Goal: Task Accomplishment & Management: Use online tool/utility

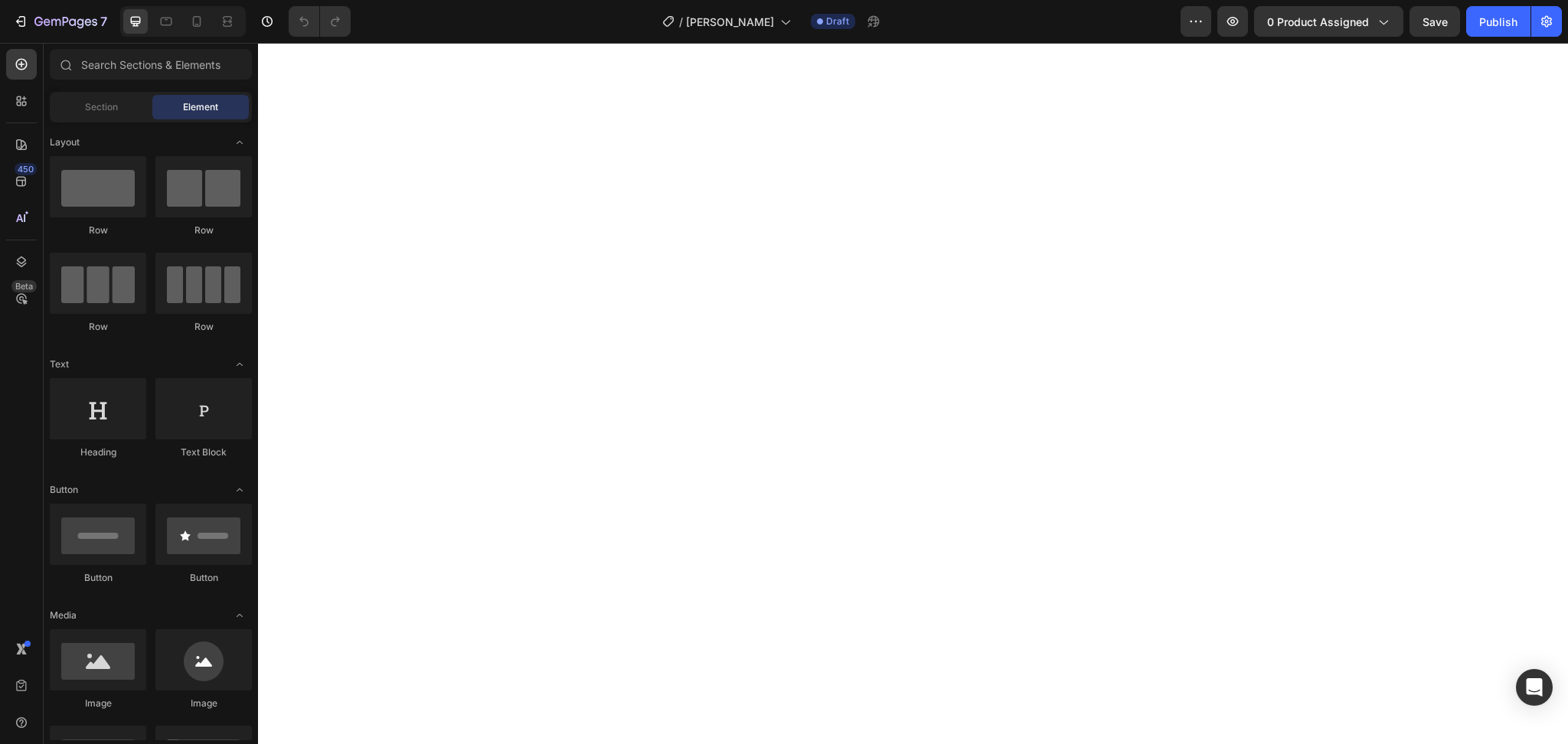
select select "575430212766990921"
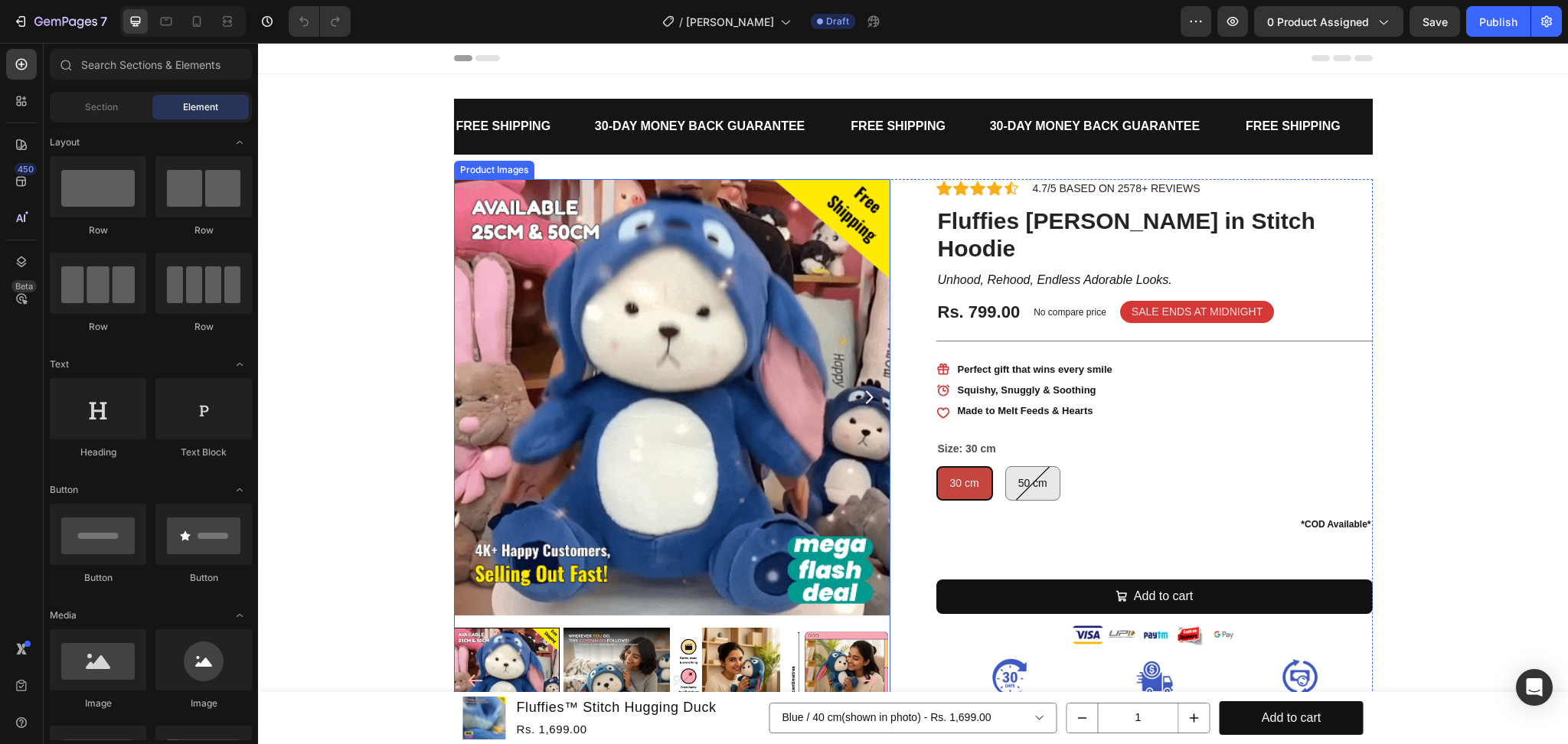
click at [556, 318] on img at bounding box center [671, 397] width 436 height 436
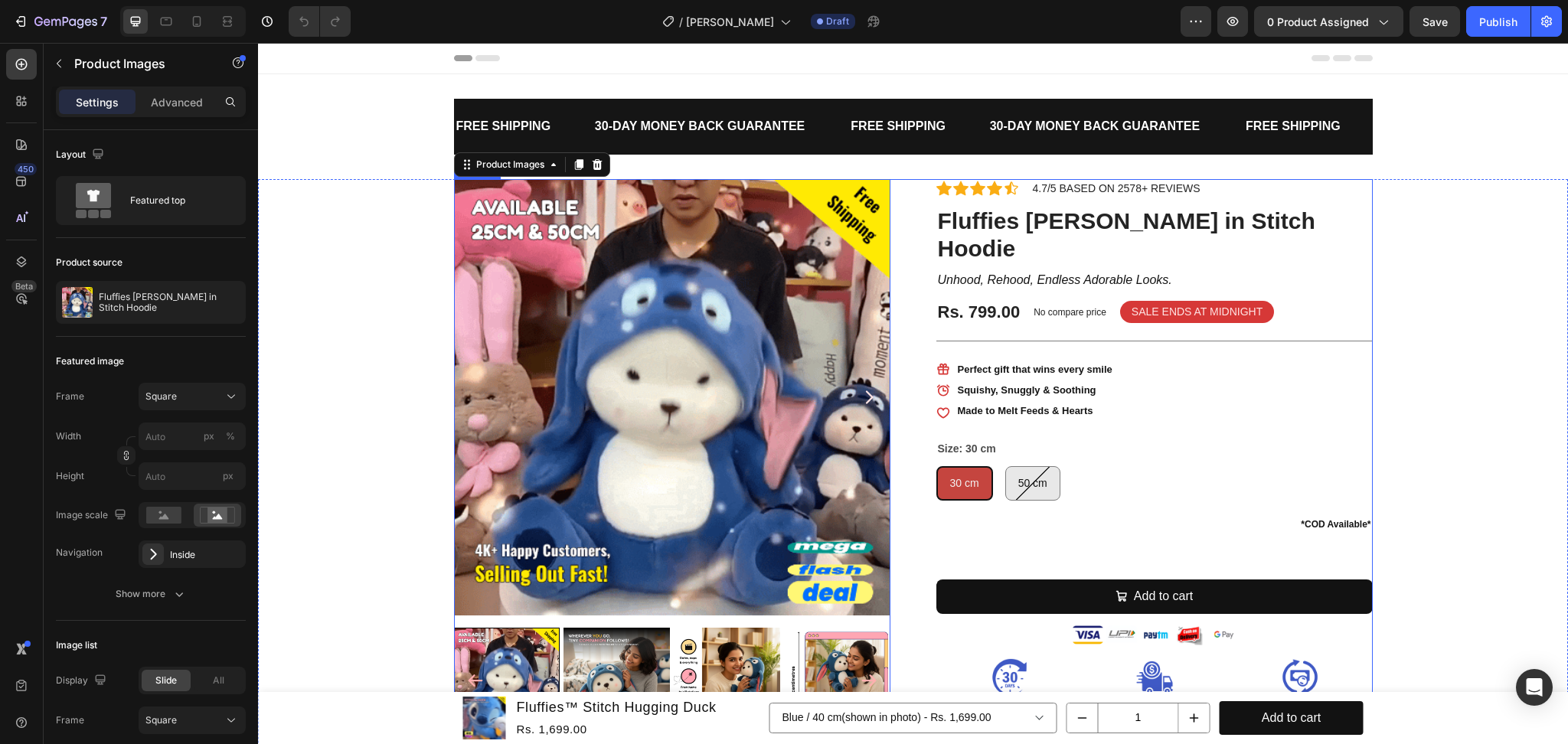
click at [912, 342] on div "Fluffies [PERSON_NAME] in Stitch Hoodie (P) Title Product Images 25 Icon Icon I…" at bounding box center [912, 563] width 919 height 768
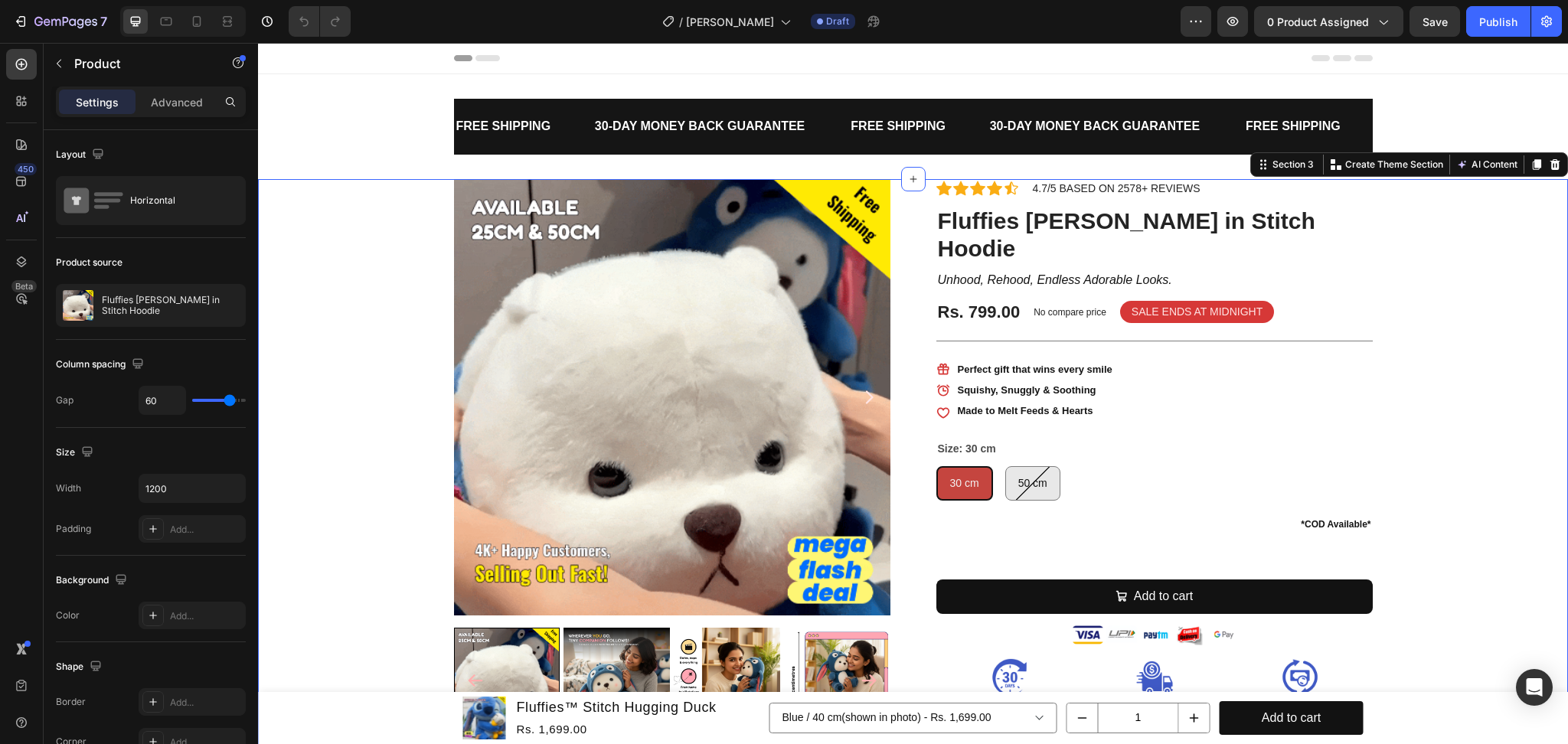
click at [1474, 298] on div "Fluffies [PERSON_NAME] in Stitch Hoodie (P) Title Product Images Icon Icon Icon…" at bounding box center [912, 563] width 1310 height 768
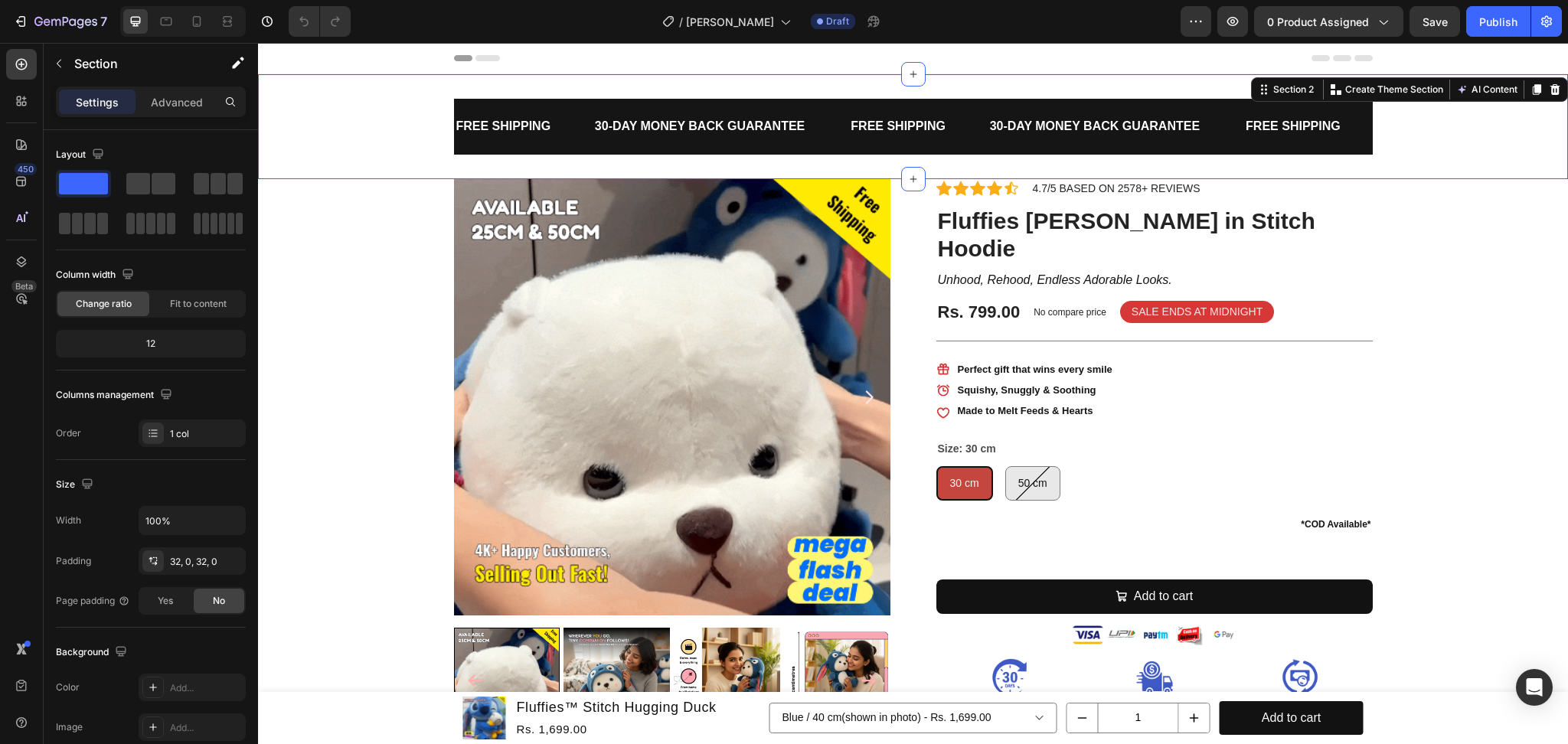
click at [1439, 108] on div "FREE SHIPPING 30-DAY MONEY BACK GUARANTEE Text FREE SHIPPING 30-DAY MONEY BACK …" at bounding box center [912, 126] width 1310 height 56
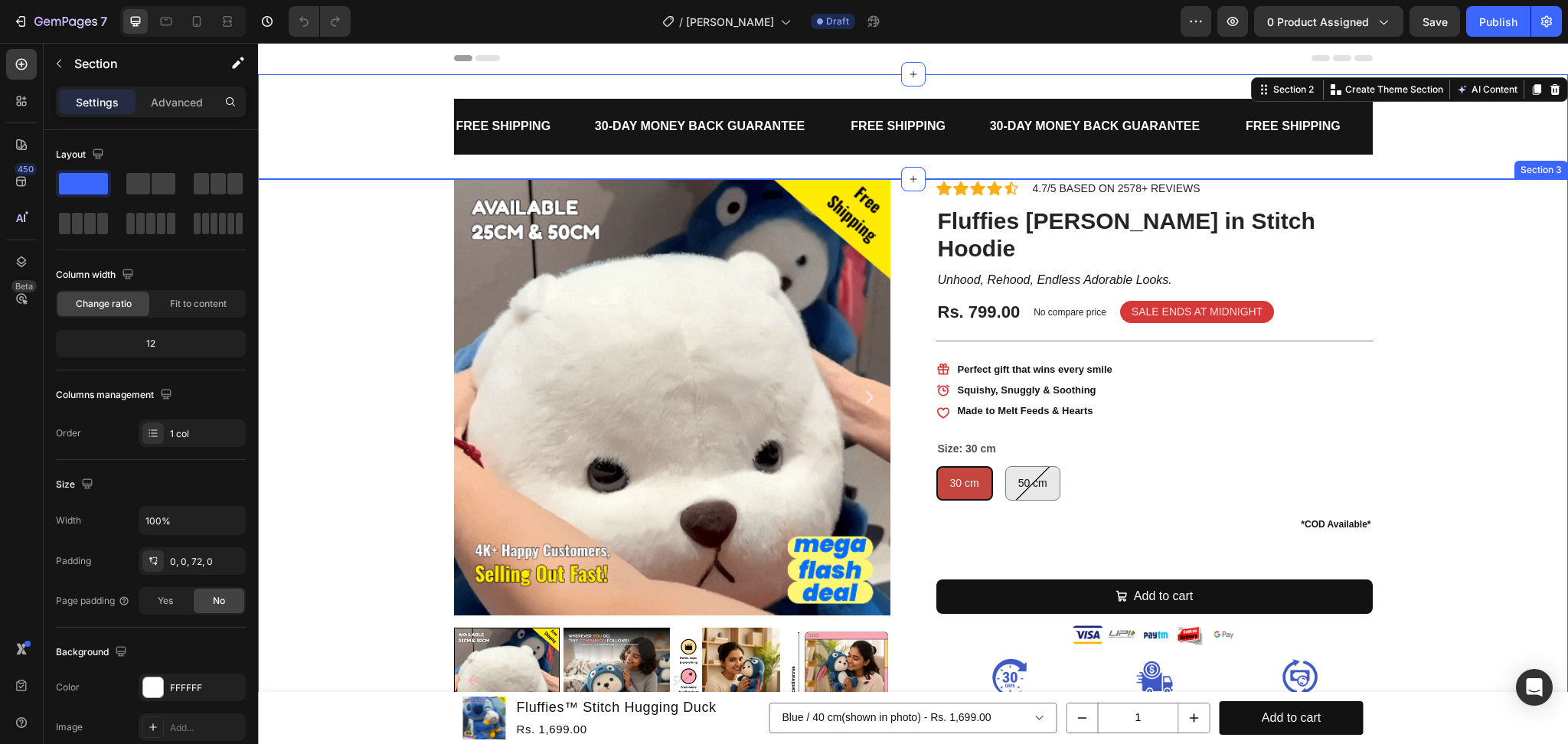
click at [1401, 305] on div "Fluffies [PERSON_NAME] in Stitch Hoodie (P) Title Product Images Icon Icon Icon…" at bounding box center [912, 563] width 1310 height 768
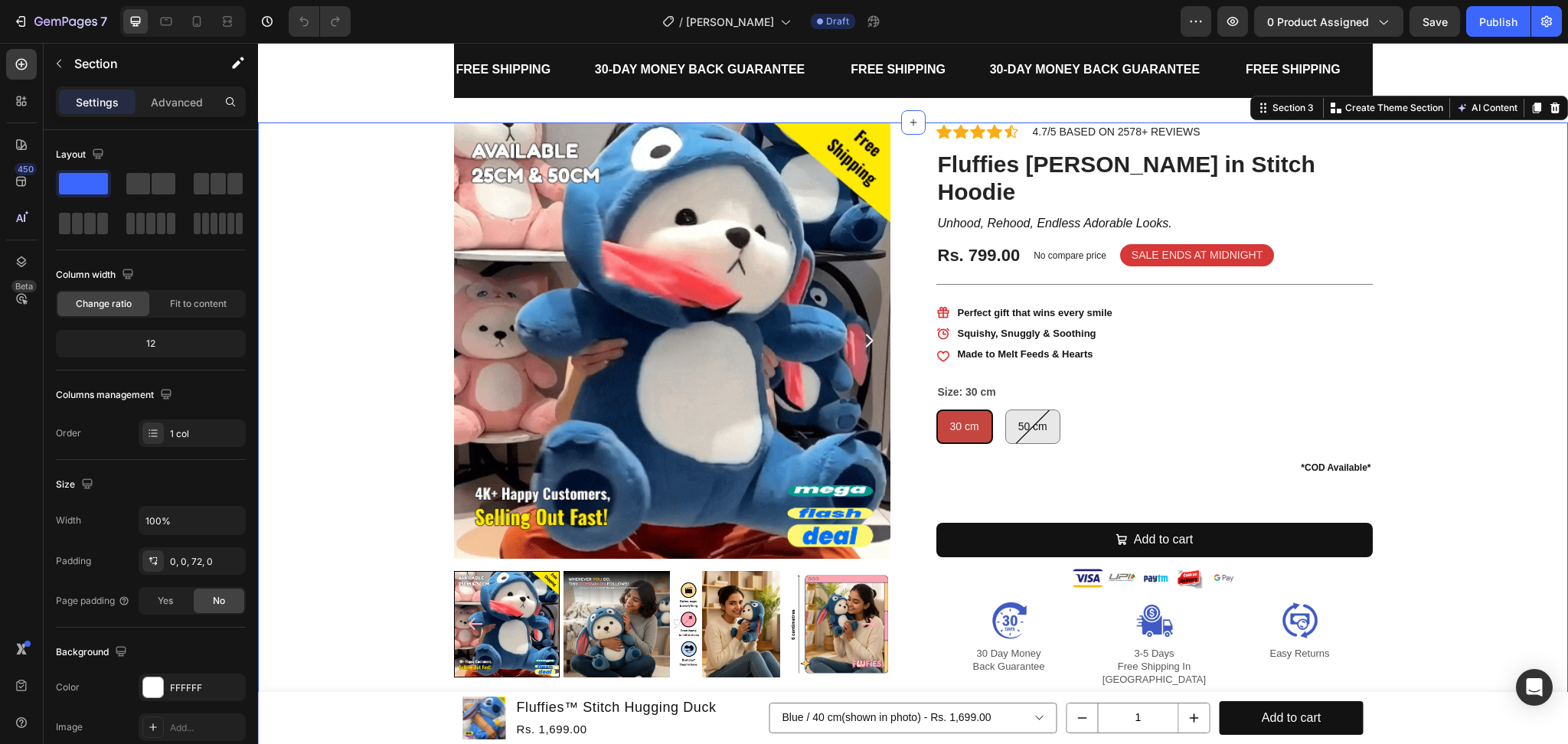
scroll to position [102, 0]
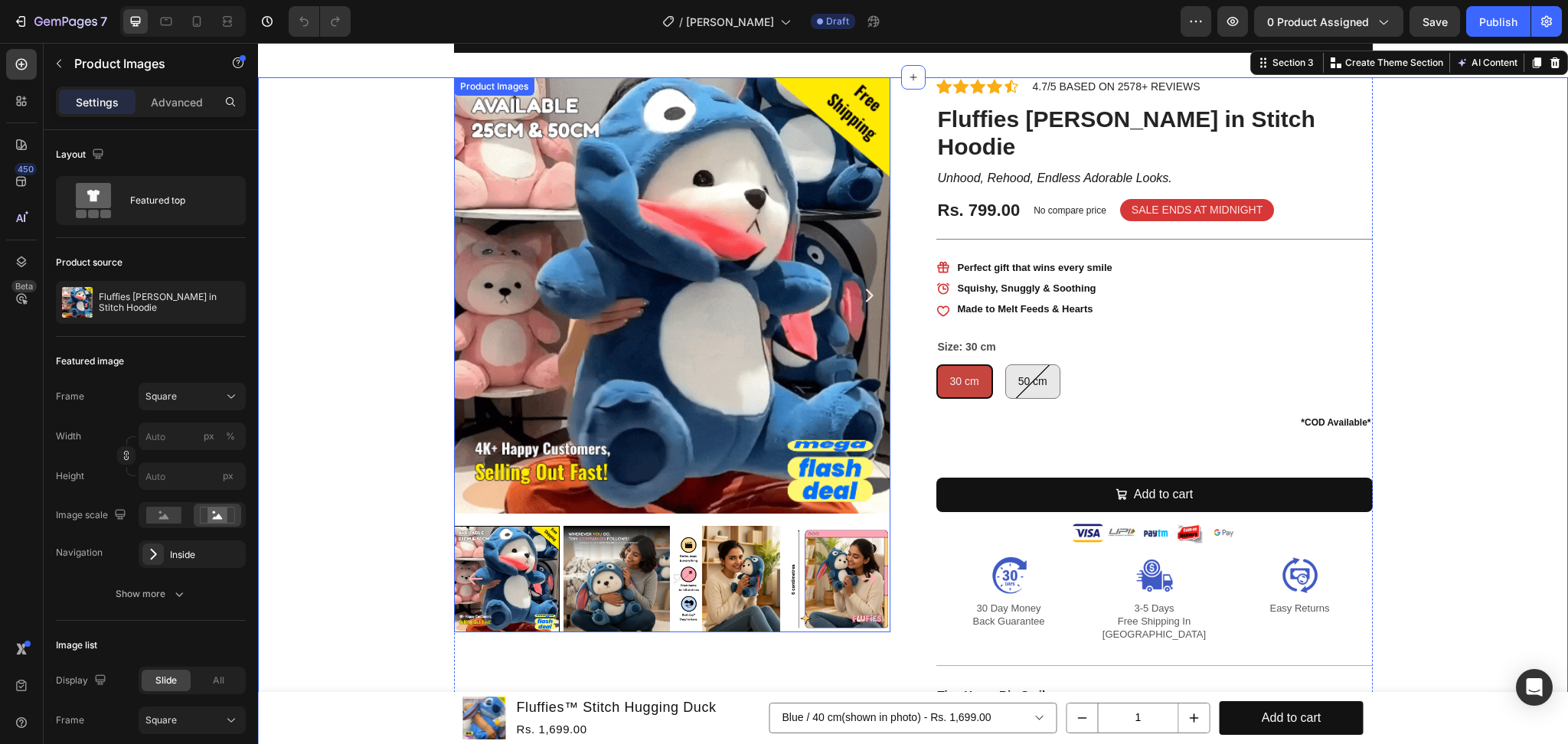
click at [827, 258] on img at bounding box center [671, 295] width 436 height 436
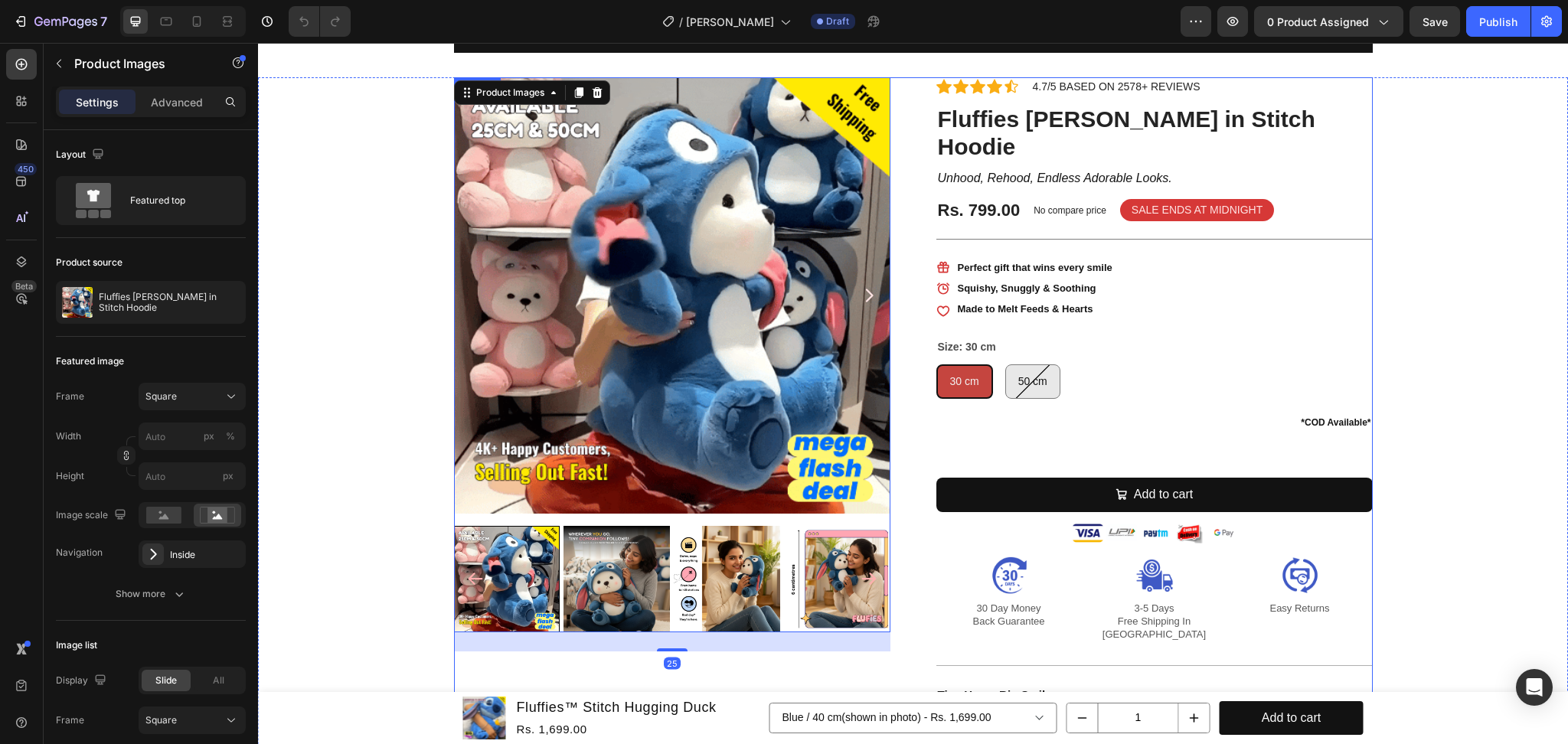
click at [910, 288] on div "Fluffies [PERSON_NAME] in Stitch Hoodie (P) Title Product Images 25 Icon Icon I…" at bounding box center [912, 461] width 919 height 768
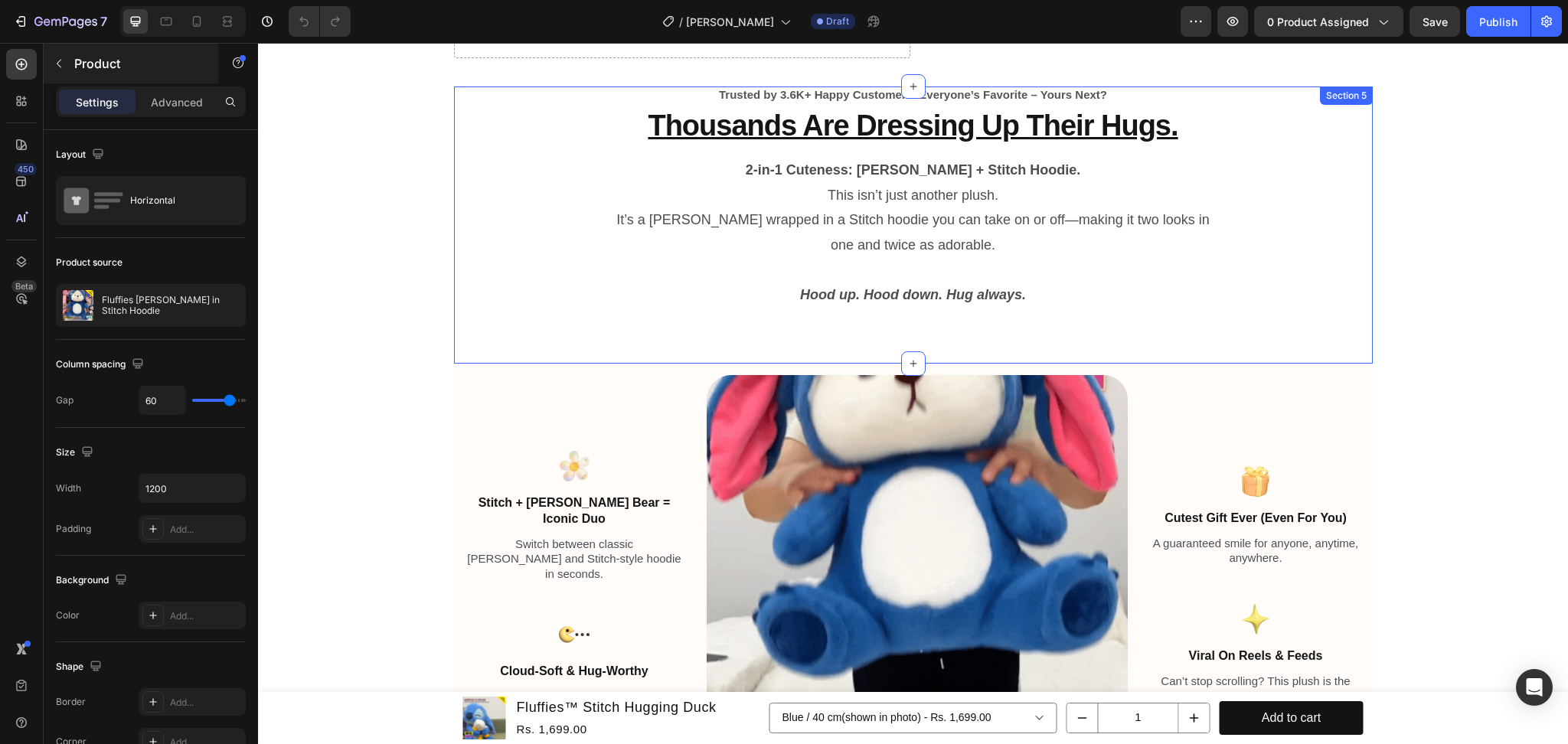
scroll to position [918, 0]
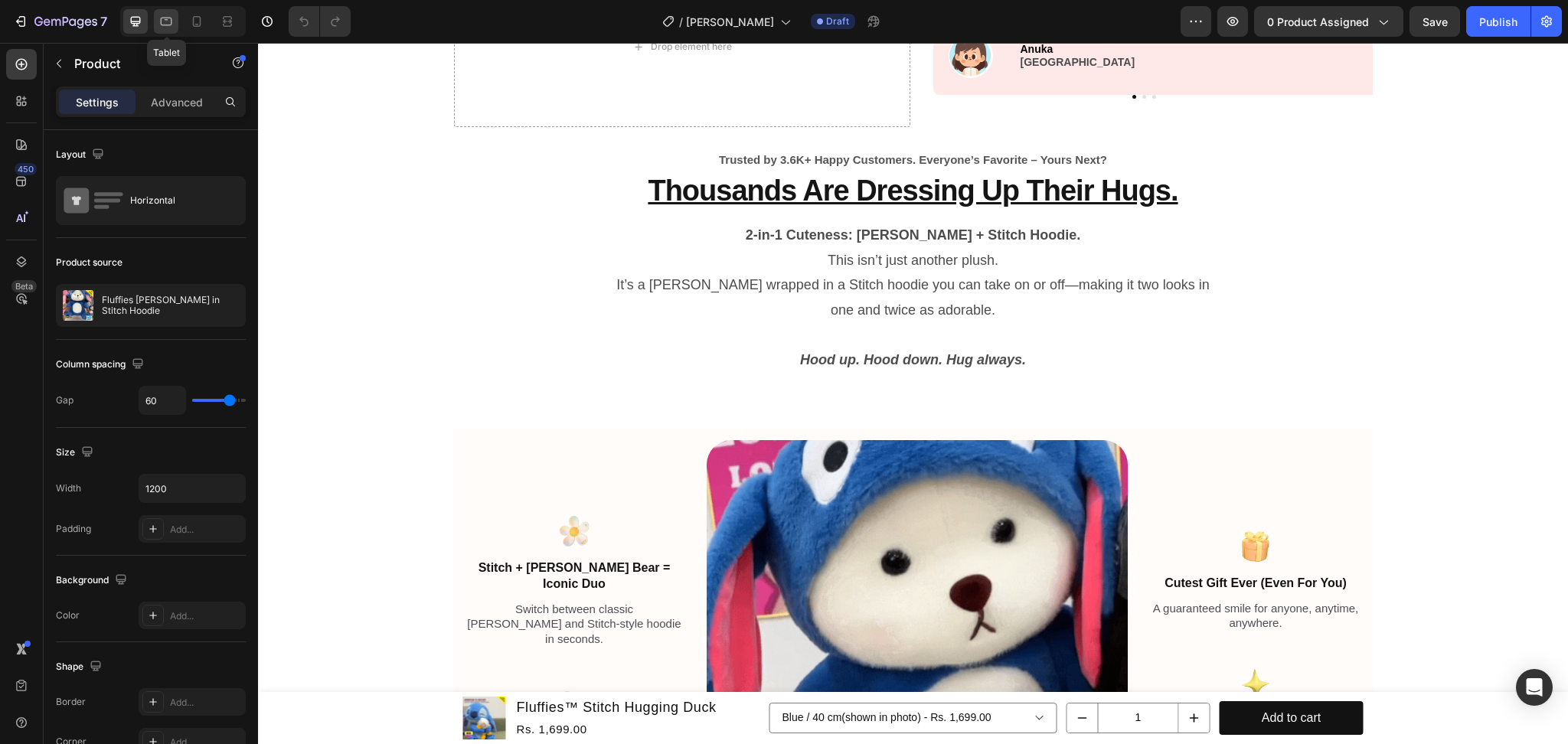
click at [165, 29] on div at bounding box center [166, 22] width 24 height 24
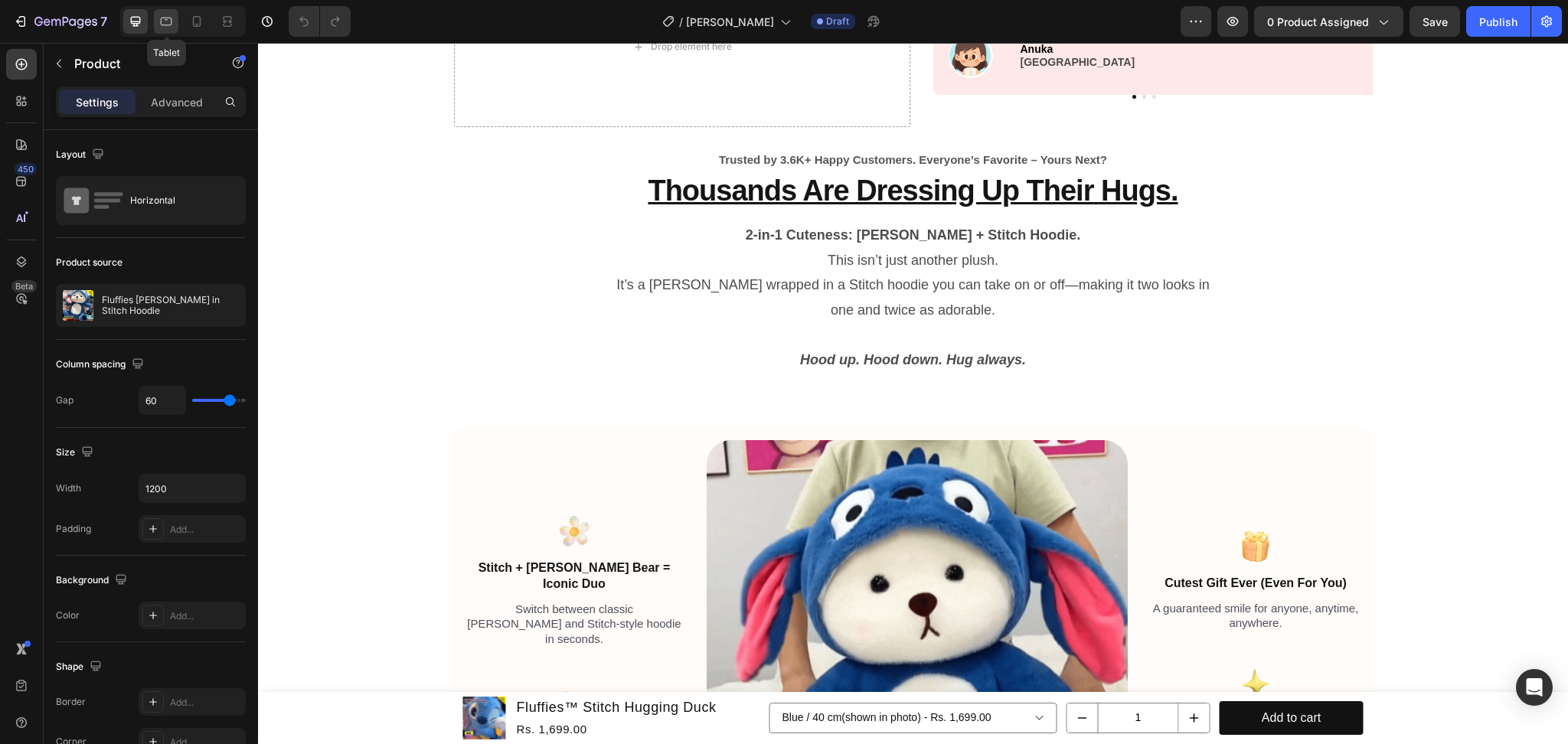
type input "40"
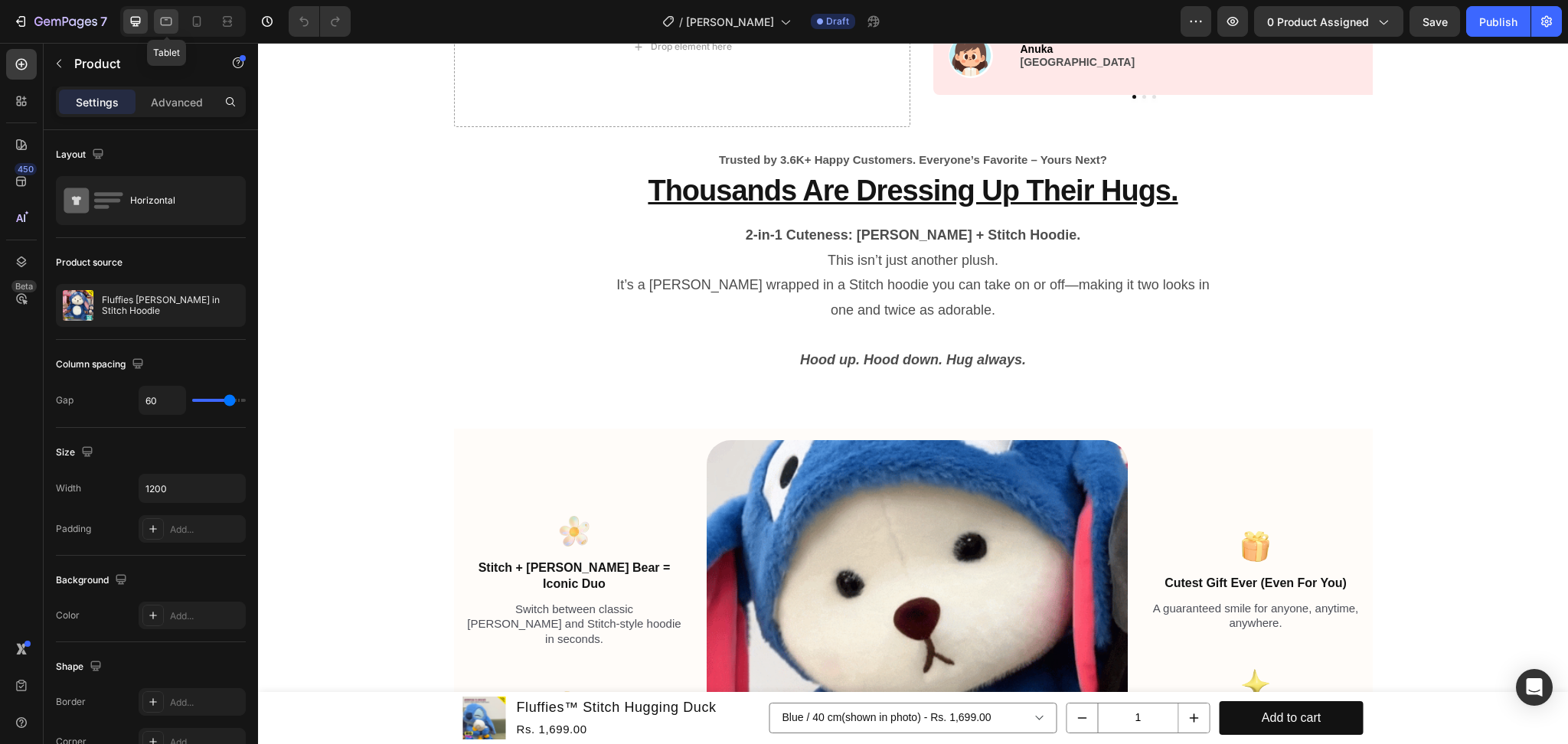
type input "40"
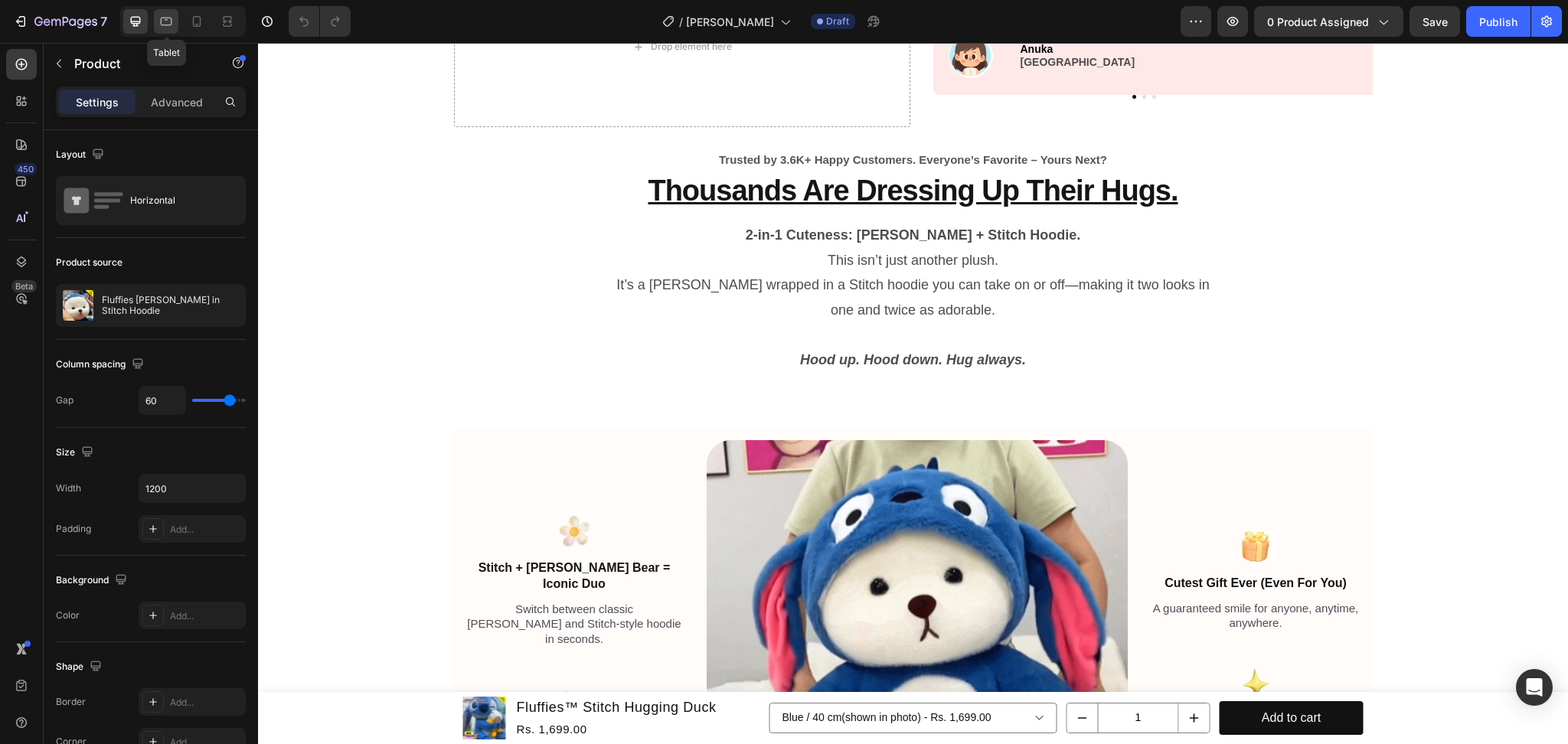
type input "100%"
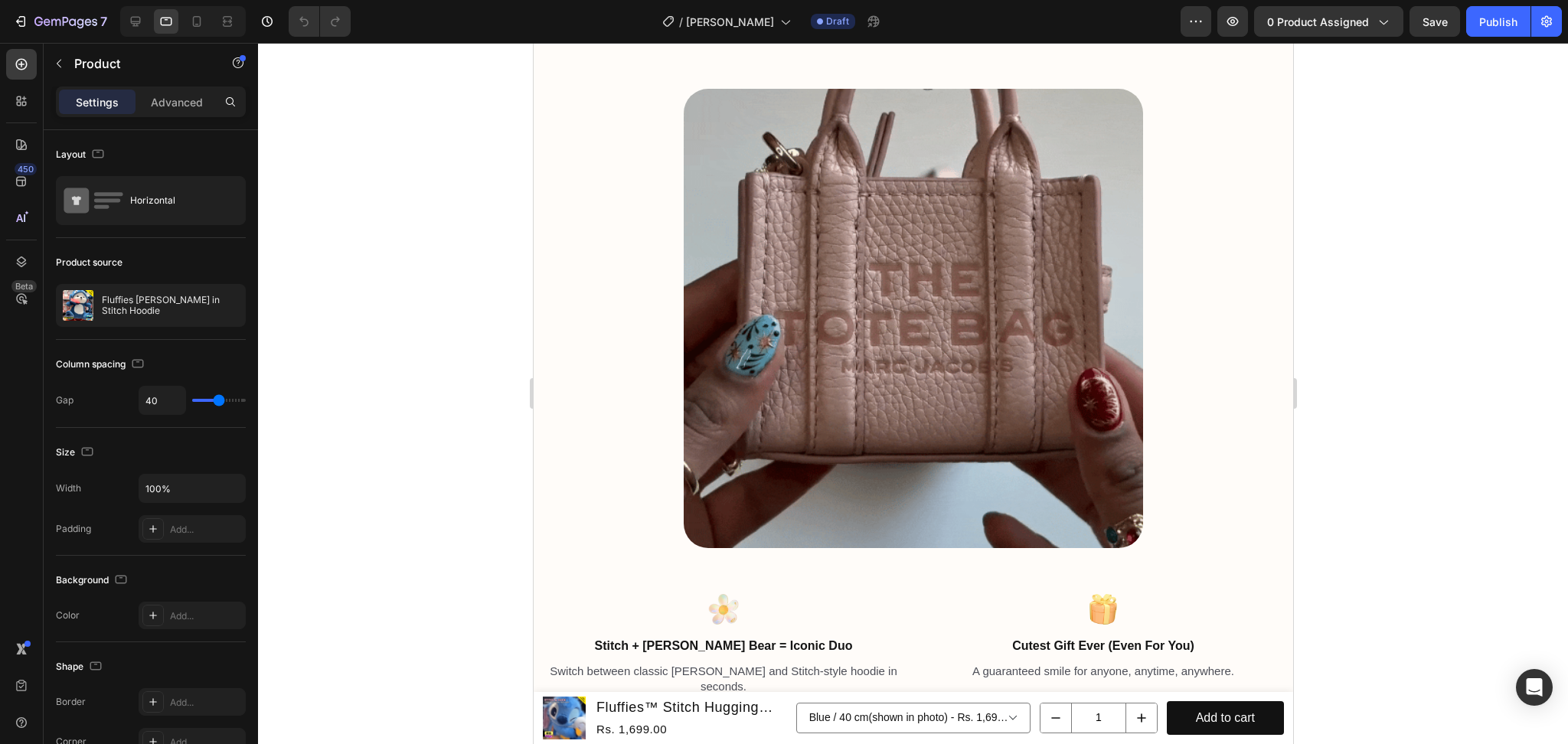
scroll to position [1409, 0]
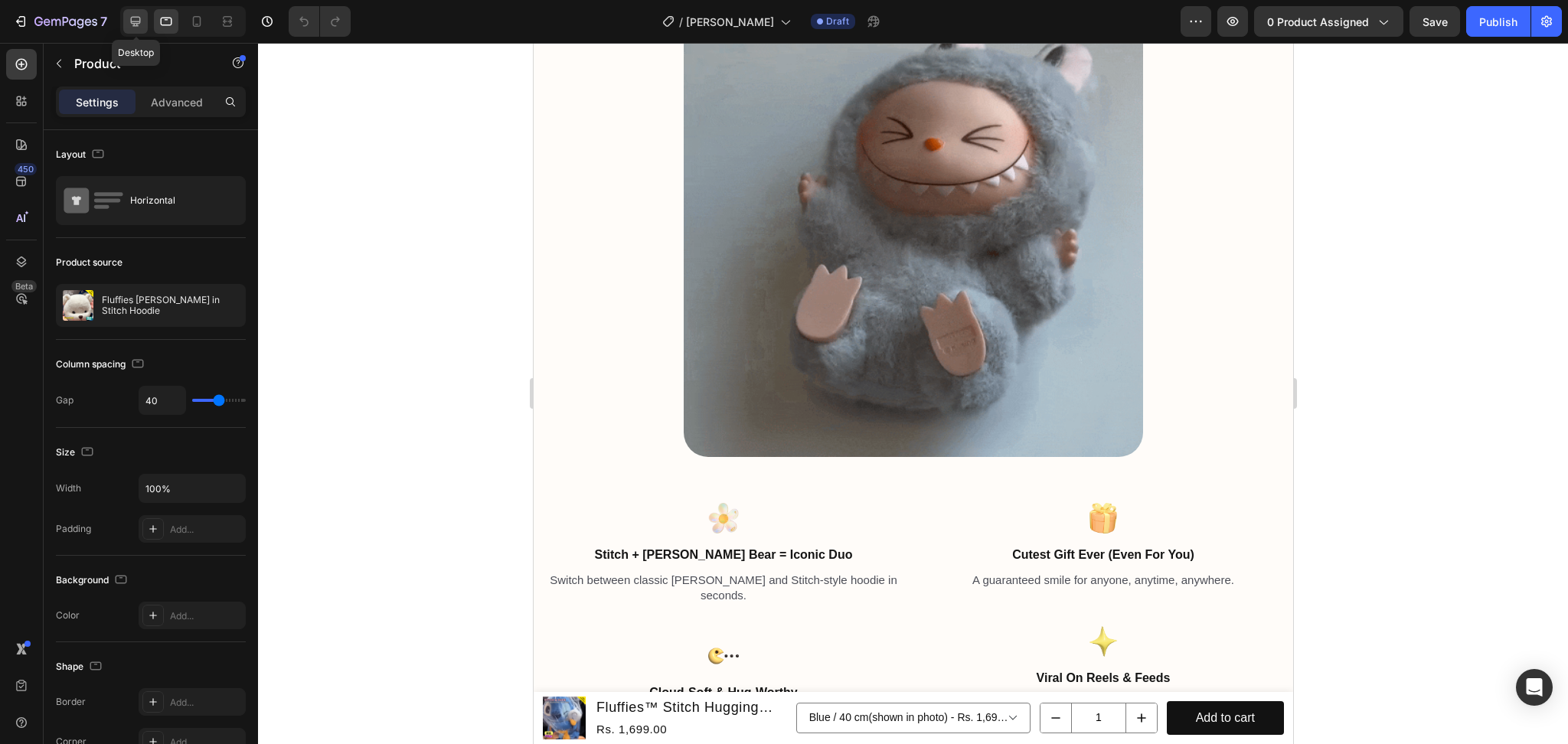
click at [139, 23] on icon at bounding box center [136, 22] width 16 height 16
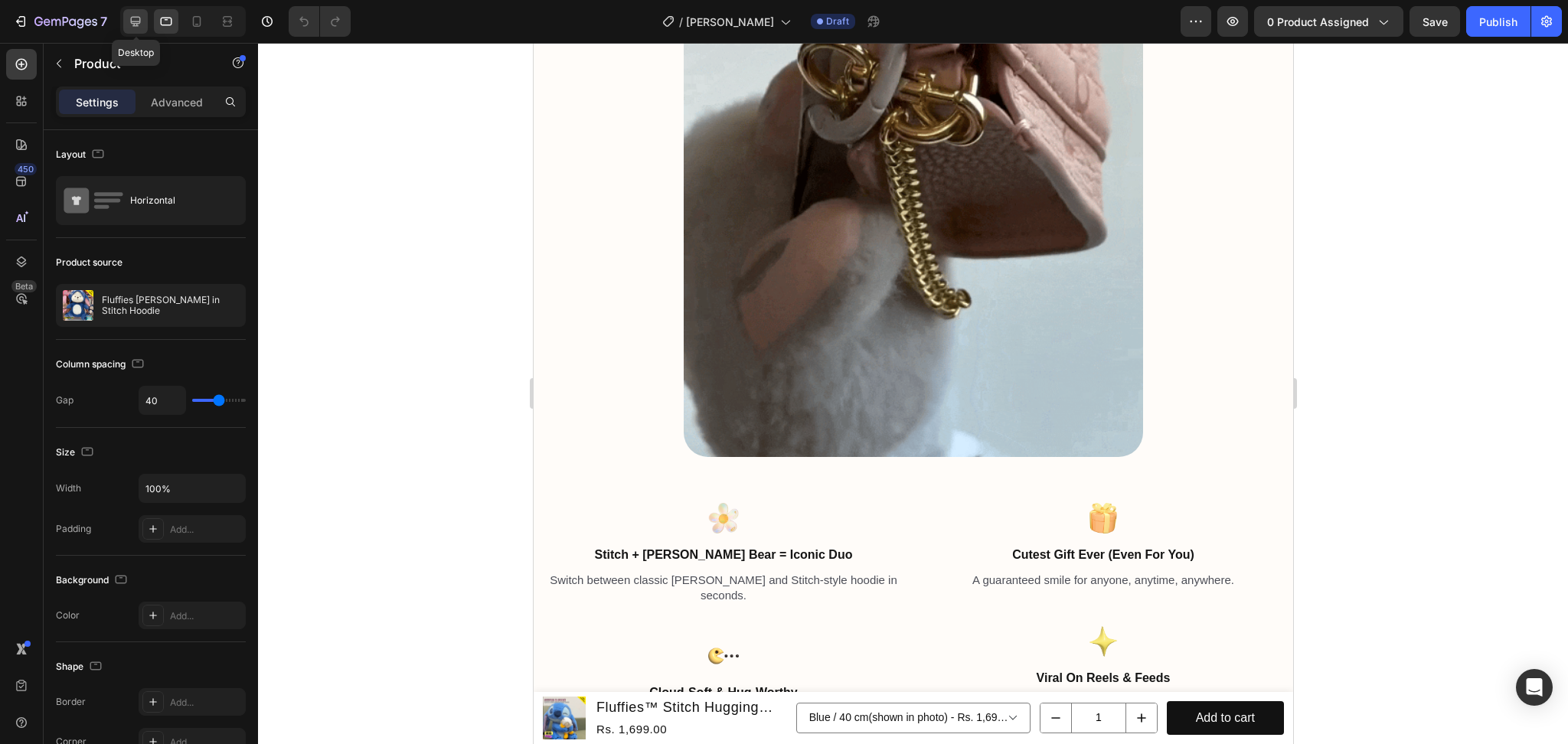
type input "60"
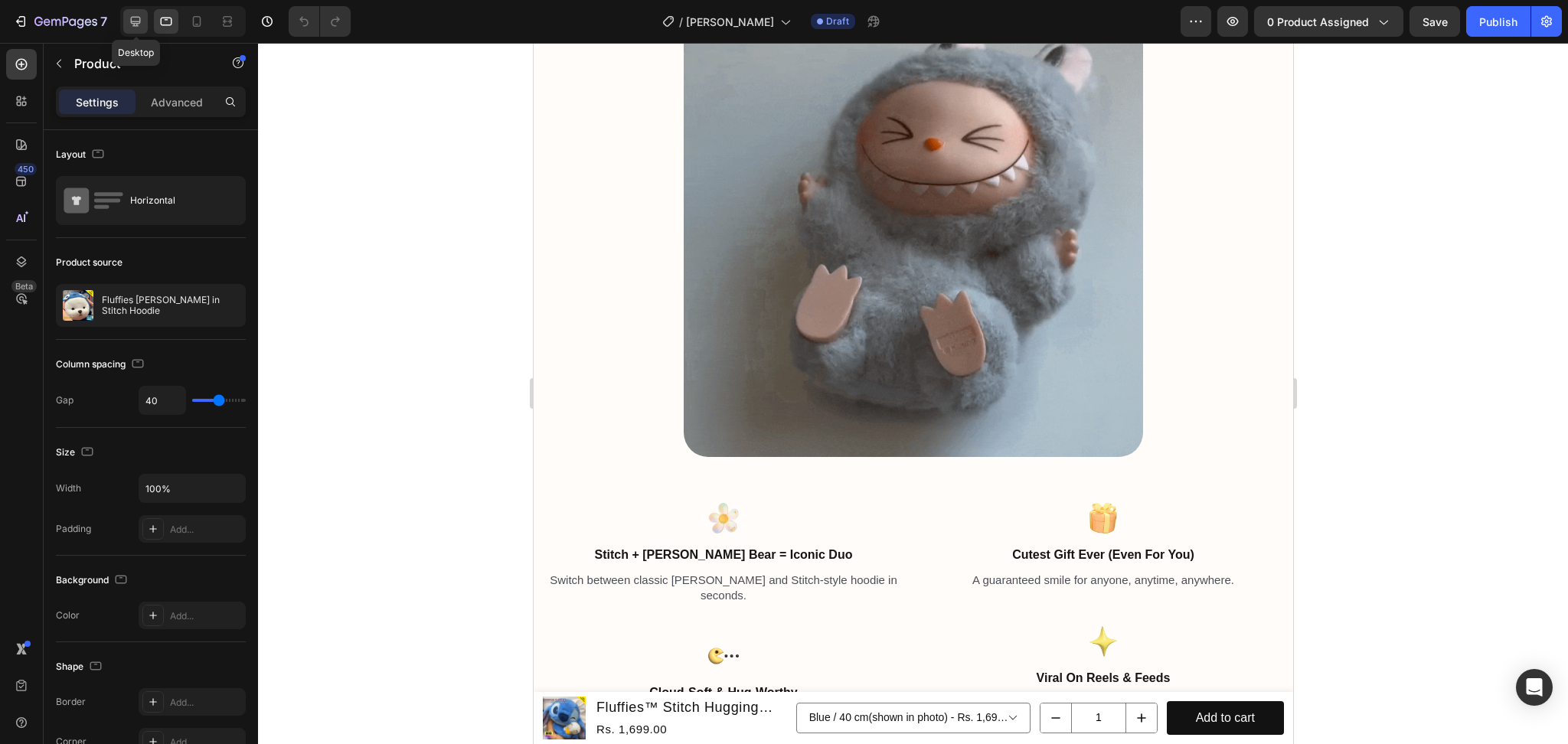
type input "60"
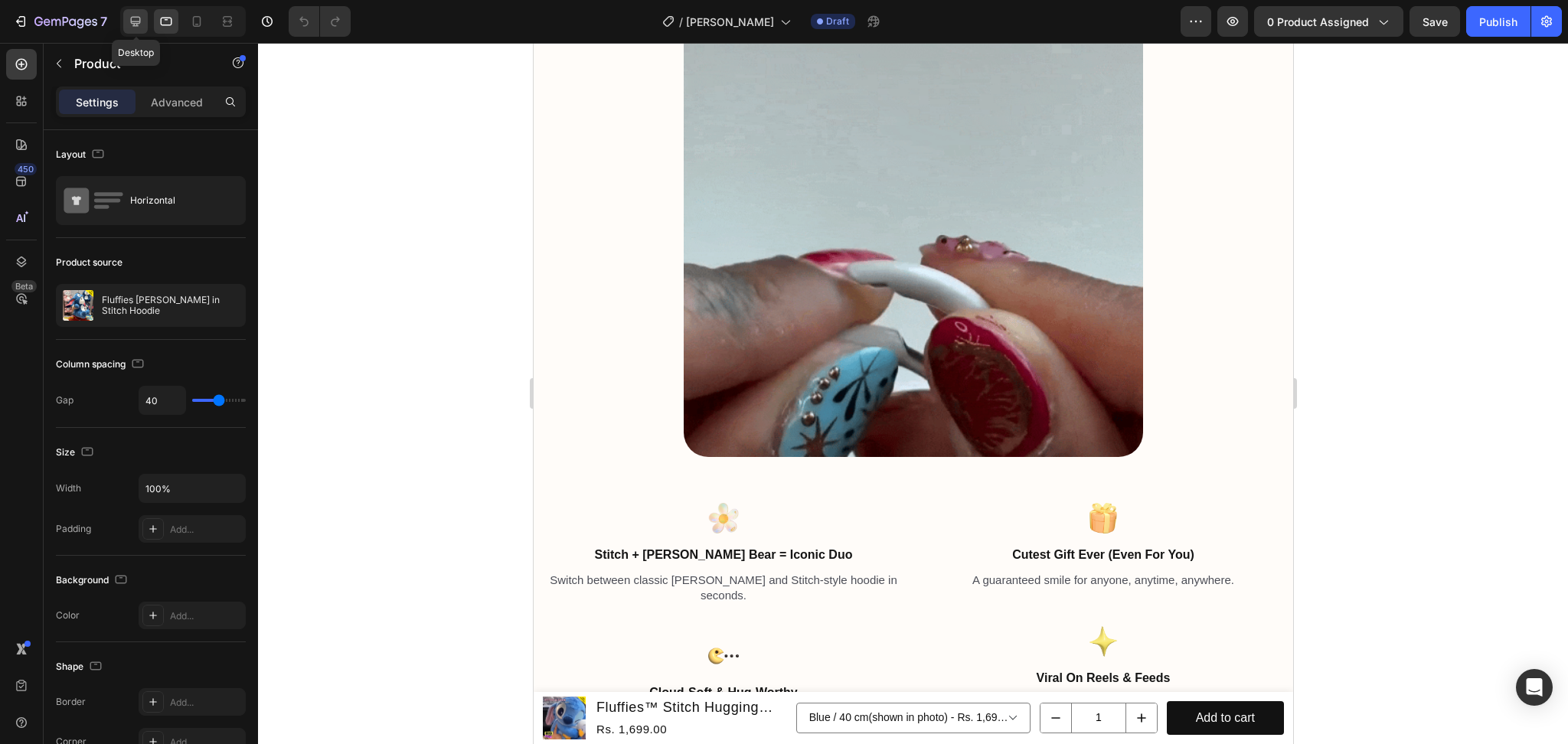
type input "1200"
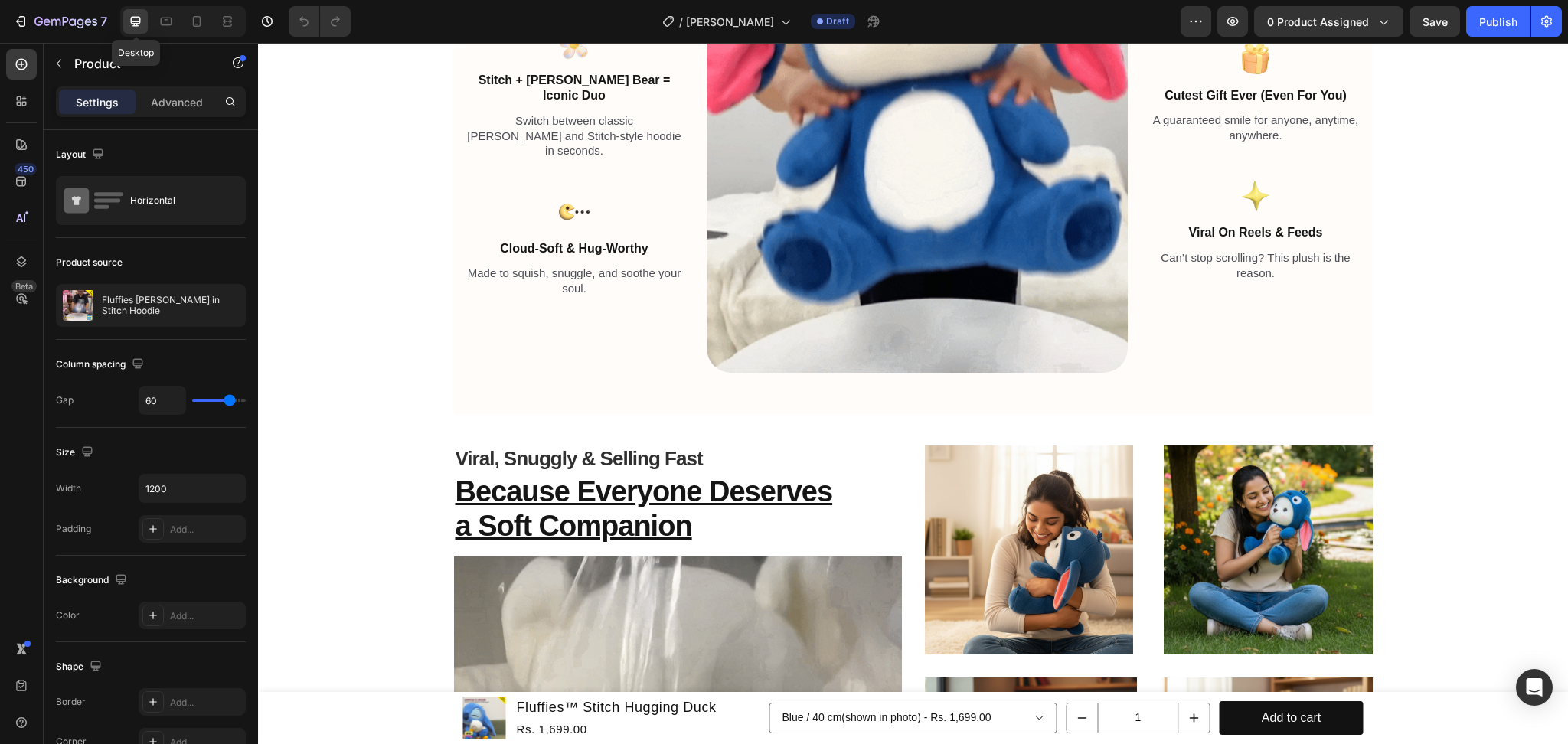
scroll to position [1464, 0]
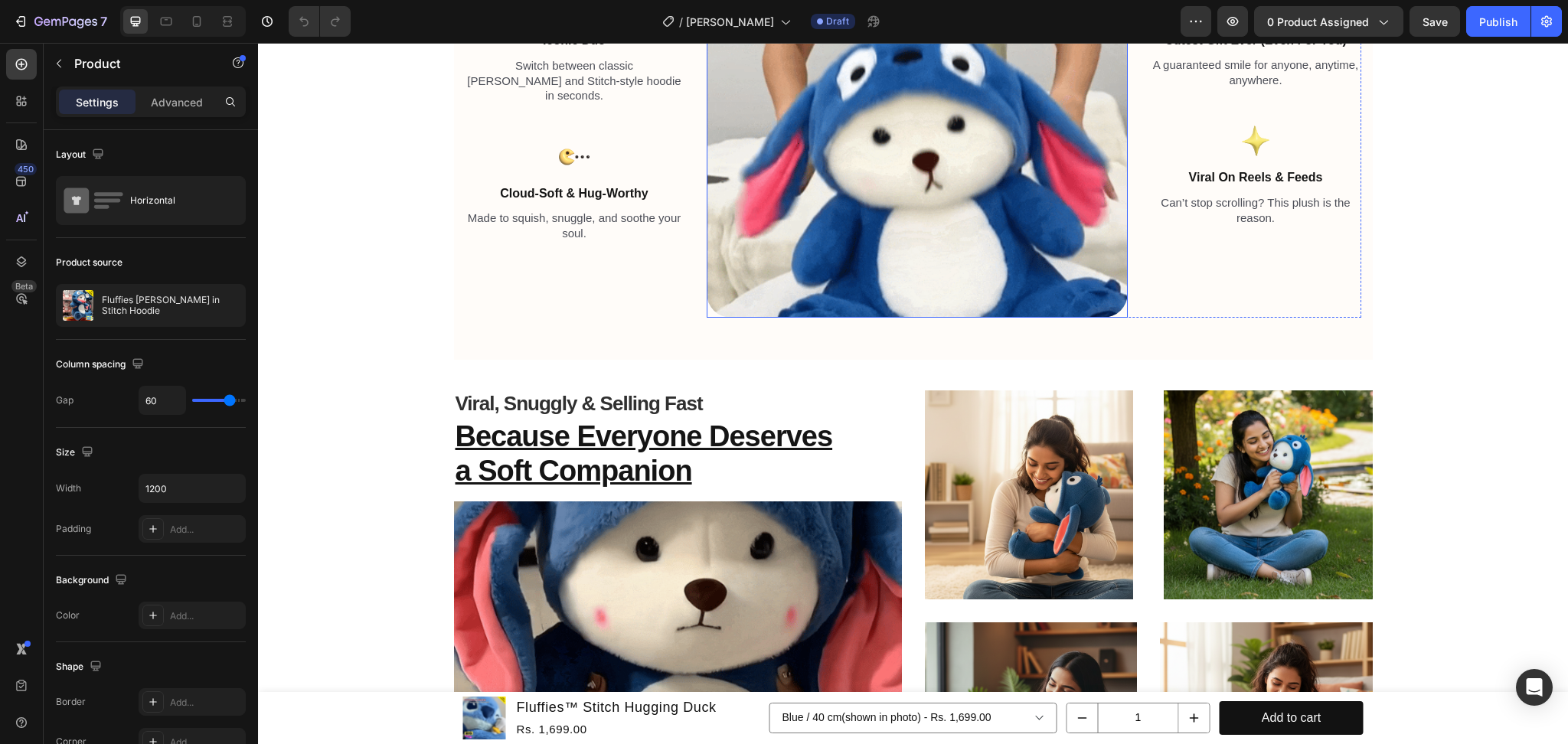
click at [826, 174] on img at bounding box center [918, 107] width 421 height 421
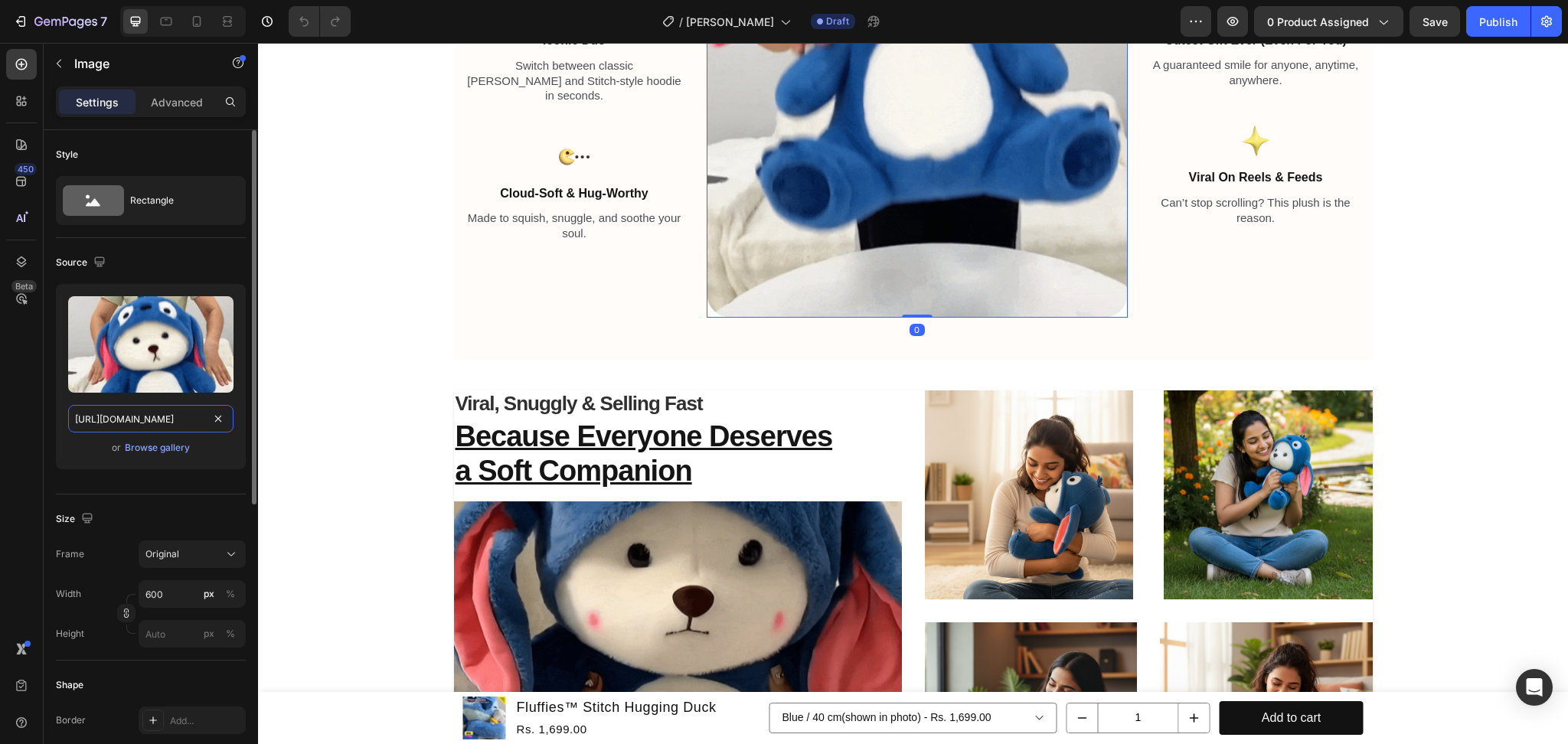
click at [95, 418] on input "[URL][DOMAIN_NAME]" at bounding box center [151, 419] width 165 height 28
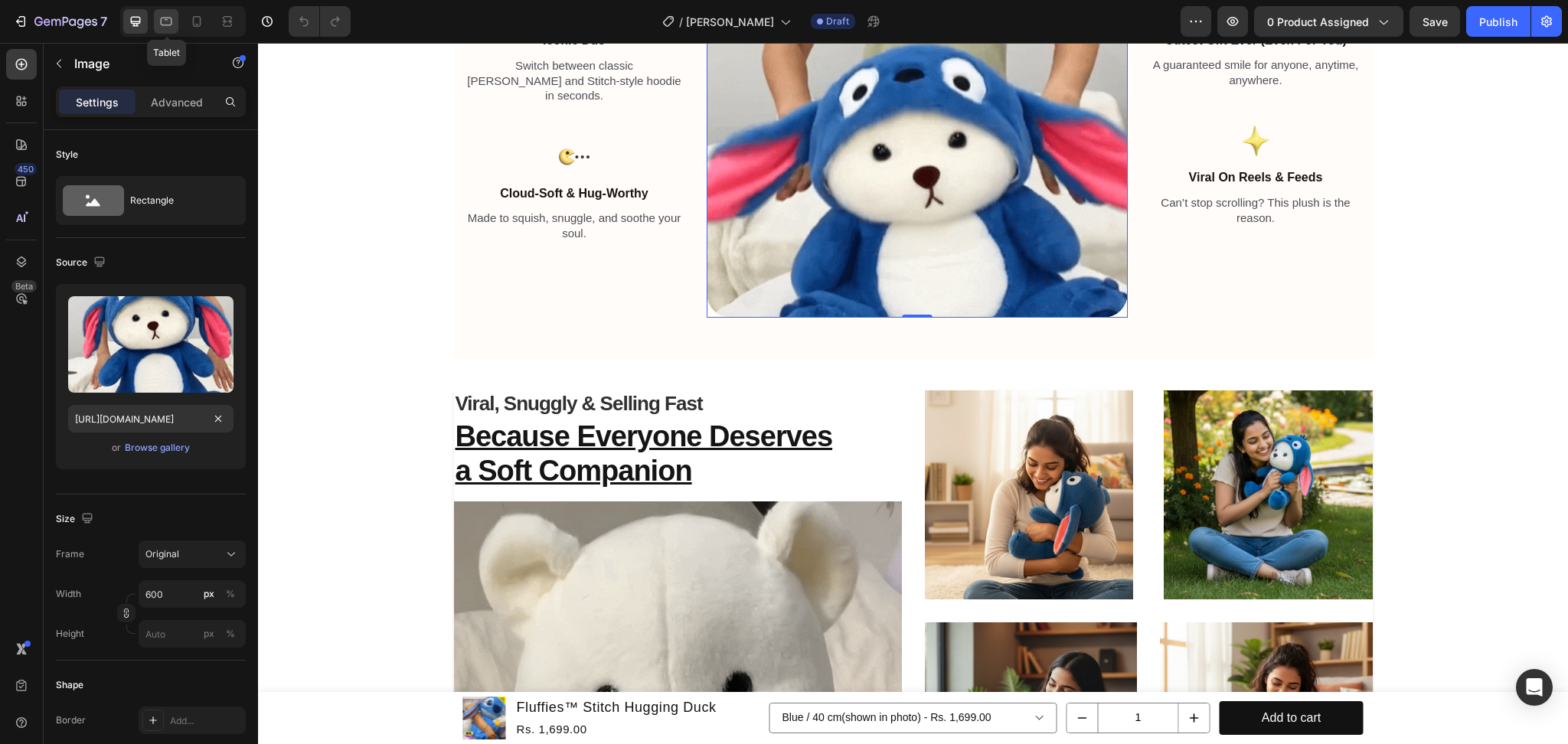
click at [165, 28] on icon at bounding box center [166, 22] width 16 height 16
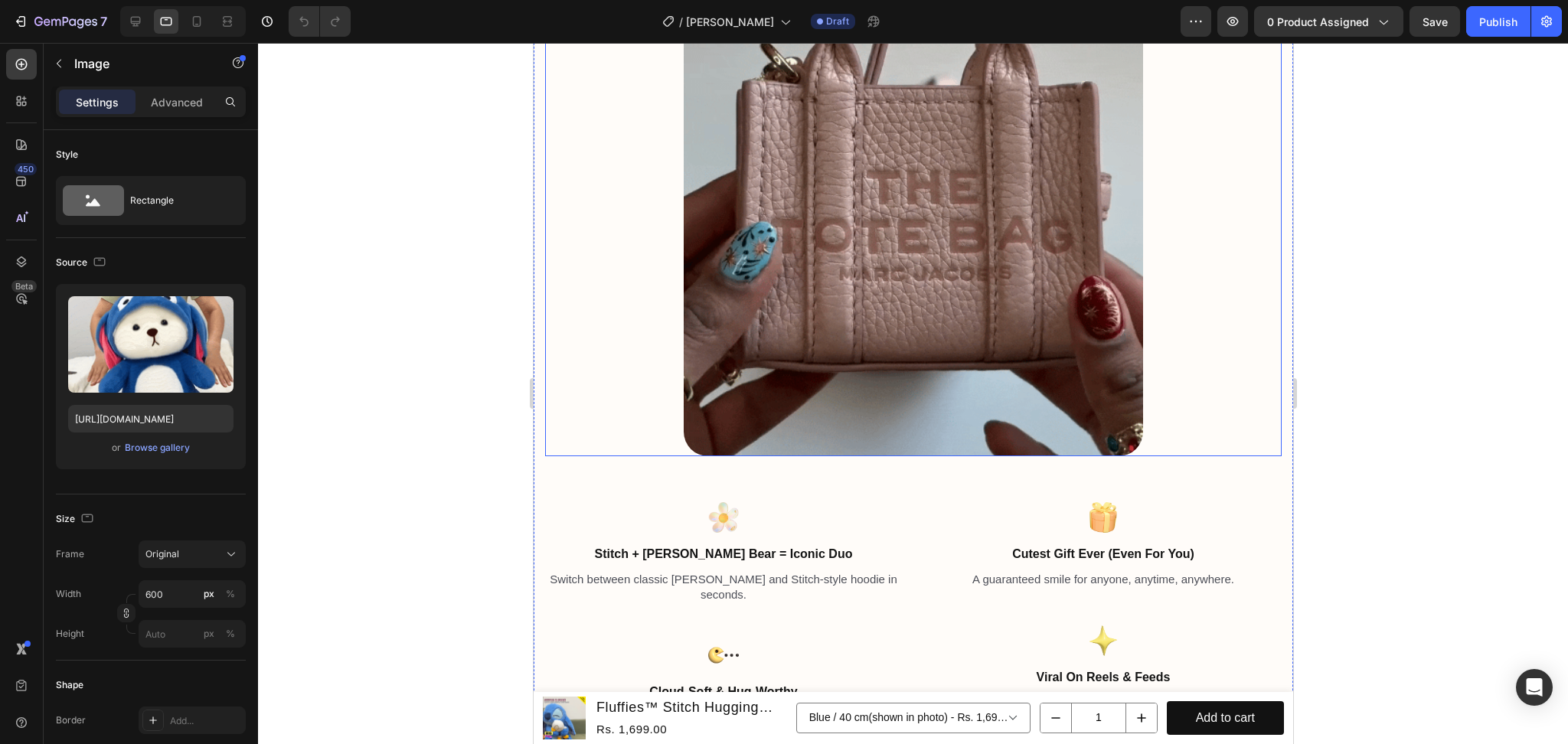
scroll to position [1355, 0]
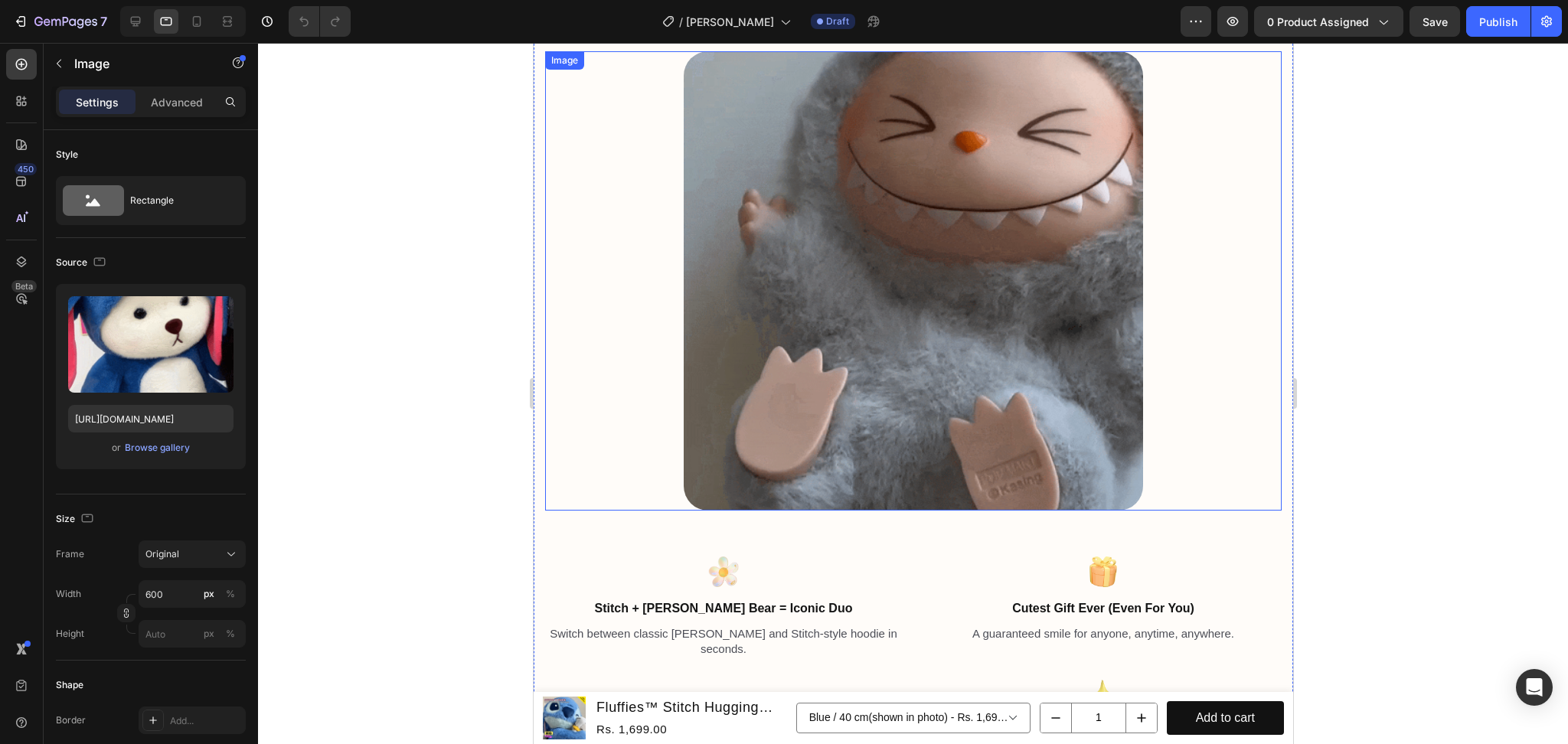
click at [1013, 187] on img at bounding box center [912, 281] width 460 height 459
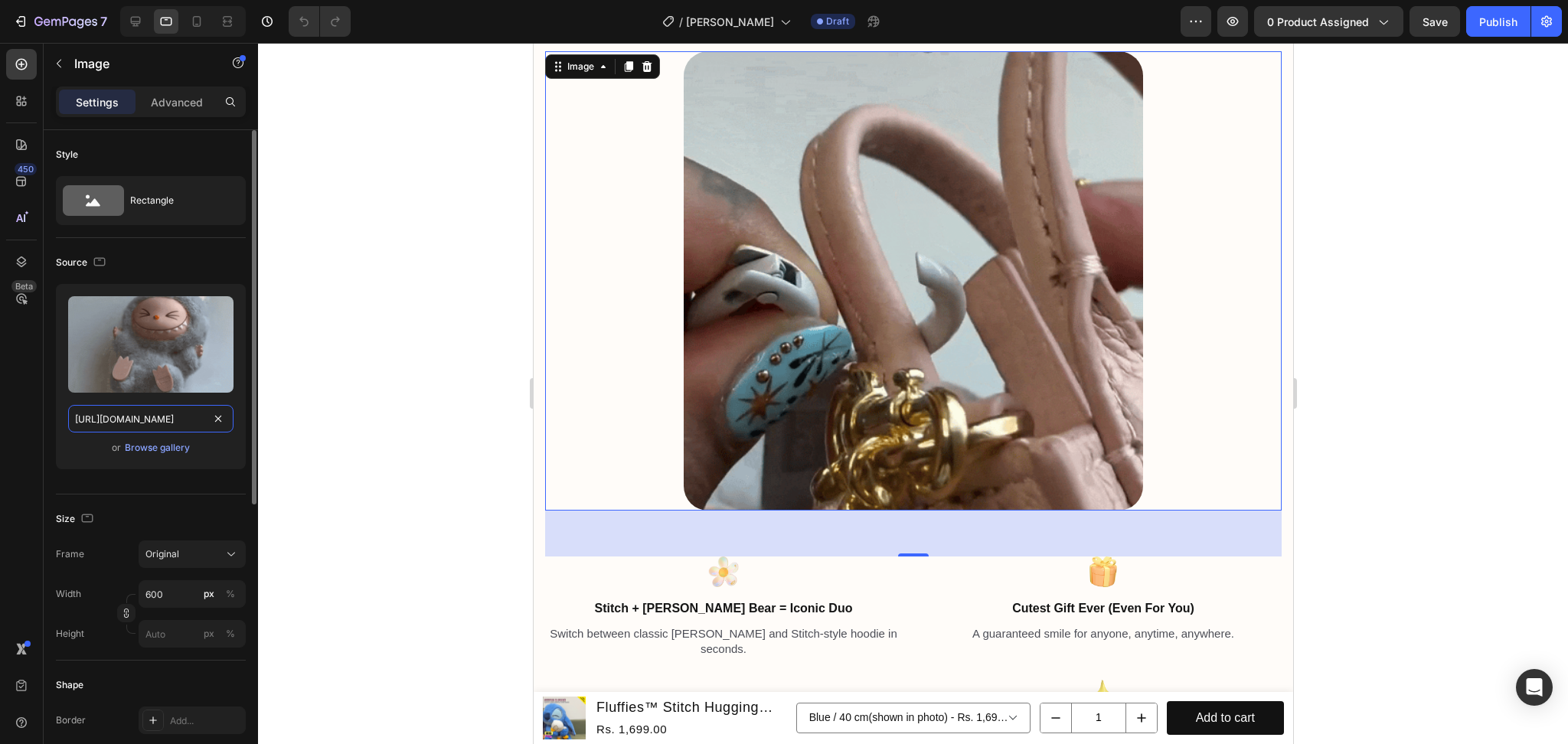
paste input "3f288214-1e67-4cca-a1f4-c737138e35f5"
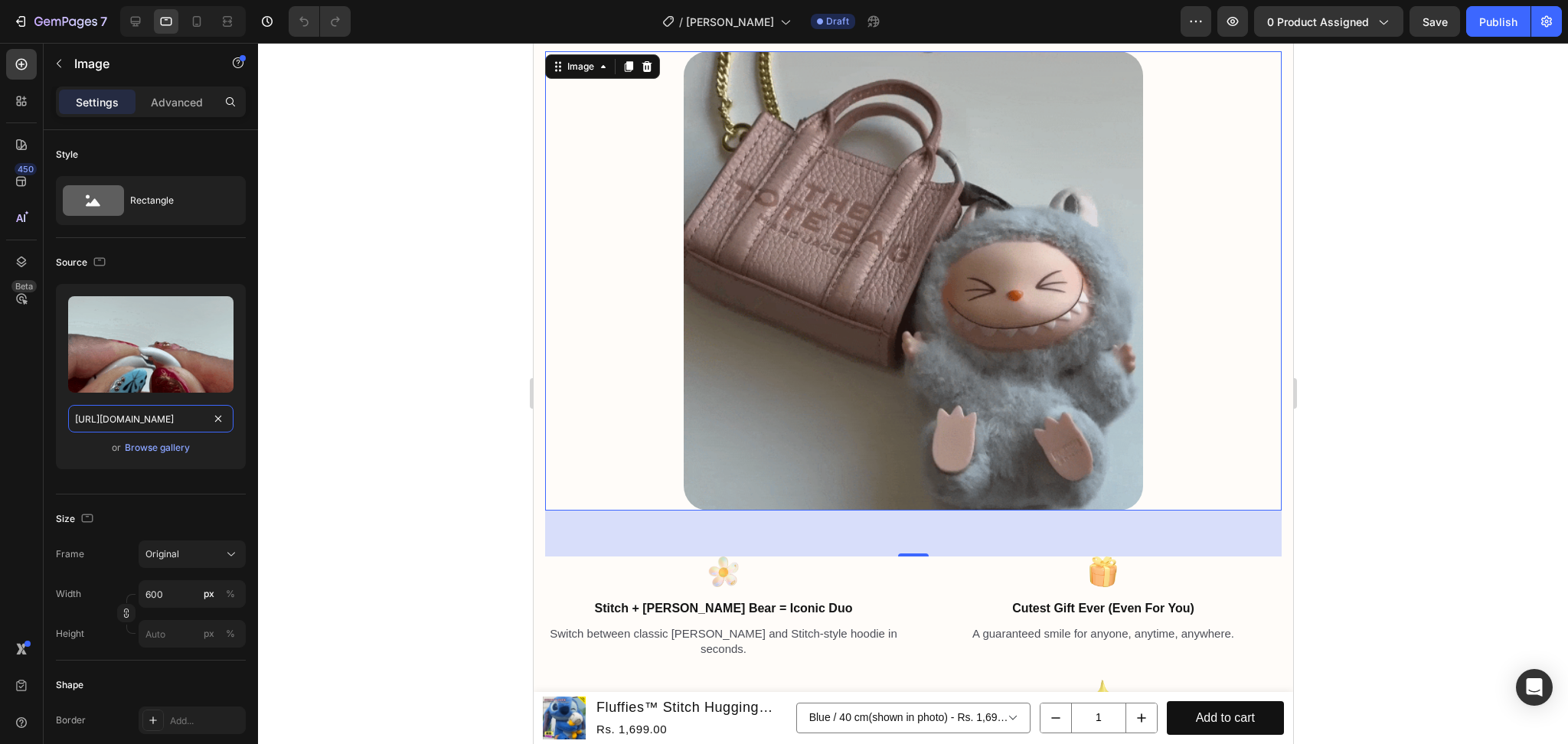
scroll to position [0, 448]
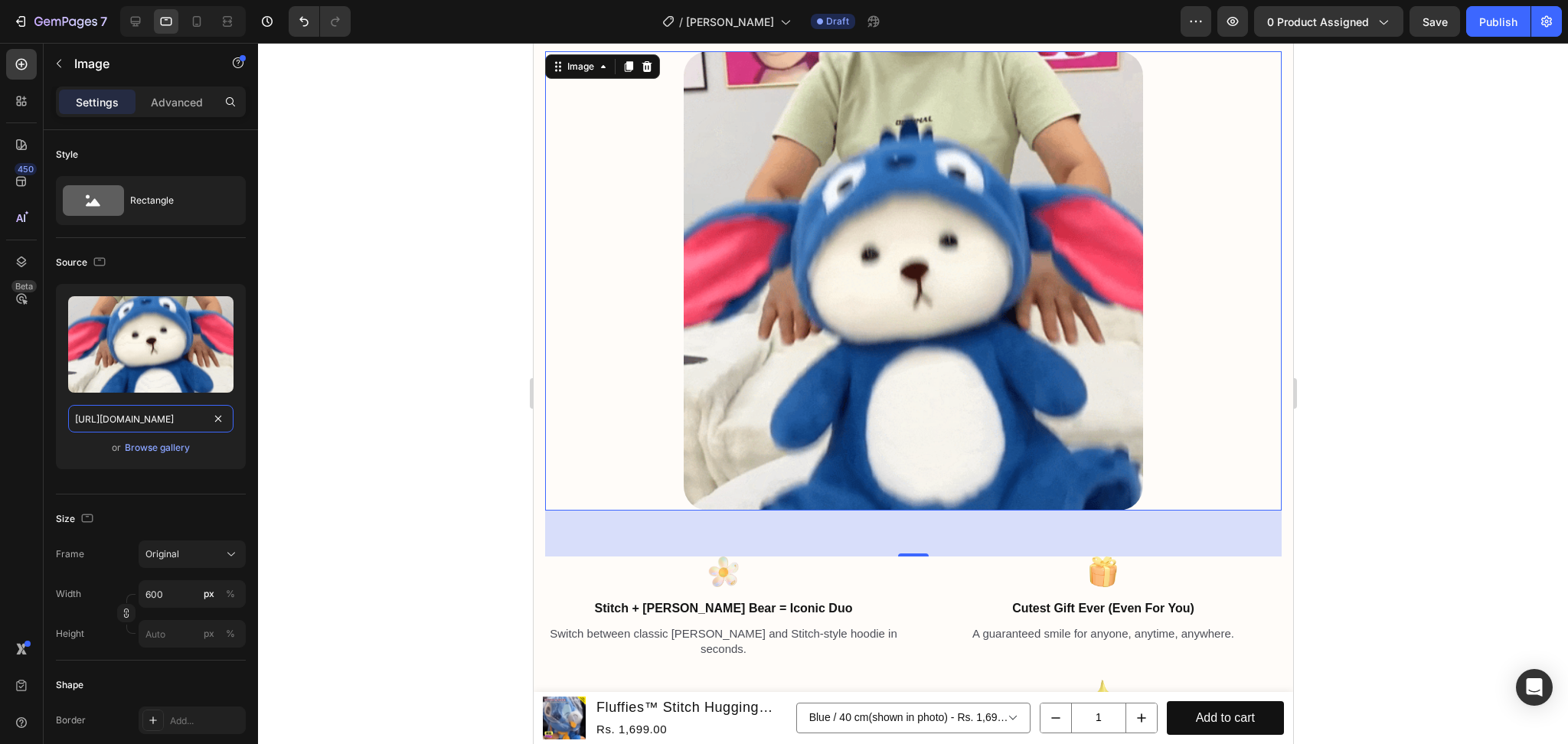
type input "[URL][DOMAIN_NAME]"
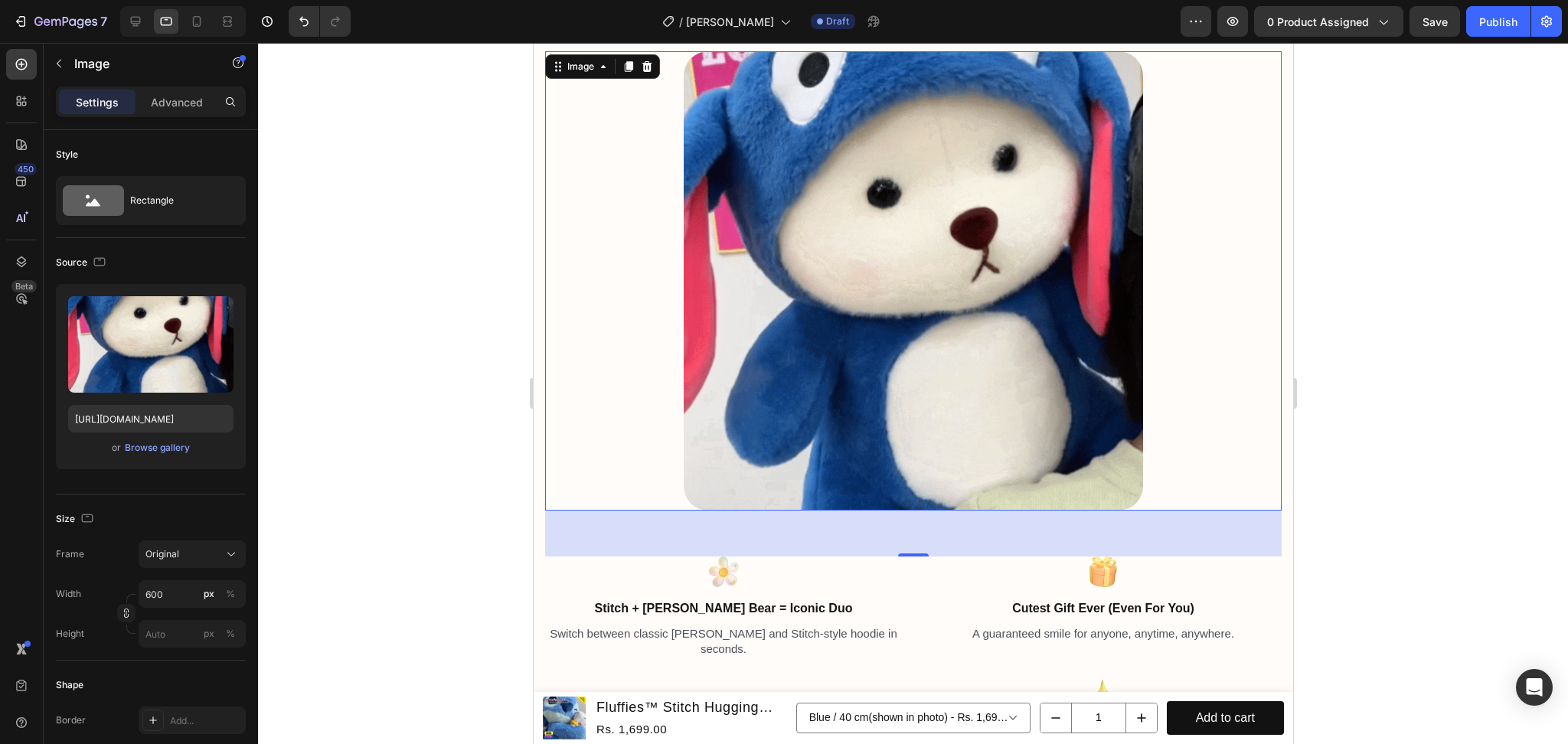
click at [401, 370] on div at bounding box center [912, 392] width 1310 height 700
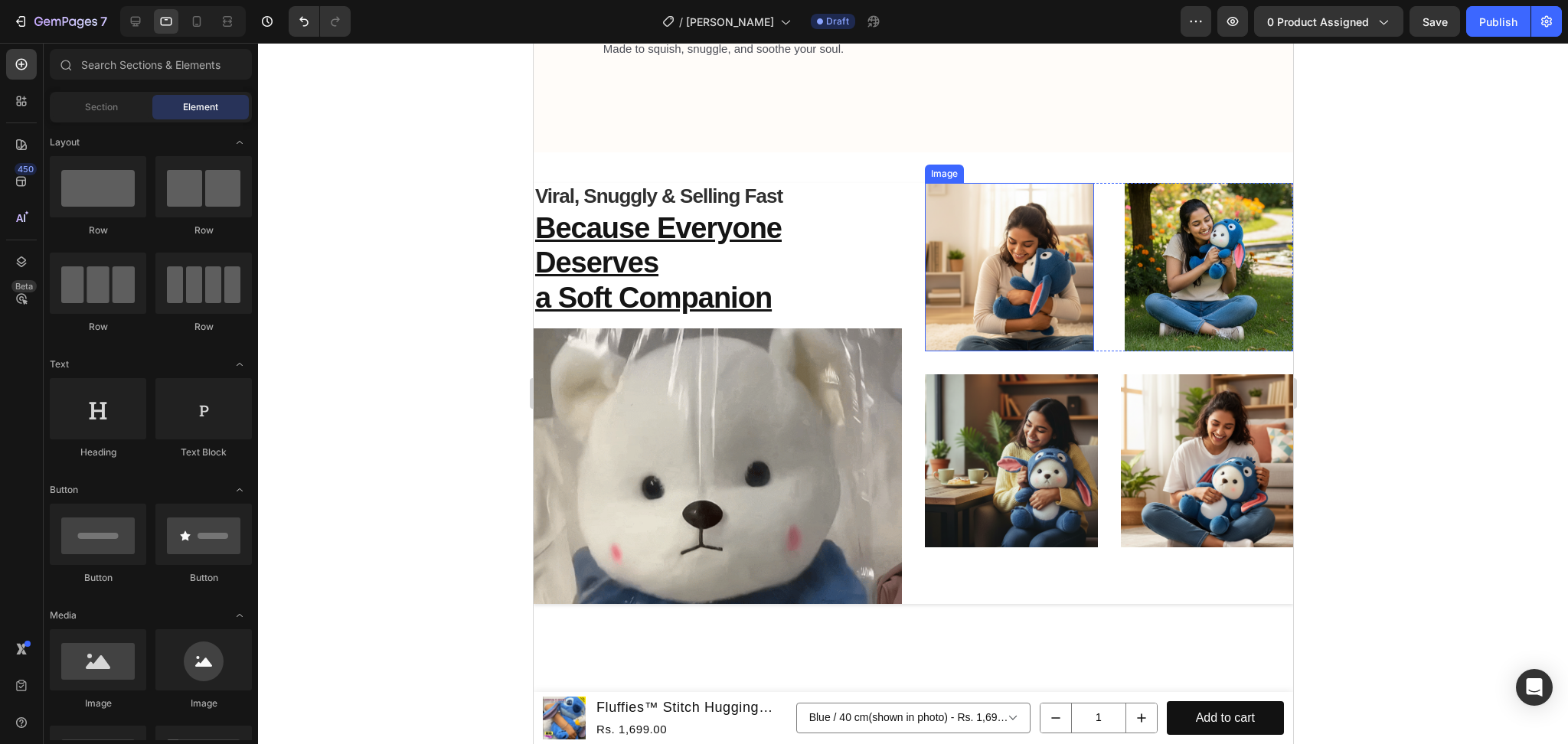
scroll to position [1969, 0]
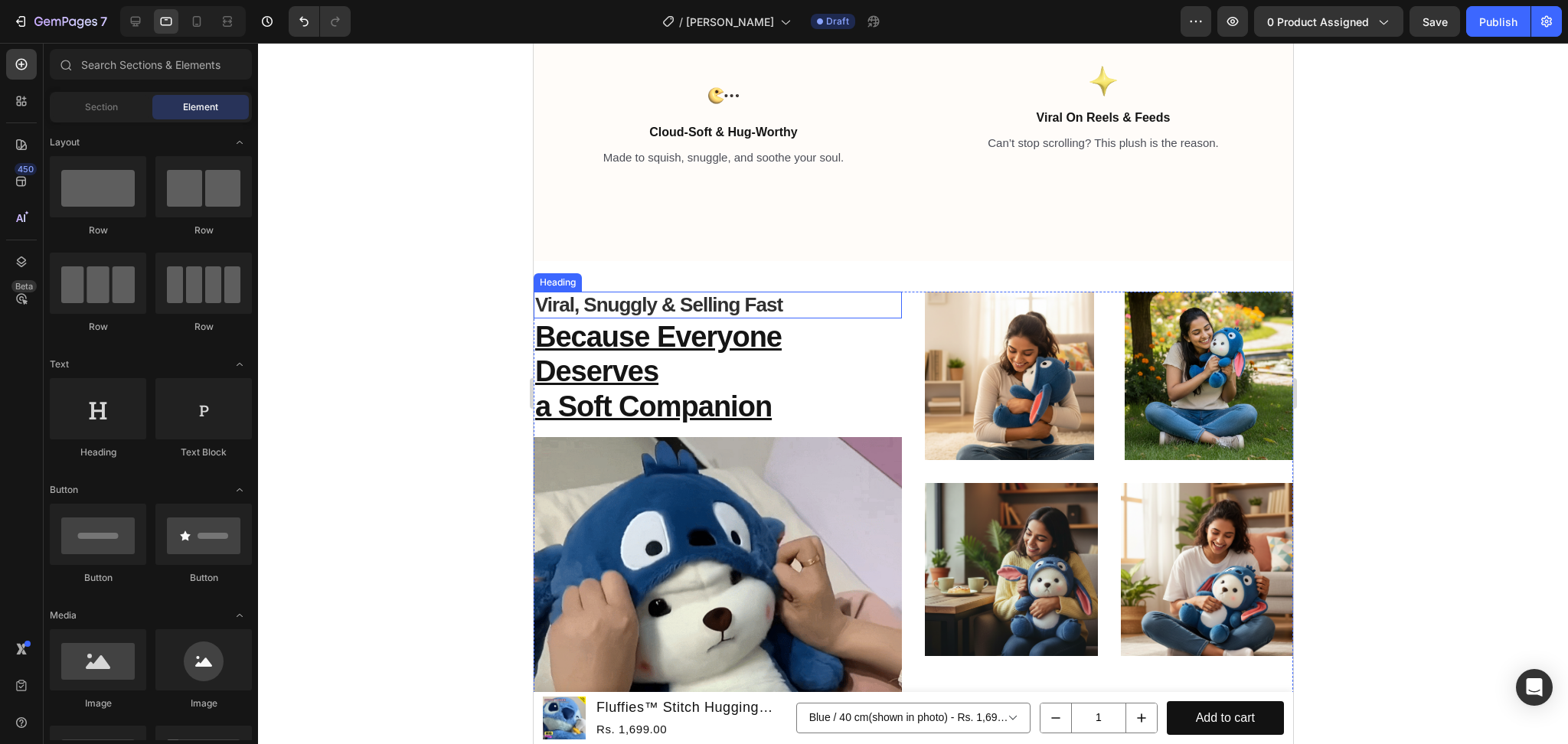
click at [788, 298] on h2 "Viral, Snuggly & Selling Fast" at bounding box center [717, 305] width 368 height 27
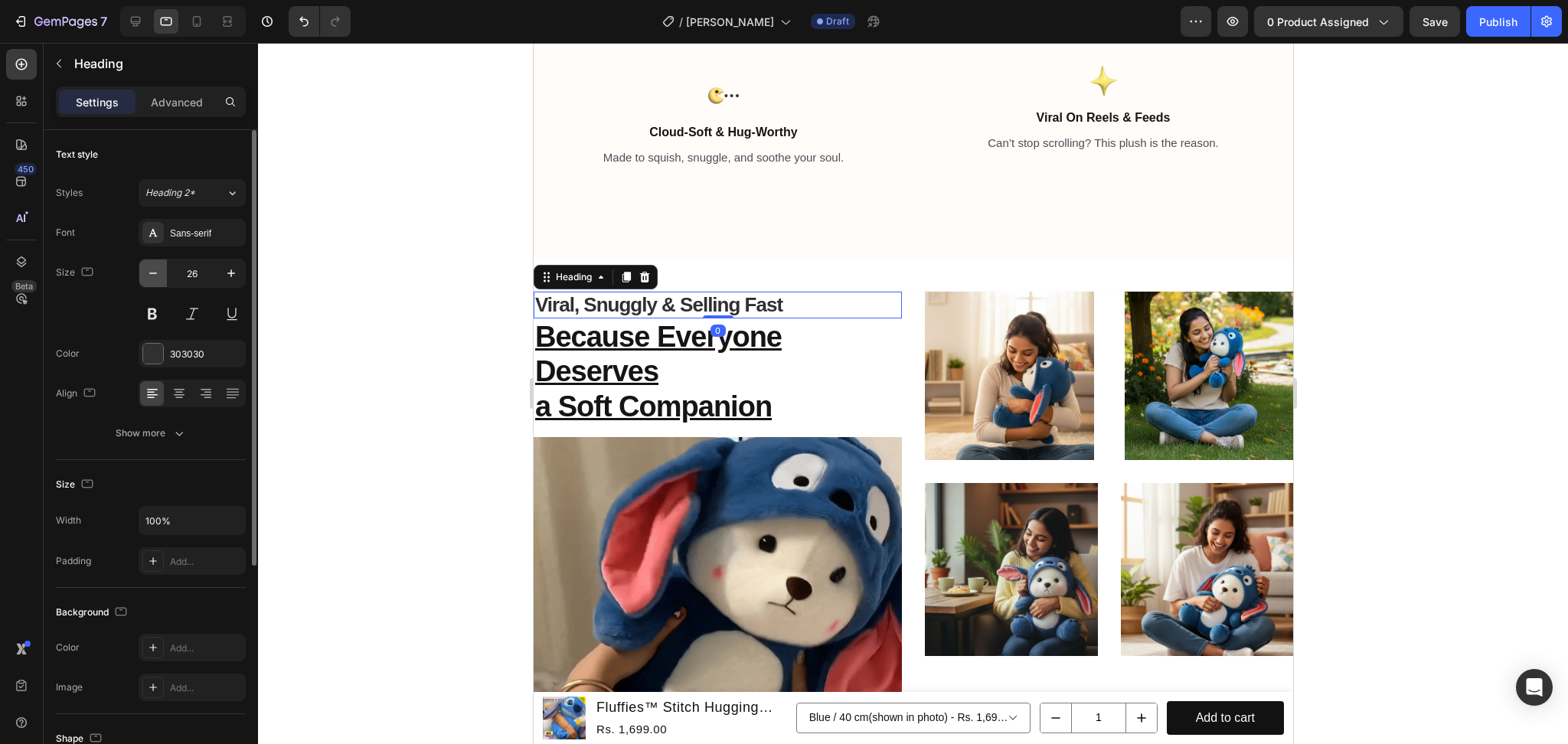
click at [152, 282] on button "button" at bounding box center [153, 273] width 28 height 28
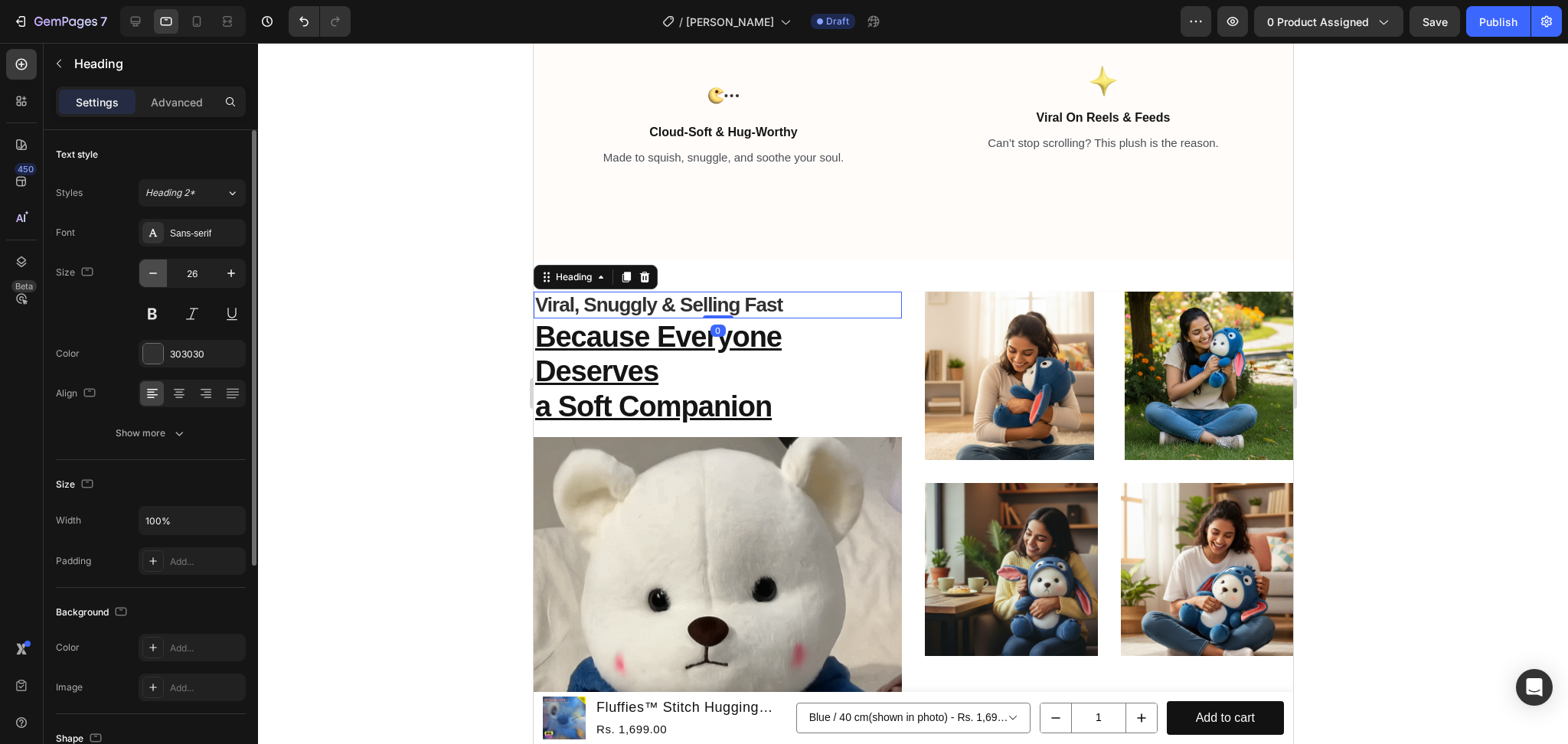
click at [152, 282] on button "button" at bounding box center [153, 273] width 28 height 28
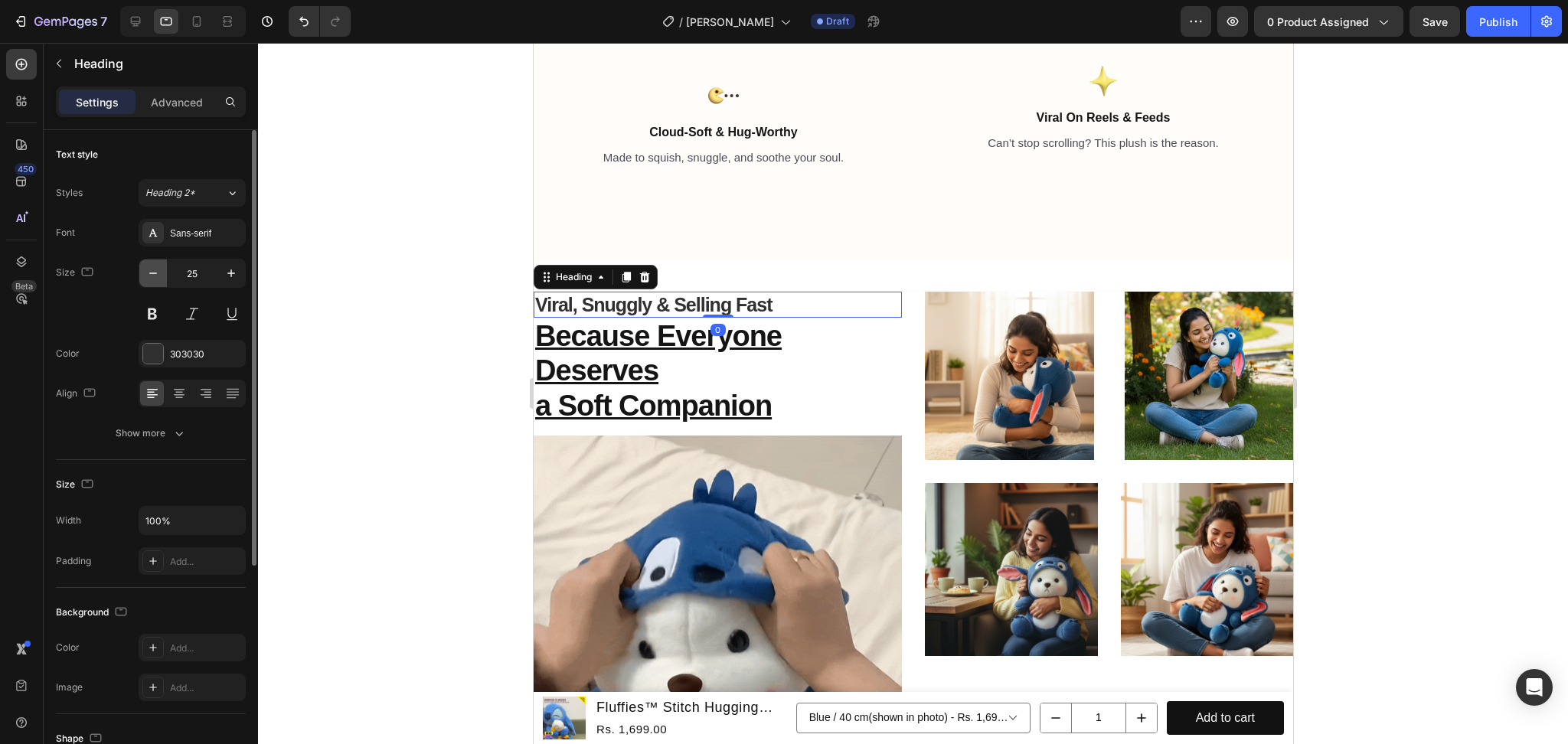
click at [152, 282] on button "button" at bounding box center [153, 273] width 28 height 28
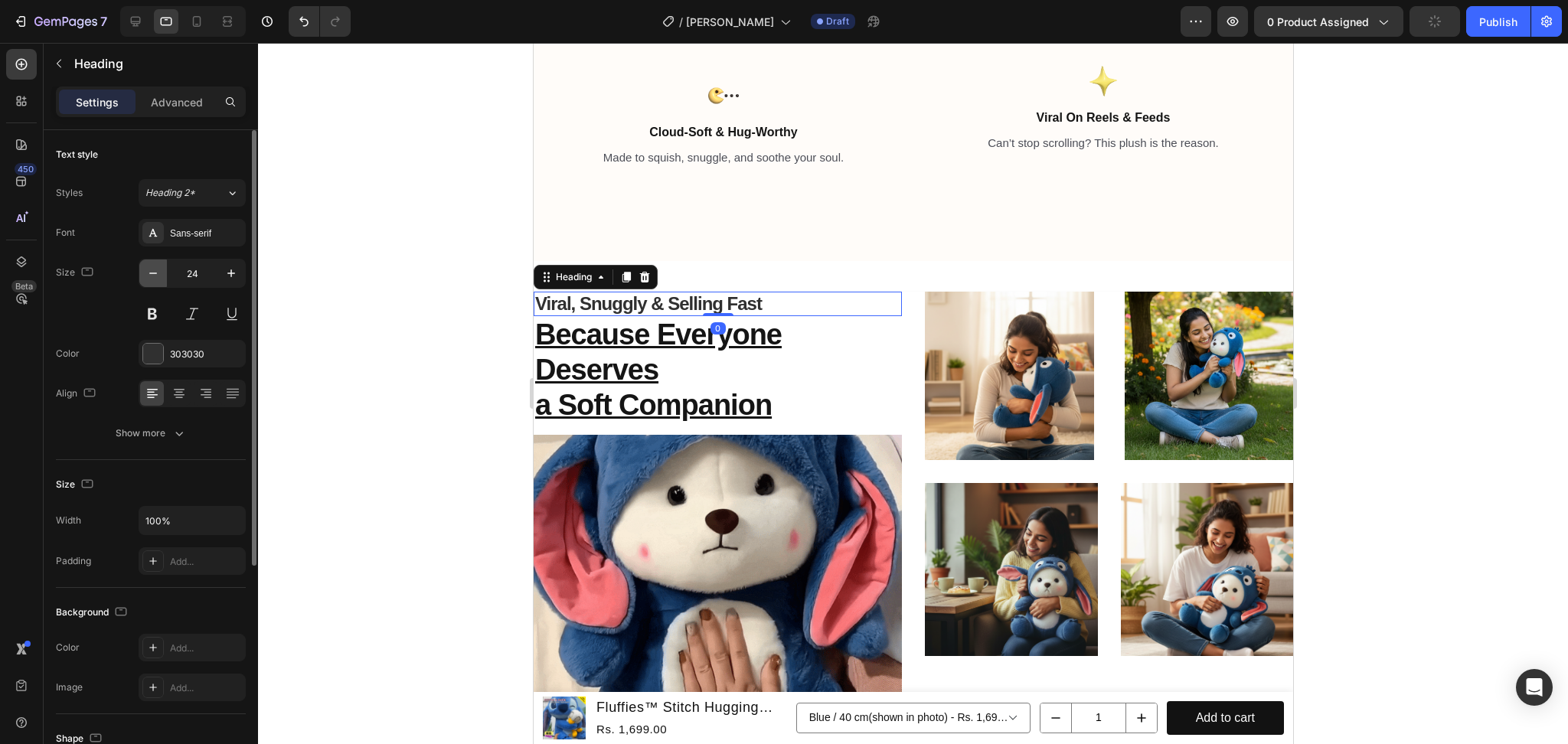
click at [152, 282] on button "button" at bounding box center [153, 273] width 28 height 28
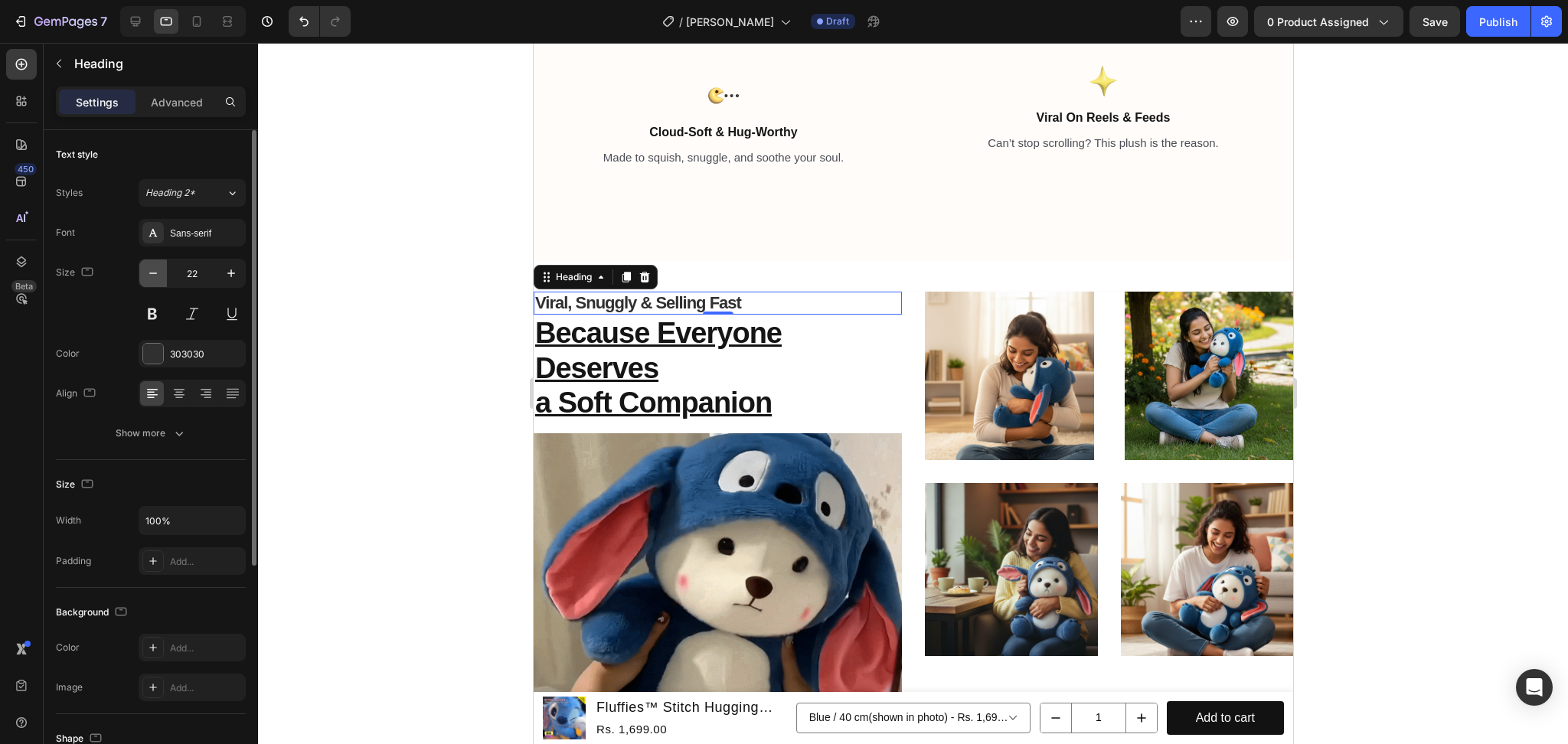
click at [152, 282] on button "button" at bounding box center [153, 273] width 28 height 28
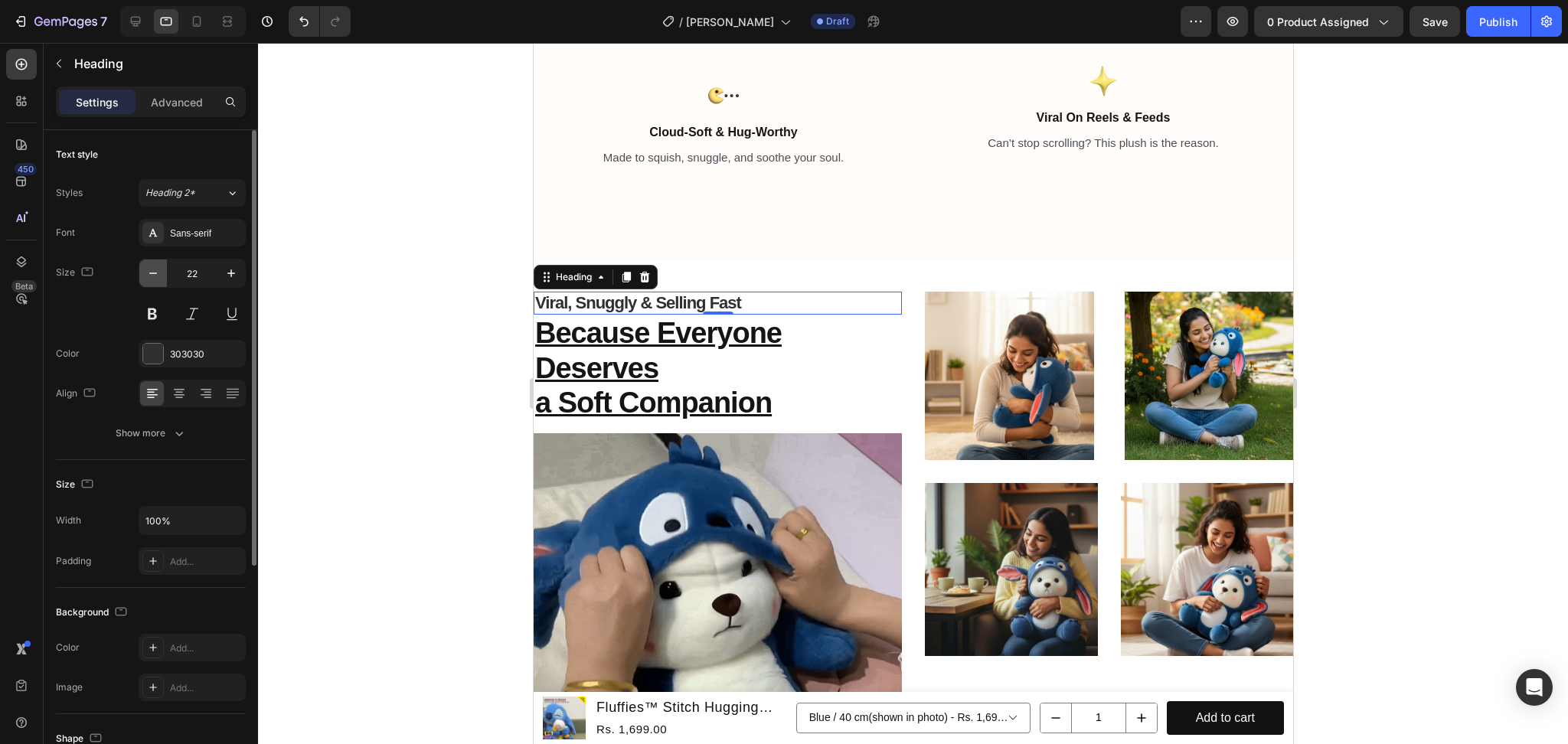
click at [152, 282] on button "button" at bounding box center [153, 273] width 28 height 28
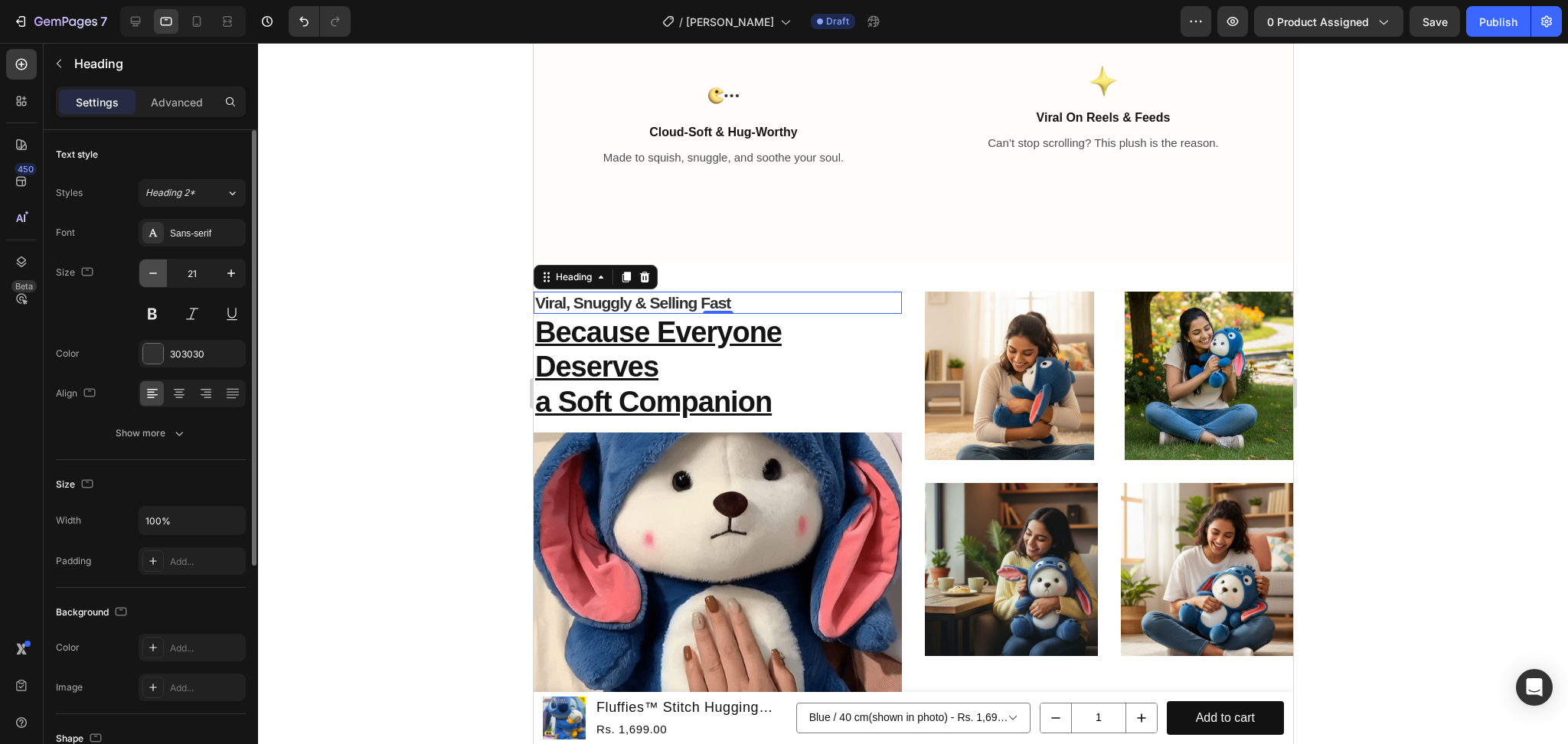
click at [152, 282] on button "button" at bounding box center [153, 273] width 28 height 28
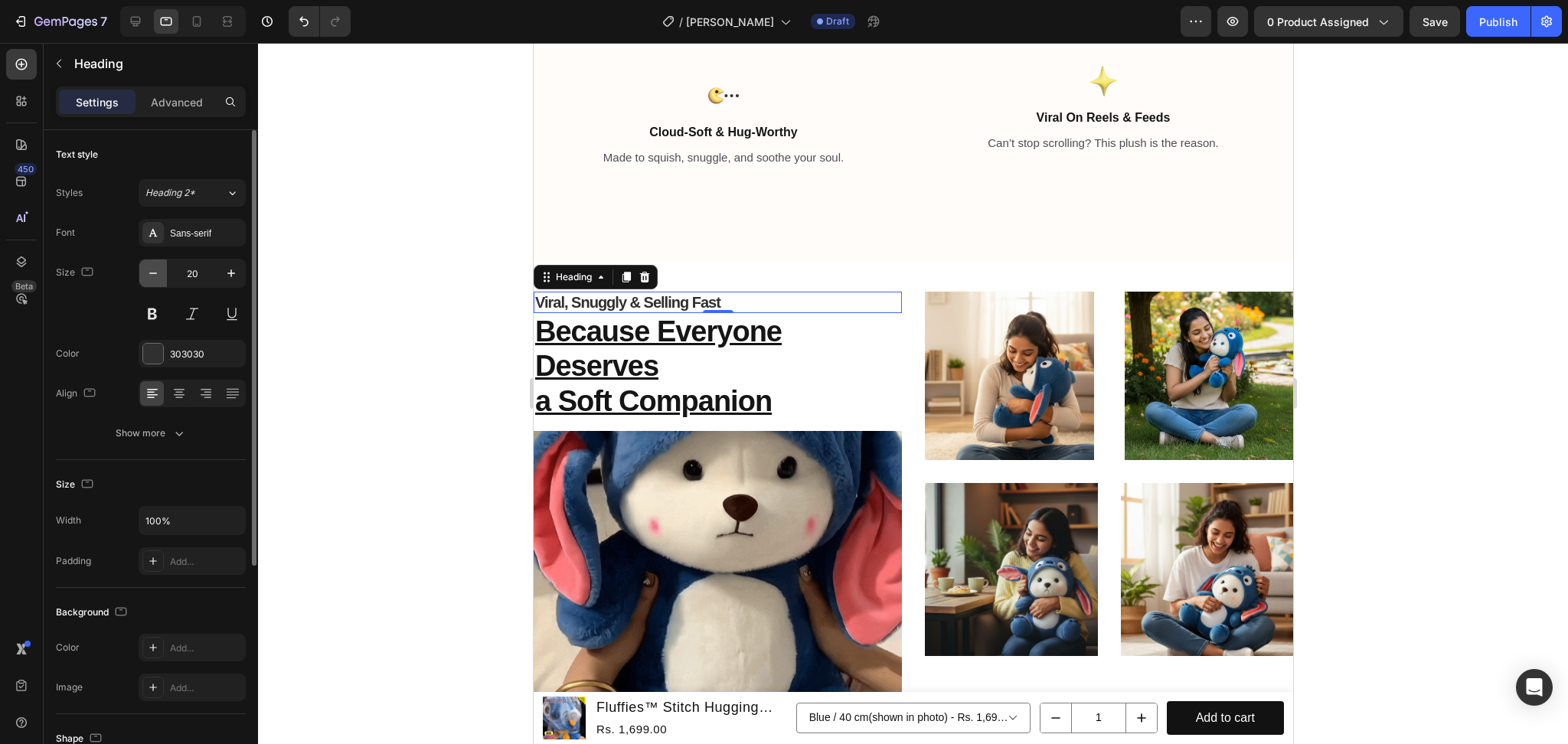
click at [152, 282] on button "button" at bounding box center [153, 273] width 28 height 28
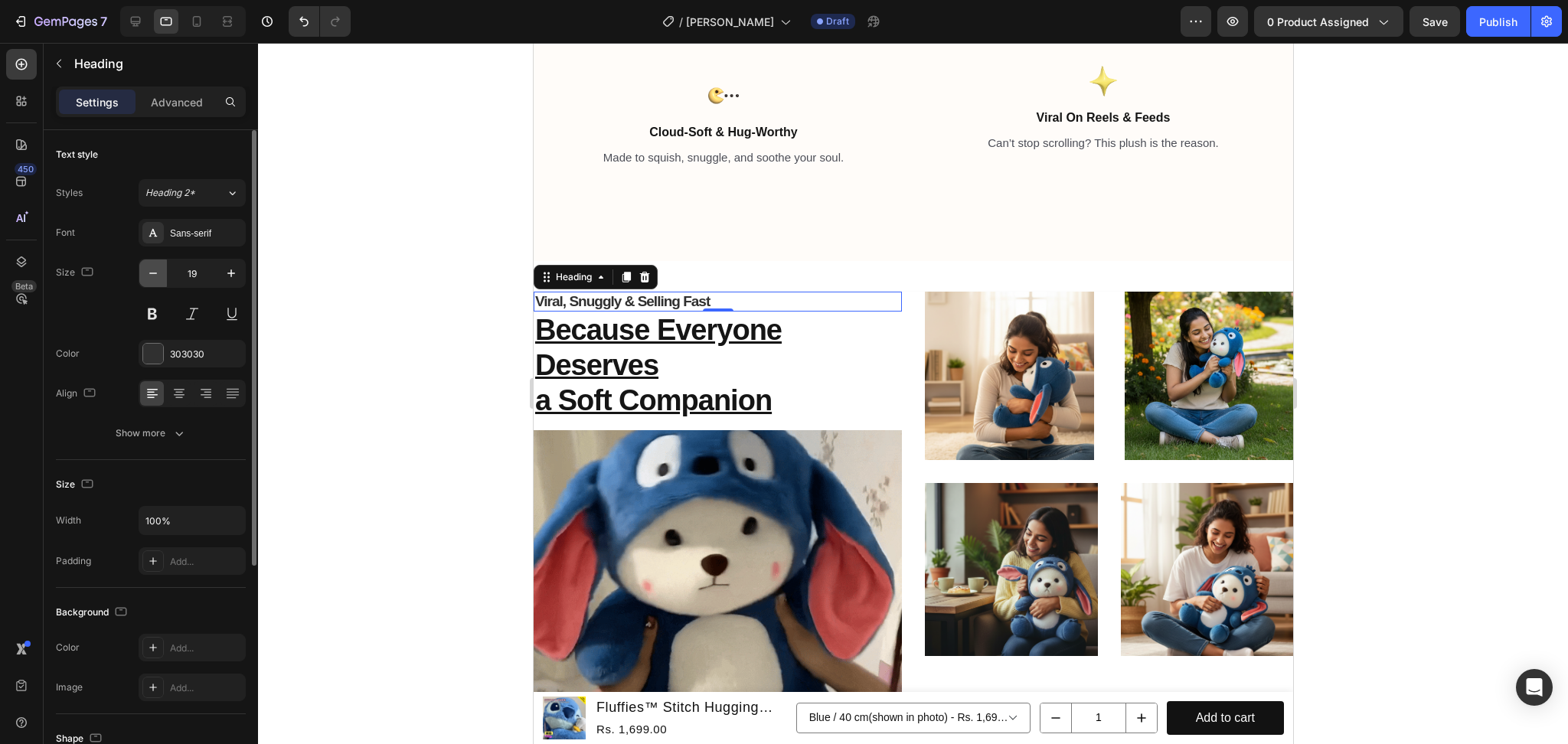
click at [152, 282] on button "button" at bounding box center [153, 273] width 28 height 28
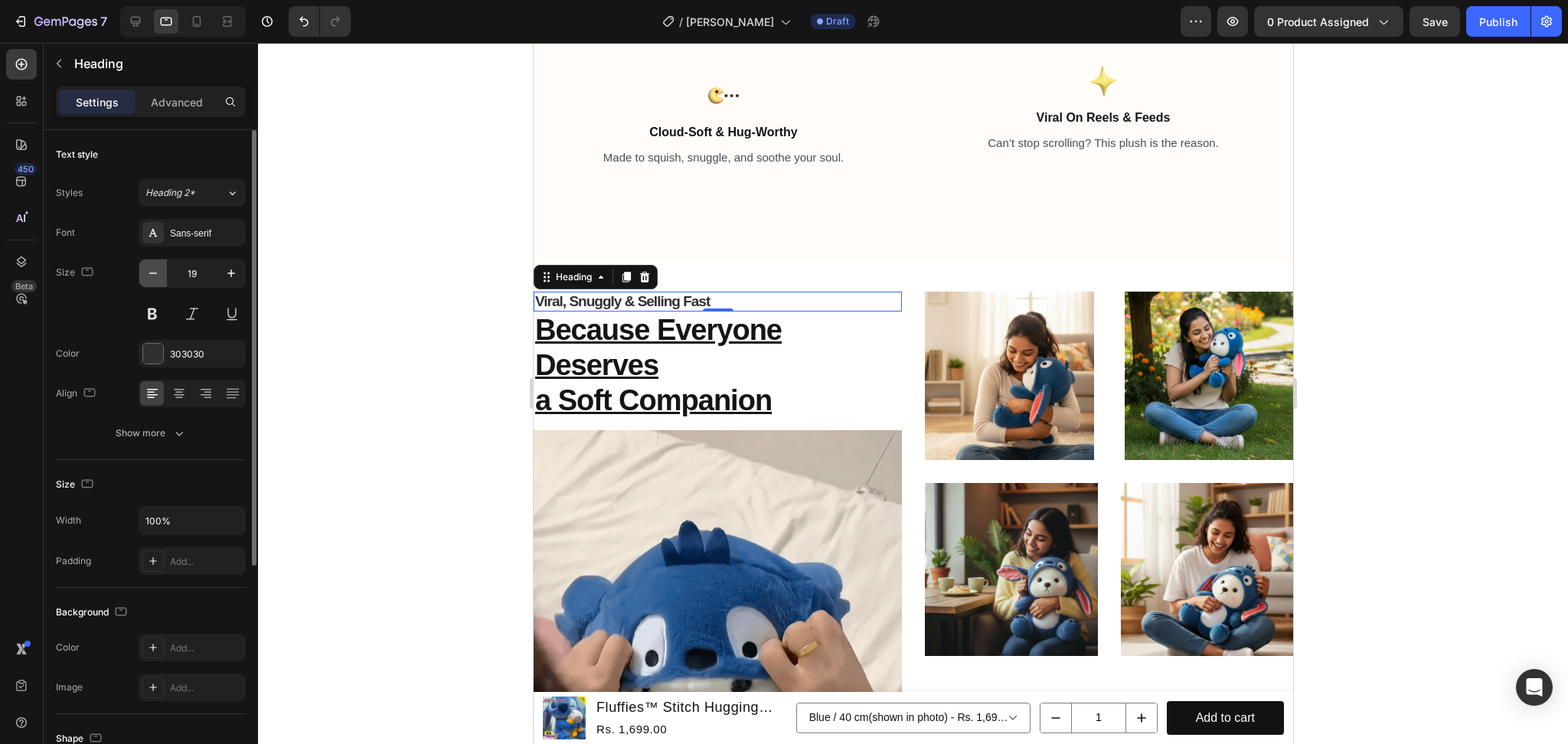
click at [152, 282] on button "button" at bounding box center [153, 273] width 28 height 28
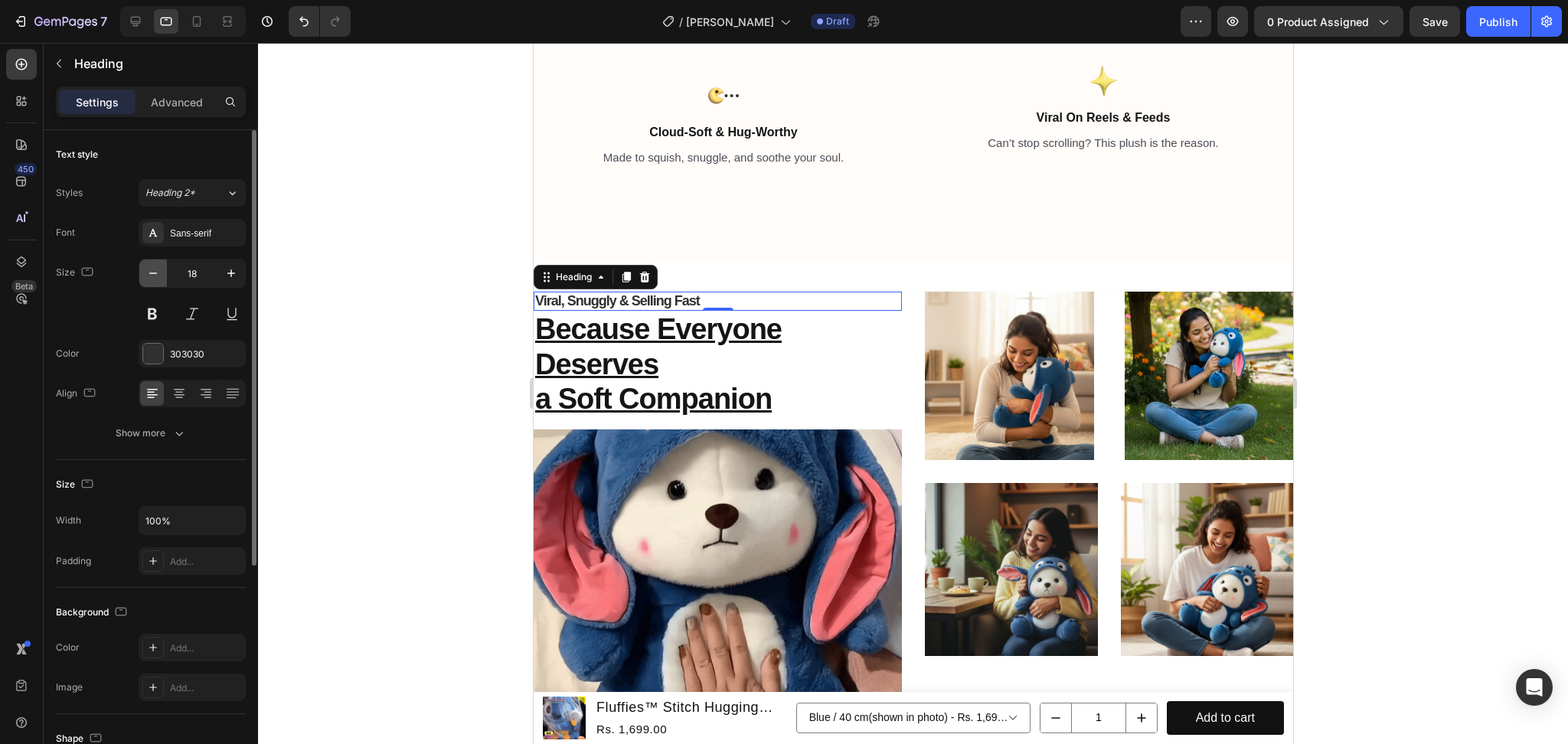
type input "17"
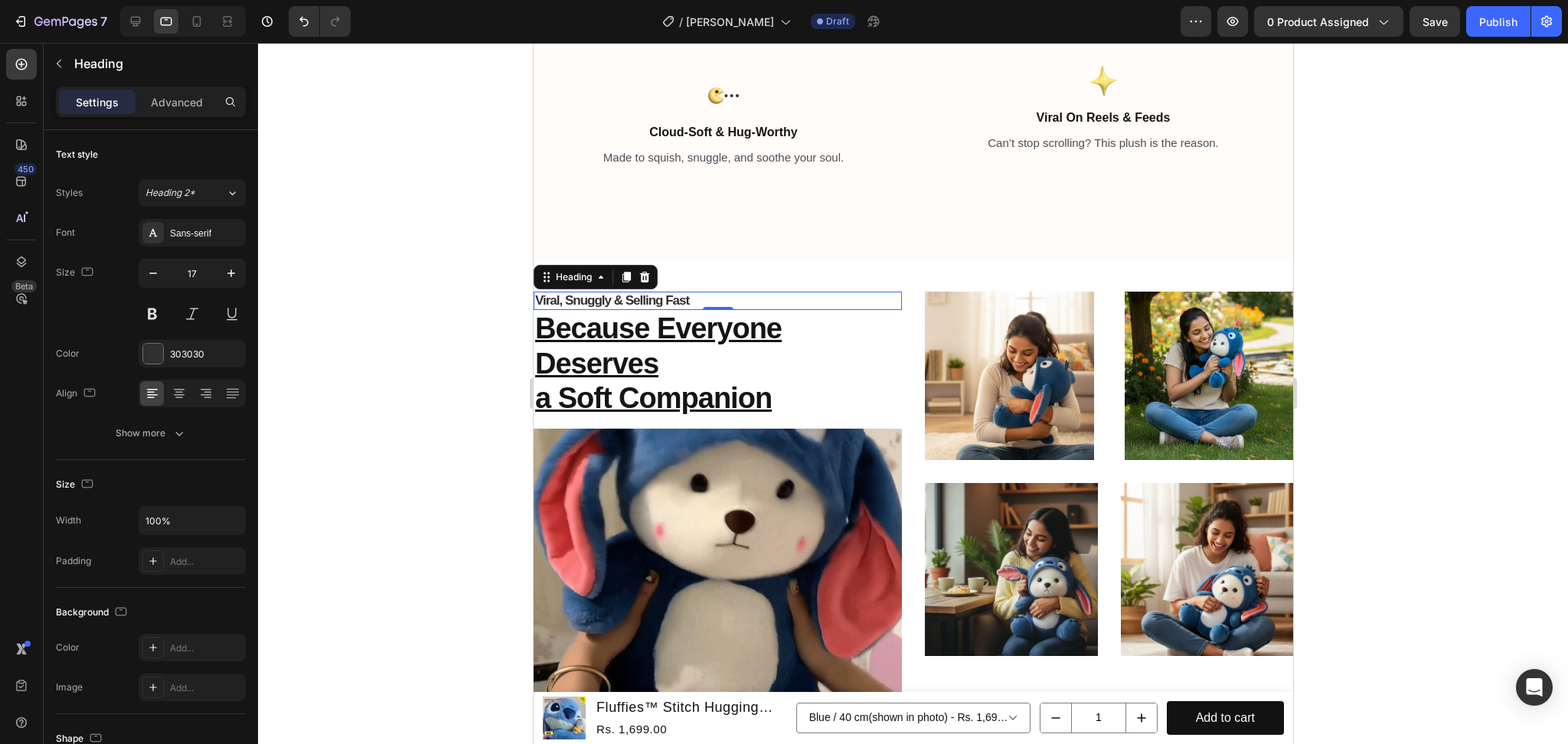
click at [345, 283] on div at bounding box center [912, 392] width 1310 height 700
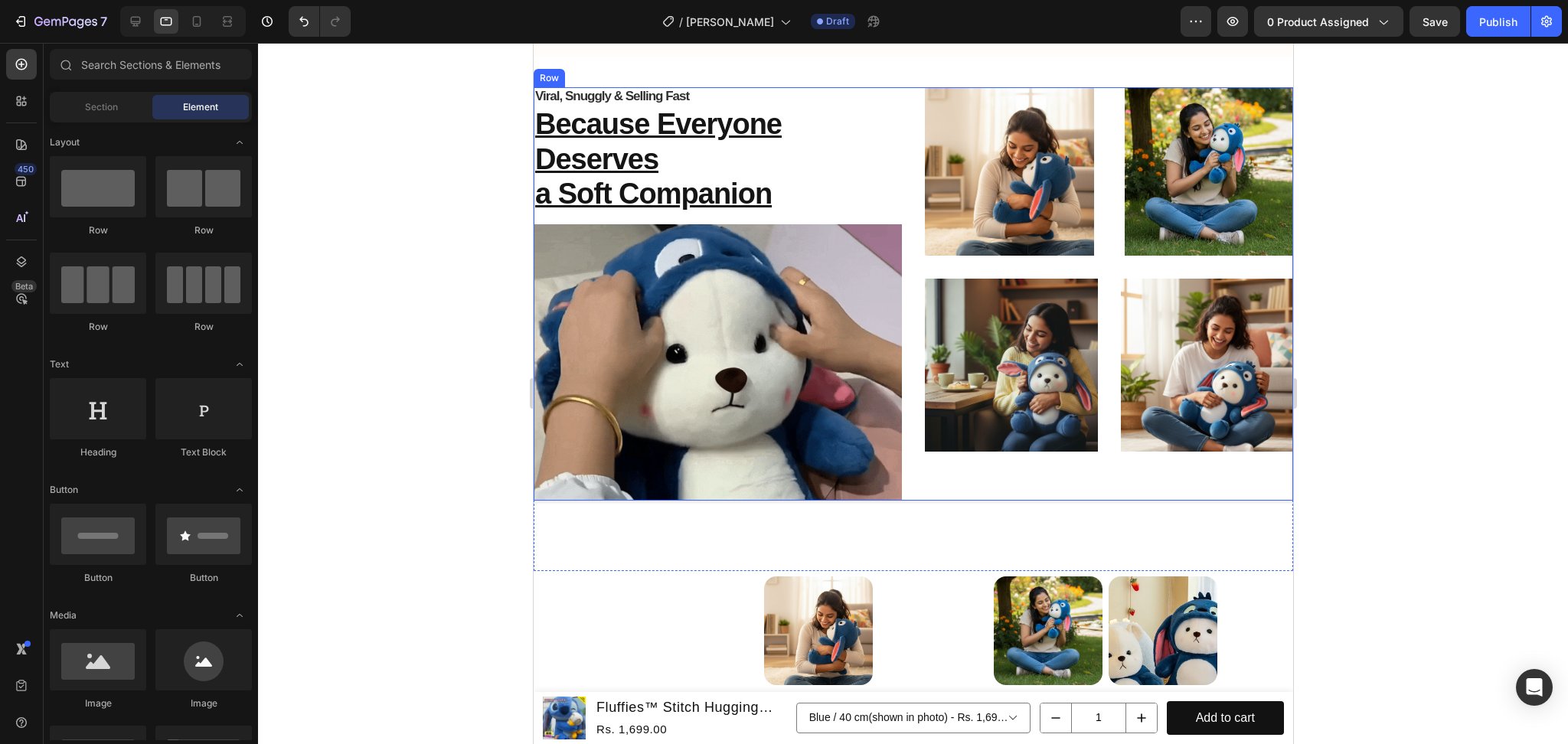
scroll to position [2071, 0]
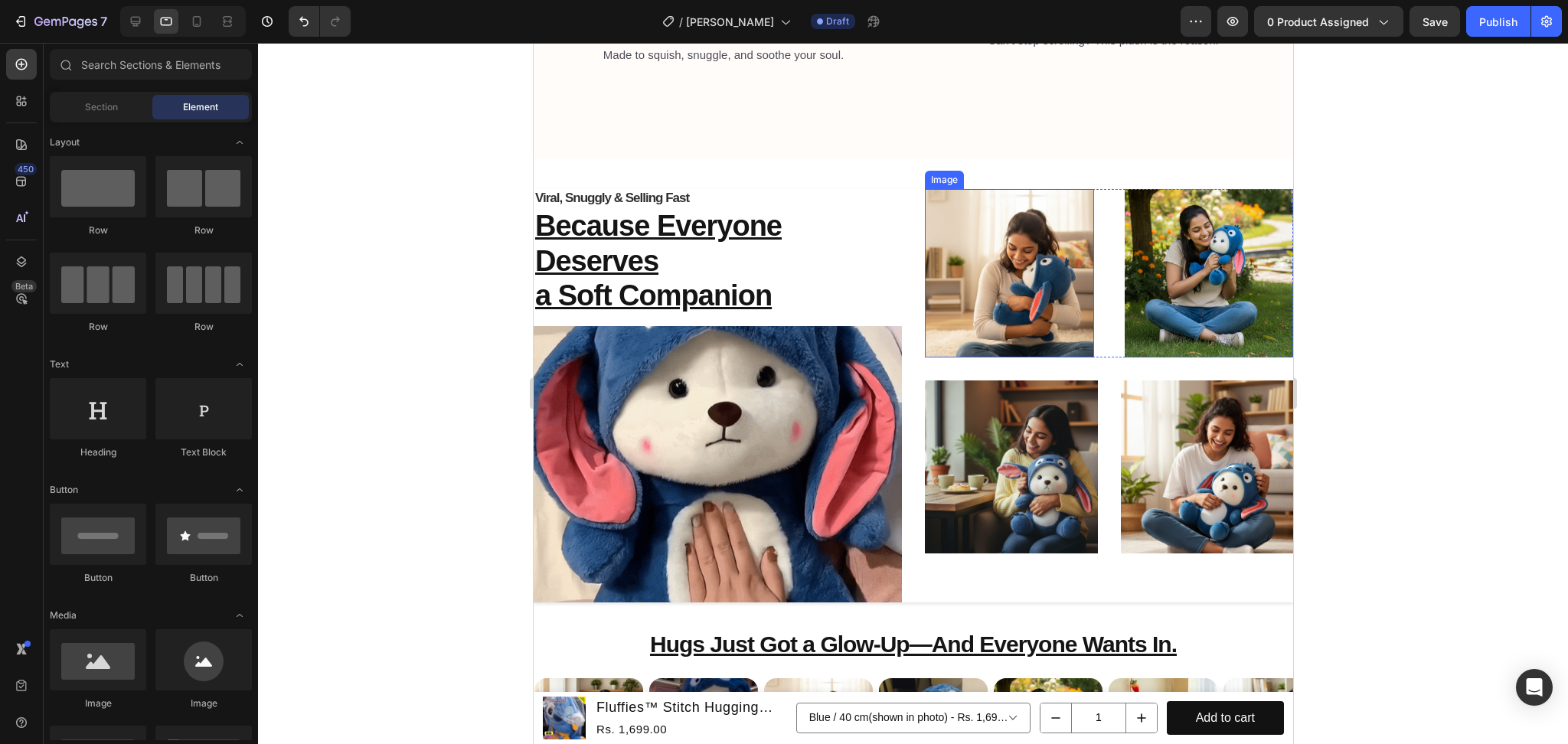
click at [926, 251] on img at bounding box center [1008, 273] width 169 height 169
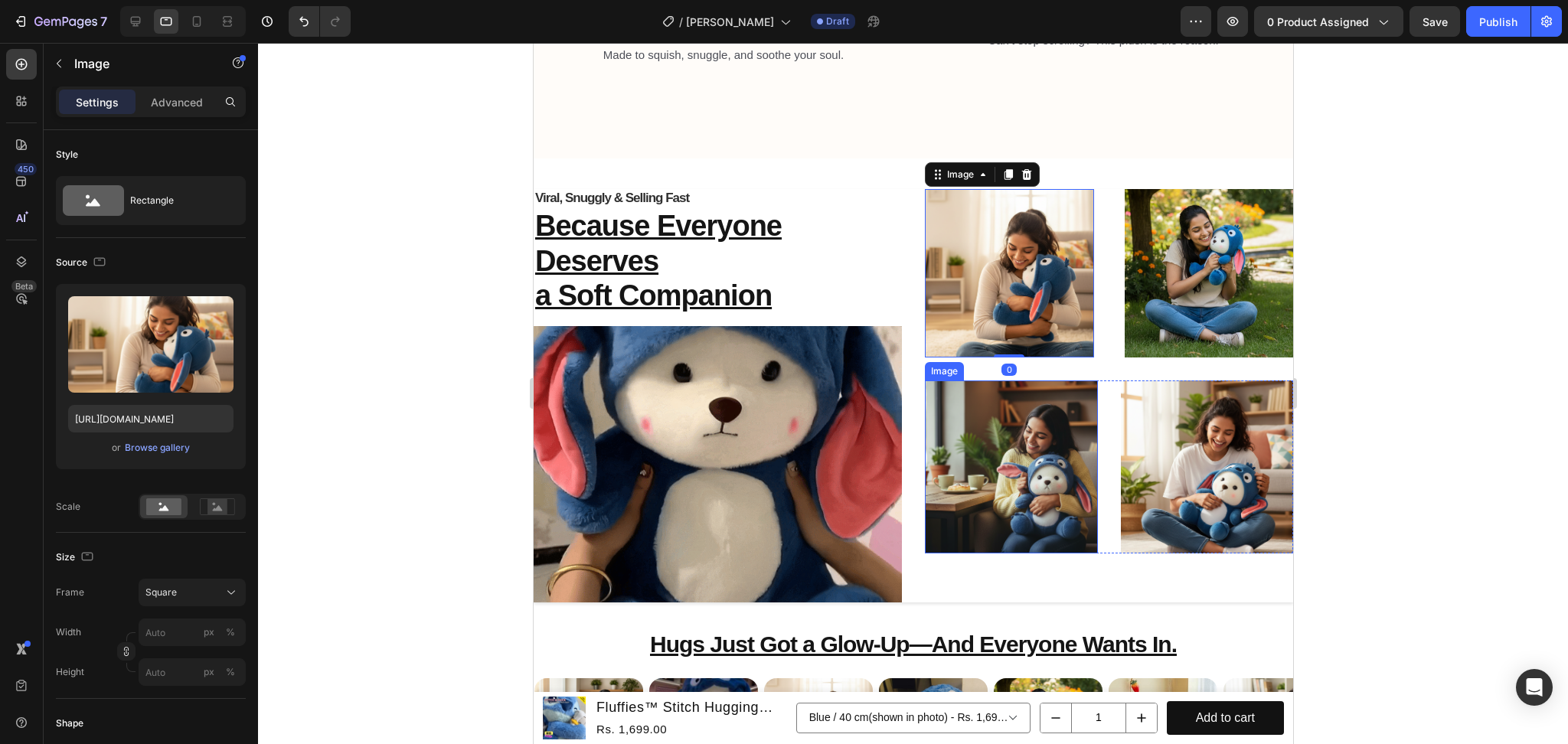
click at [993, 434] on img at bounding box center [1010, 466] width 173 height 173
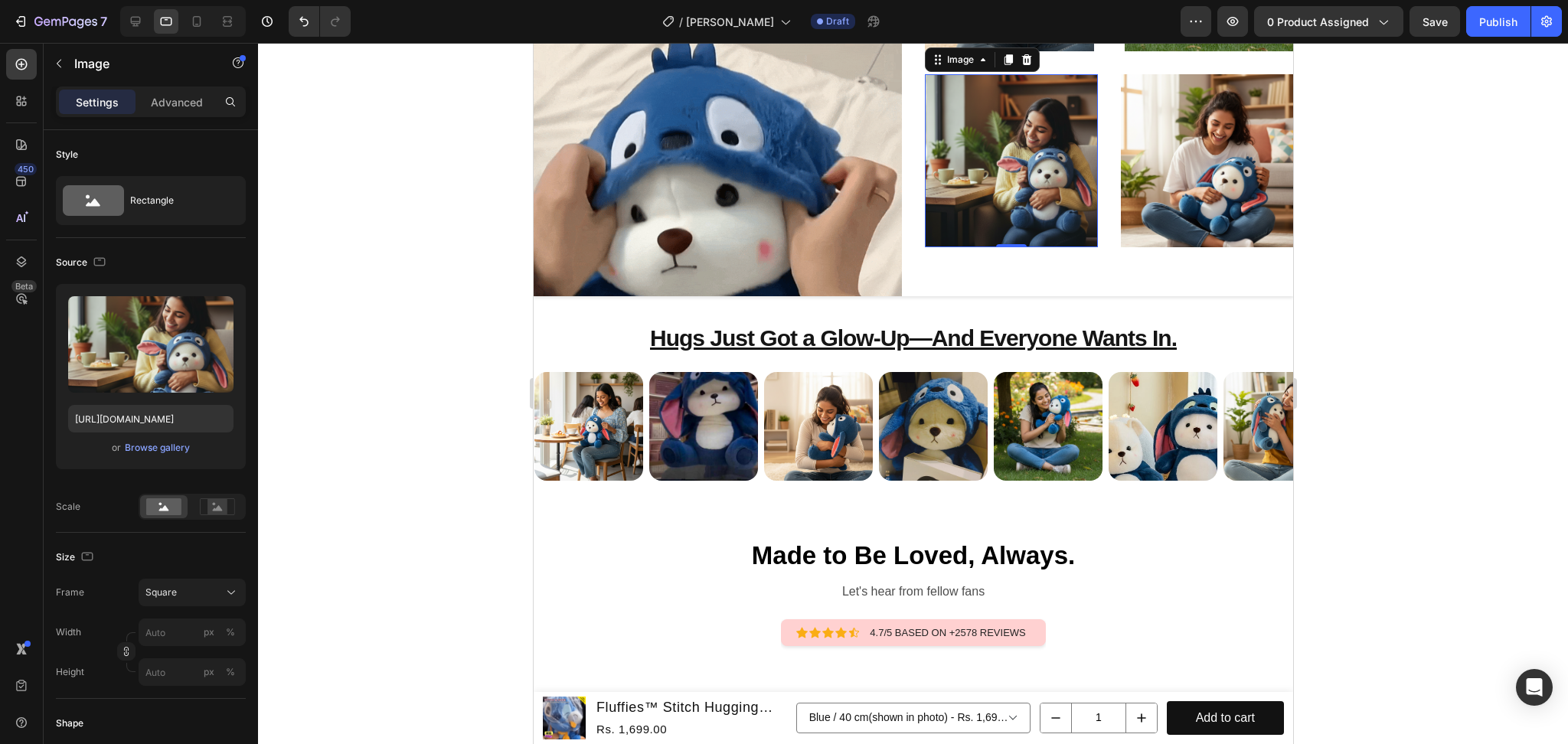
scroll to position [2173, 0]
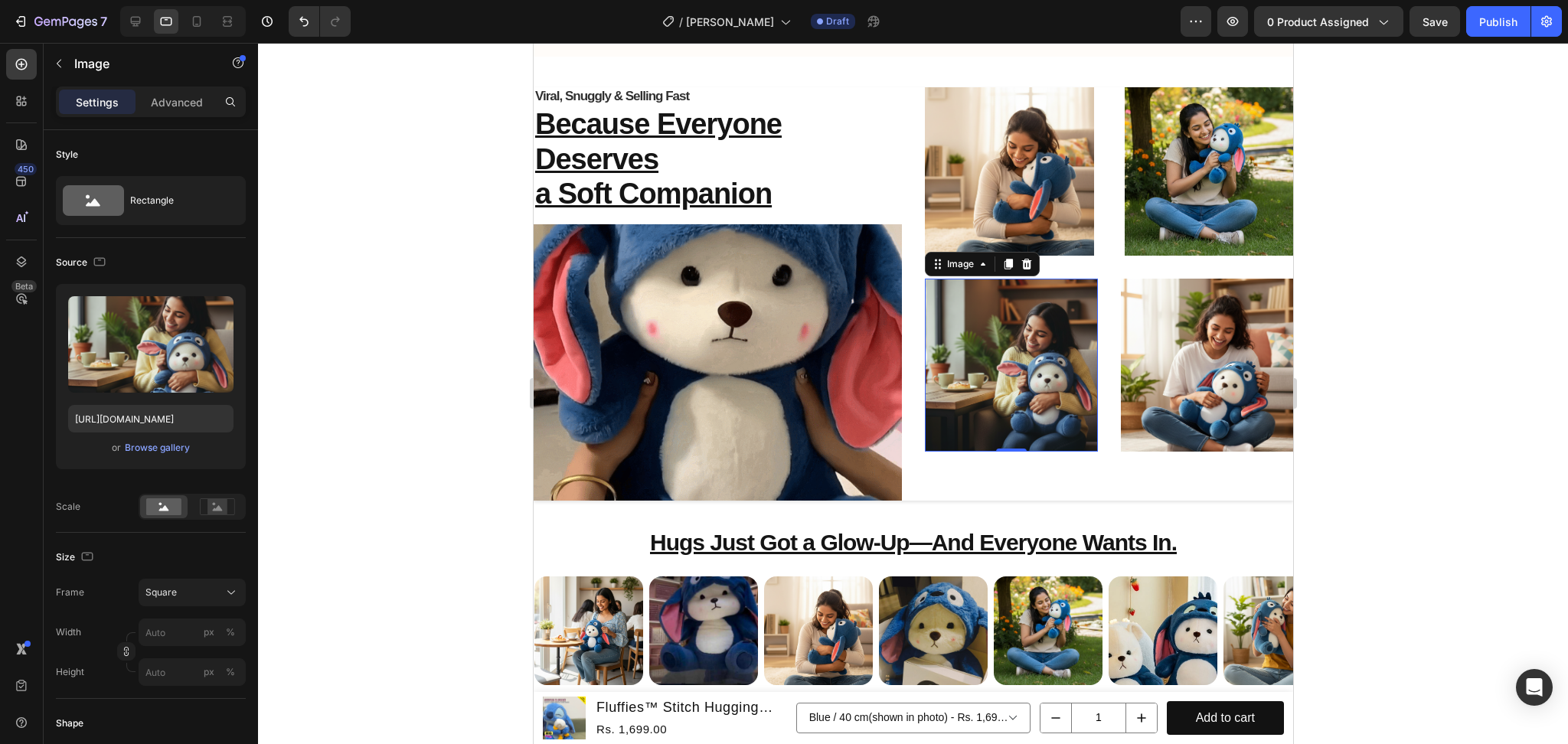
click at [1507, 506] on div at bounding box center [912, 392] width 1310 height 700
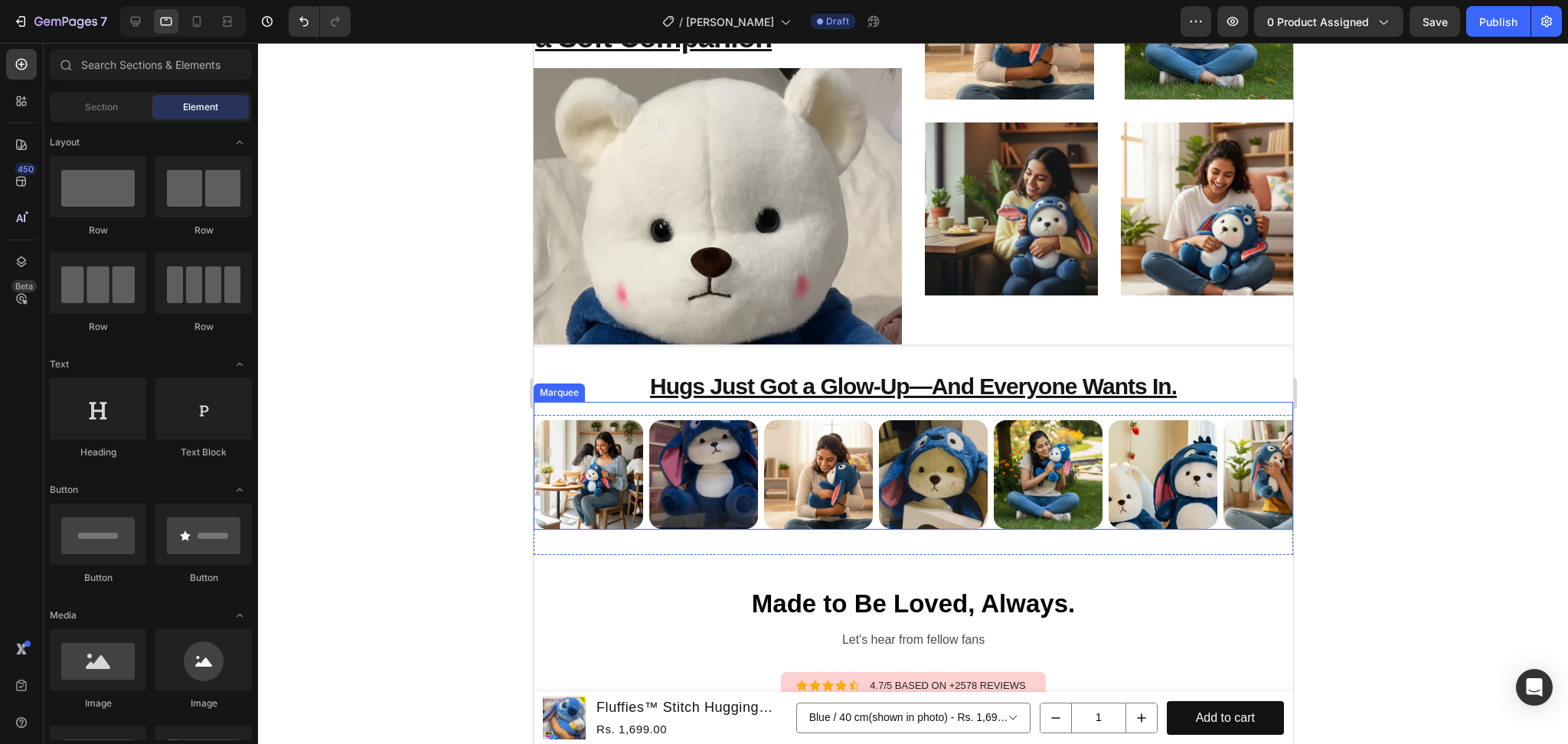
scroll to position [2479, 0]
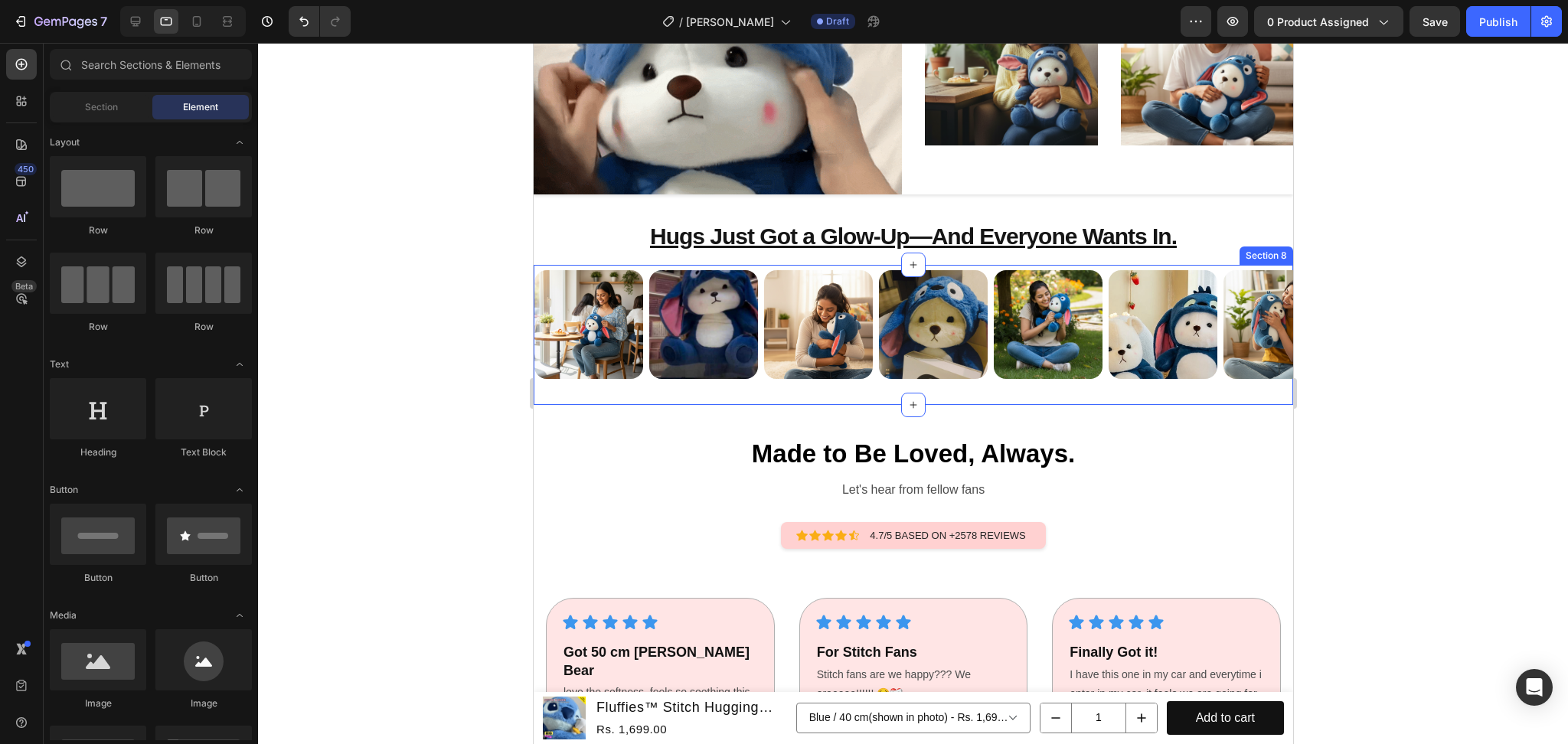
click at [698, 387] on div "Image Image Row Image Image Row Image Row Image Image Image Image Row Image Row…" at bounding box center [912, 328] width 759 height 153
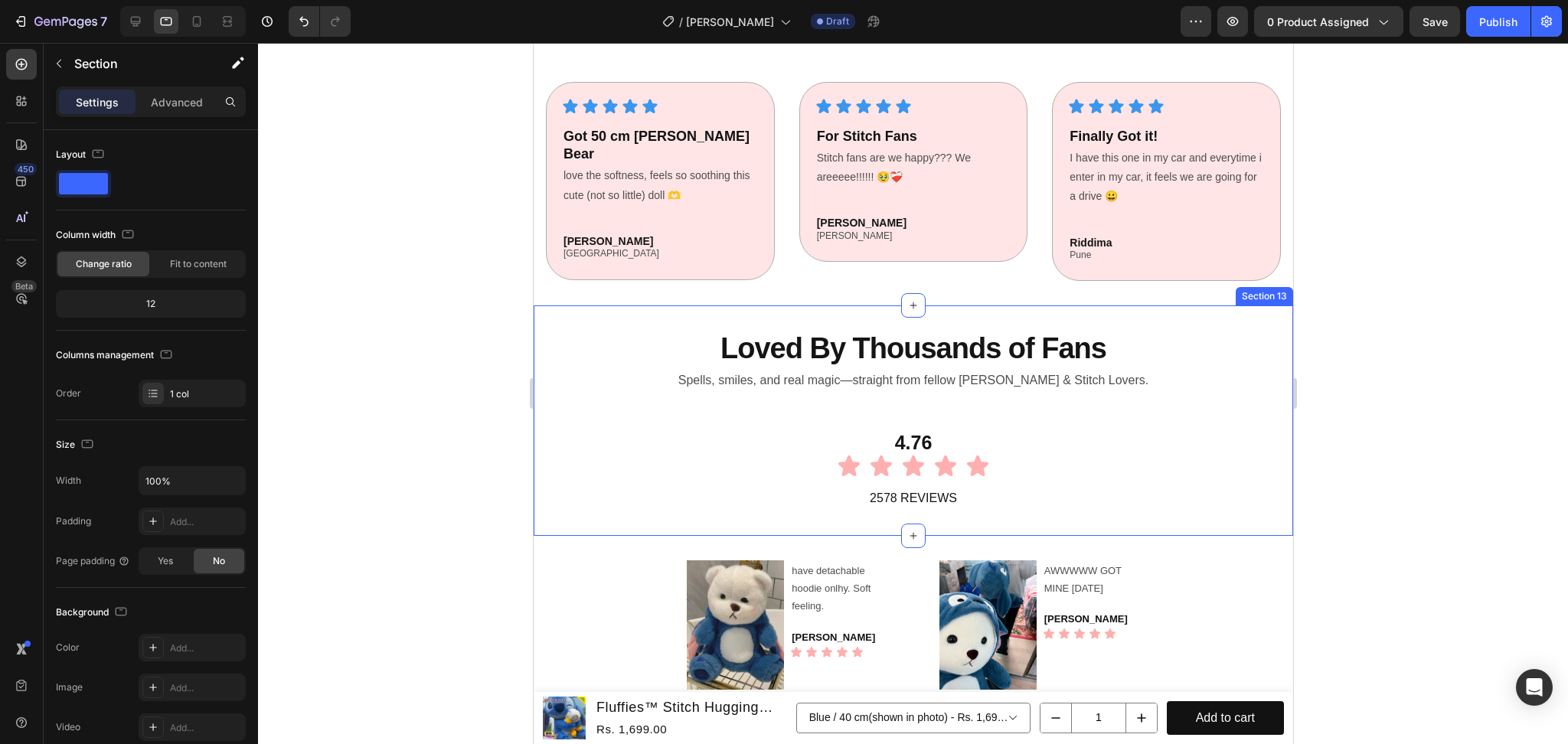
scroll to position [2887, 0]
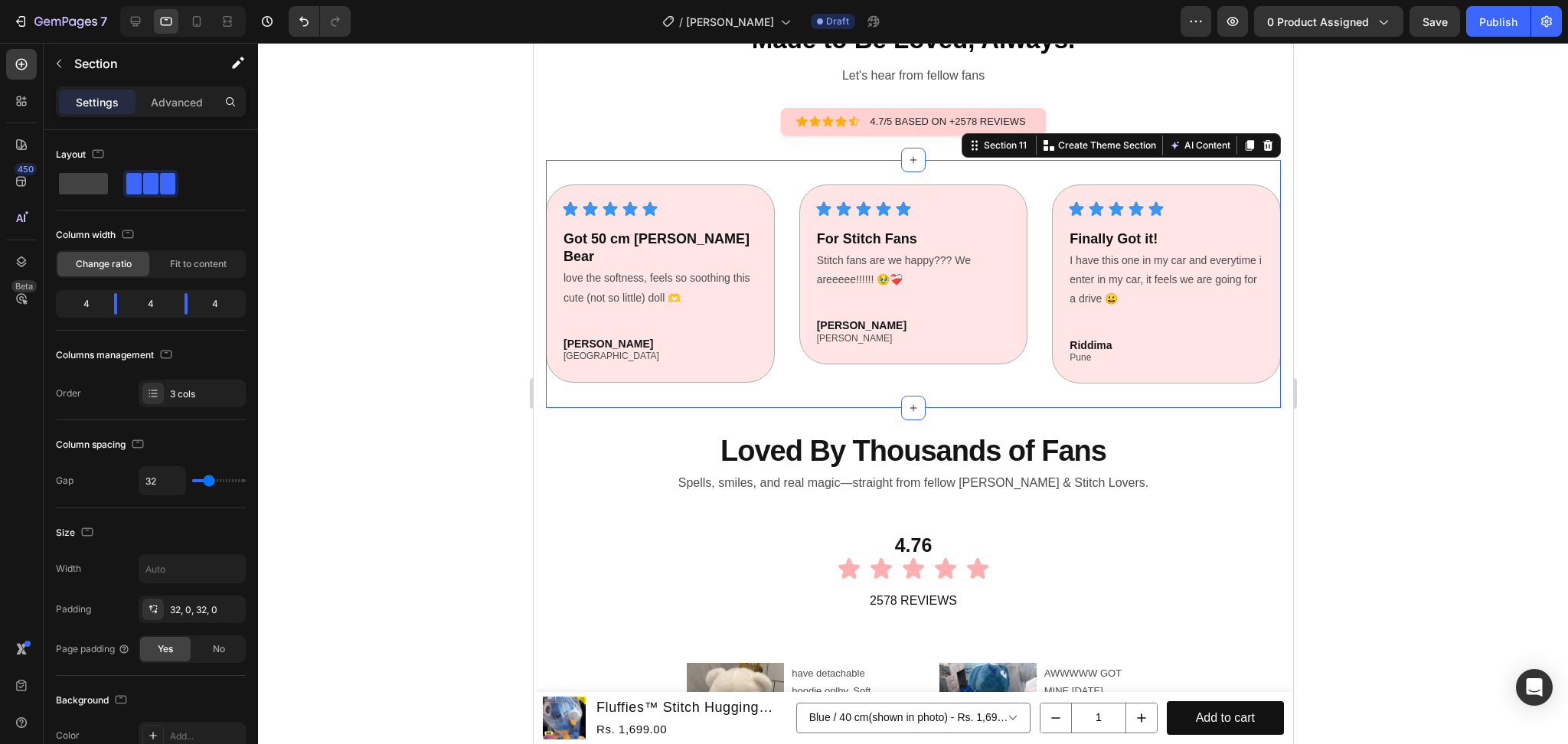
click at [774, 321] on div "Icon Icon Icon Icon Icon Icon List Got 50 cm [PERSON_NAME] Heading love the sof…" at bounding box center [912, 285] width 735 height 249
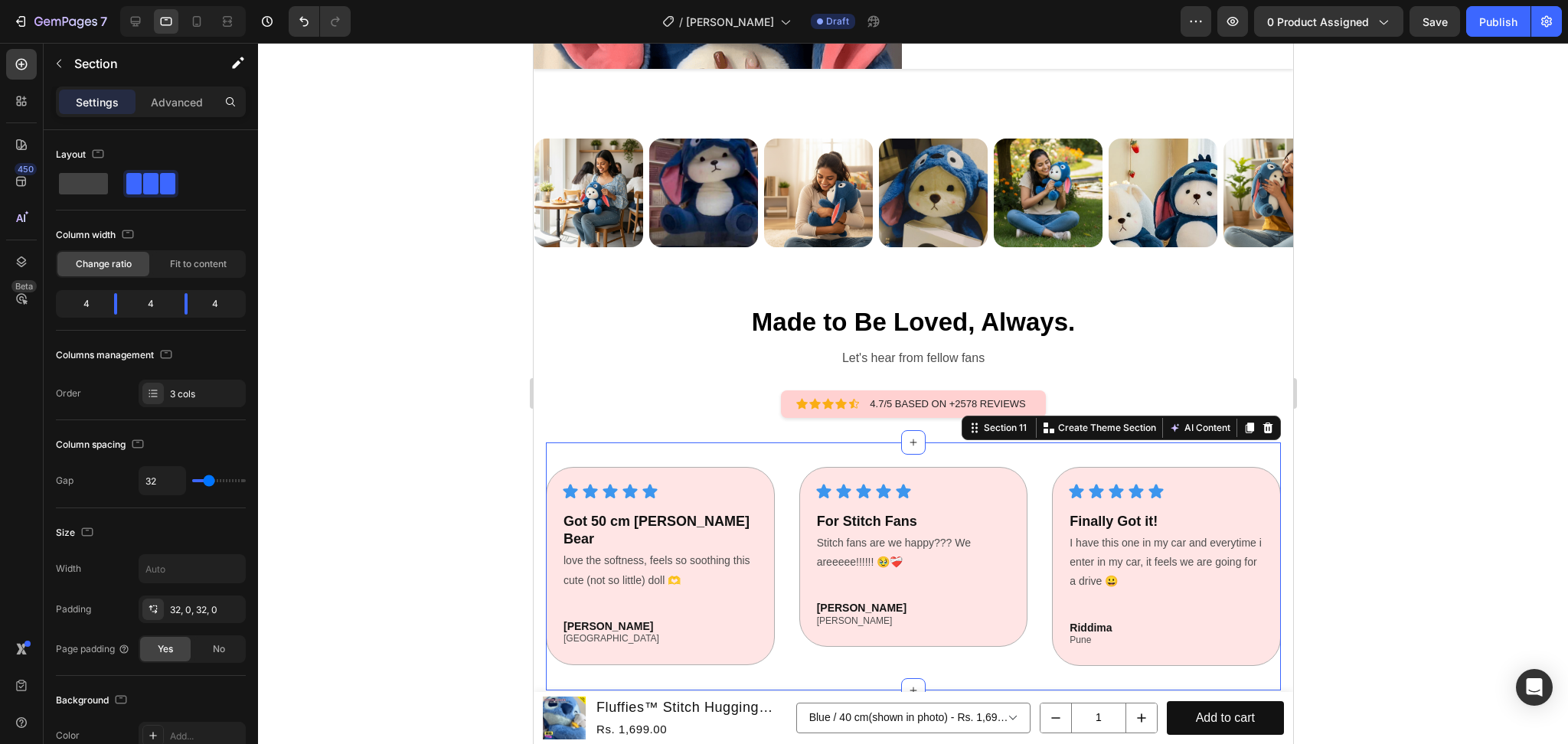
scroll to position [2581, 0]
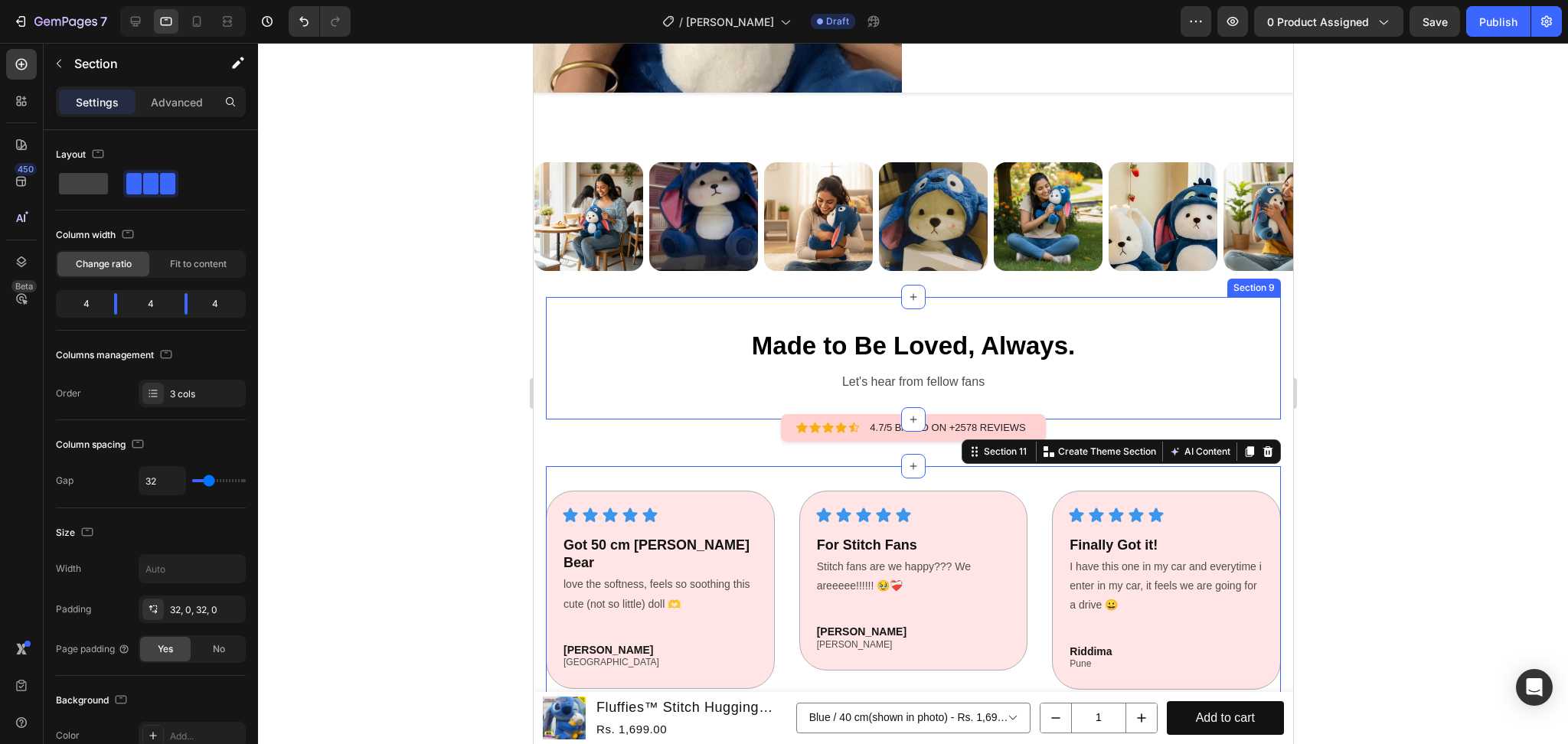
click at [761, 398] on div "Made to Be Loved, Always. Text Block Let's hear from fellow fans Text Block Sec…" at bounding box center [912, 358] width 735 height 123
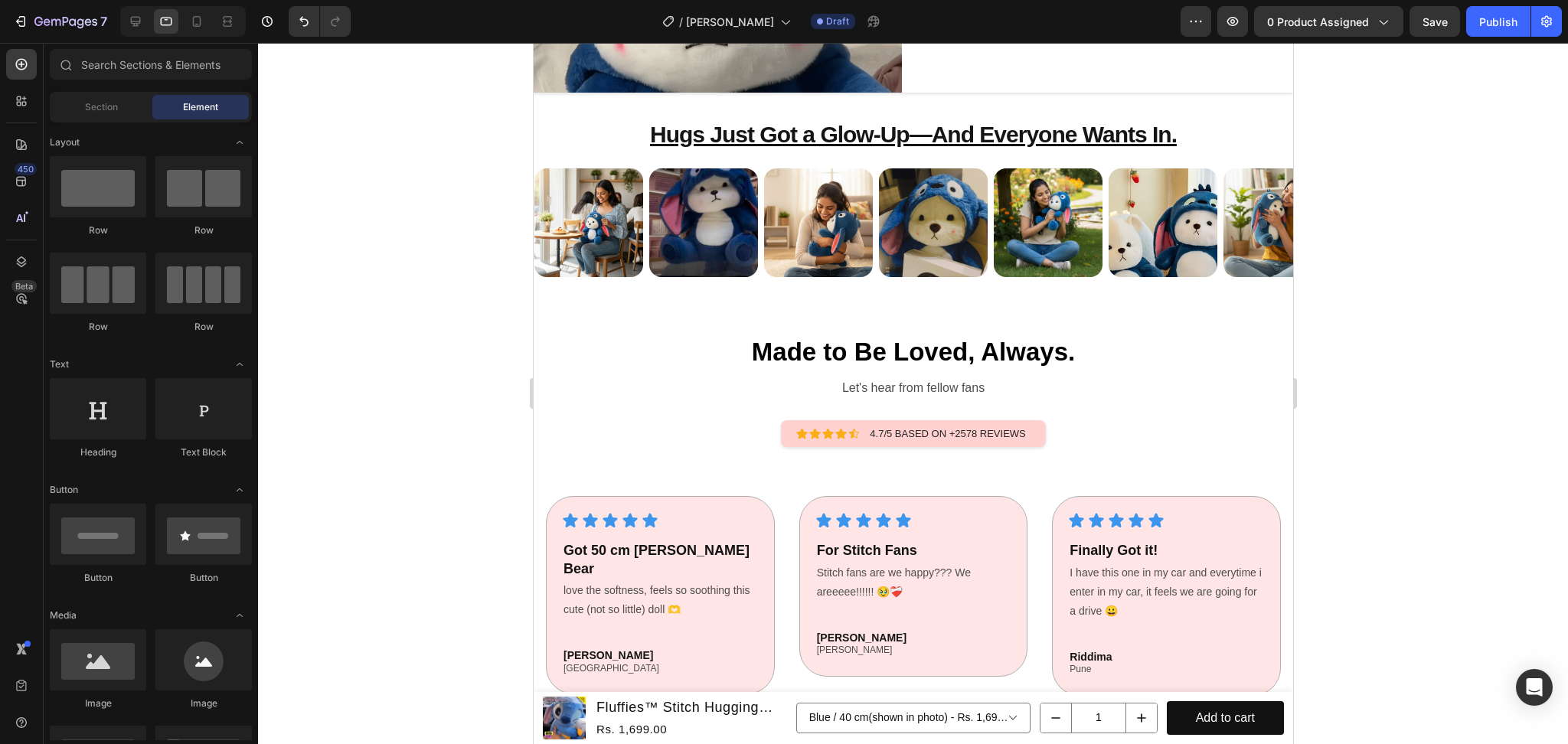
click at [720, 429] on section "Icon Icon Icon Icon Icon Icon List Hoz 4.7/5 BASED ON +2578 REVIEWS Text block …" at bounding box center [912, 434] width 473 height 77
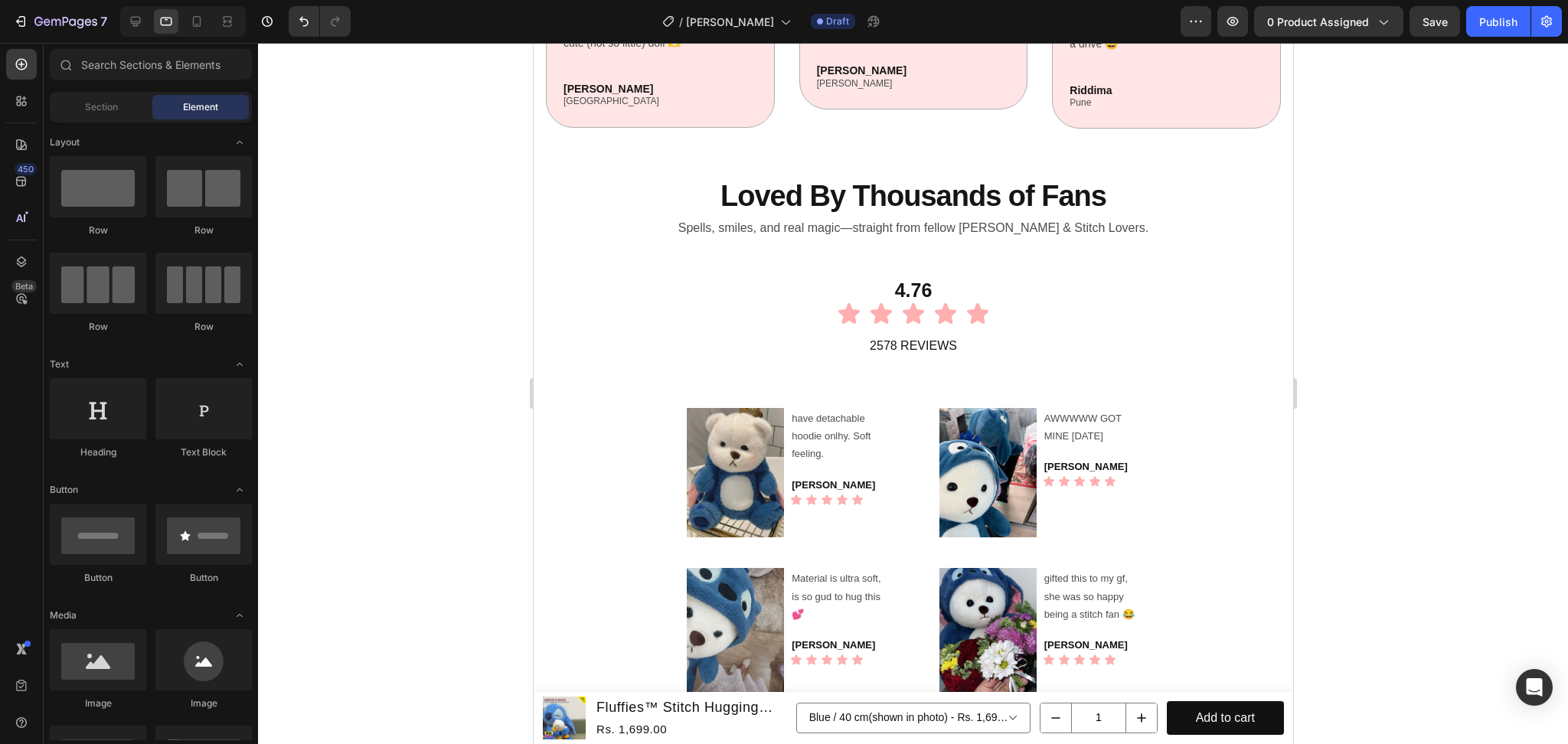
scroll to position [3194, 0]
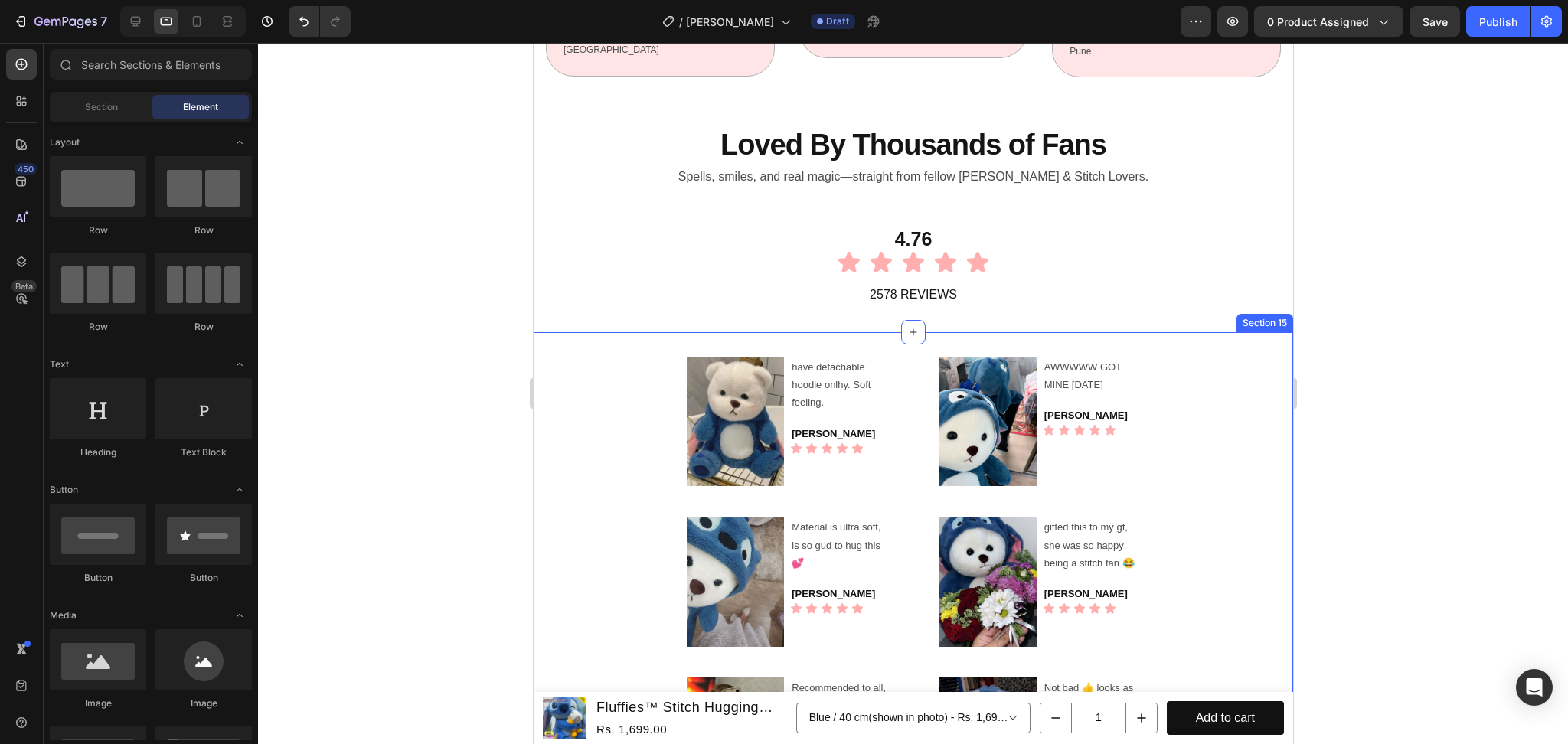
click at [898, 359] on div "Image have detachable hoodie onlhy. Soft feeling. Text Block [PERSON_NAME] Head…" at bounding box center [912, 742] width 759 height 821
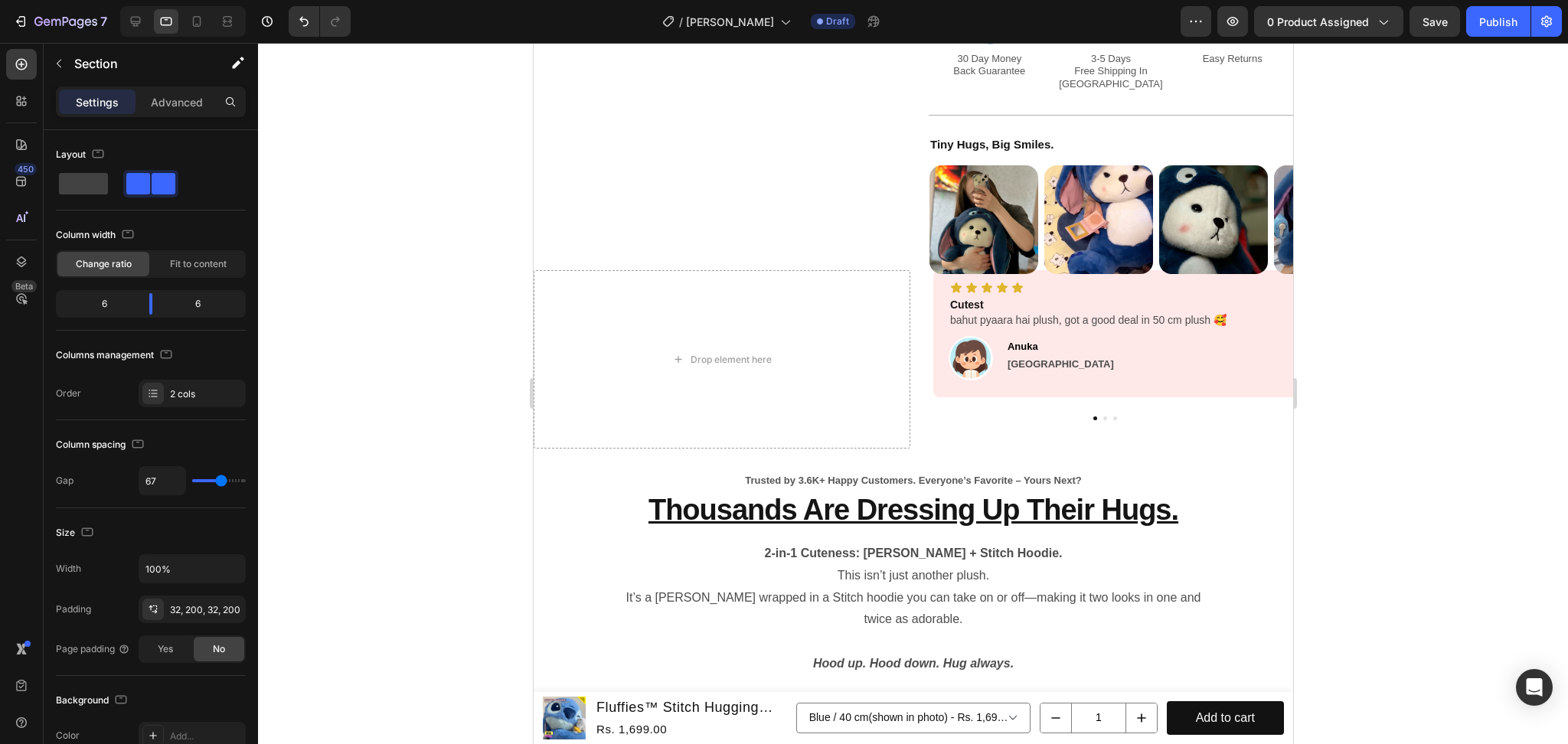
scroll to position [627, 0]
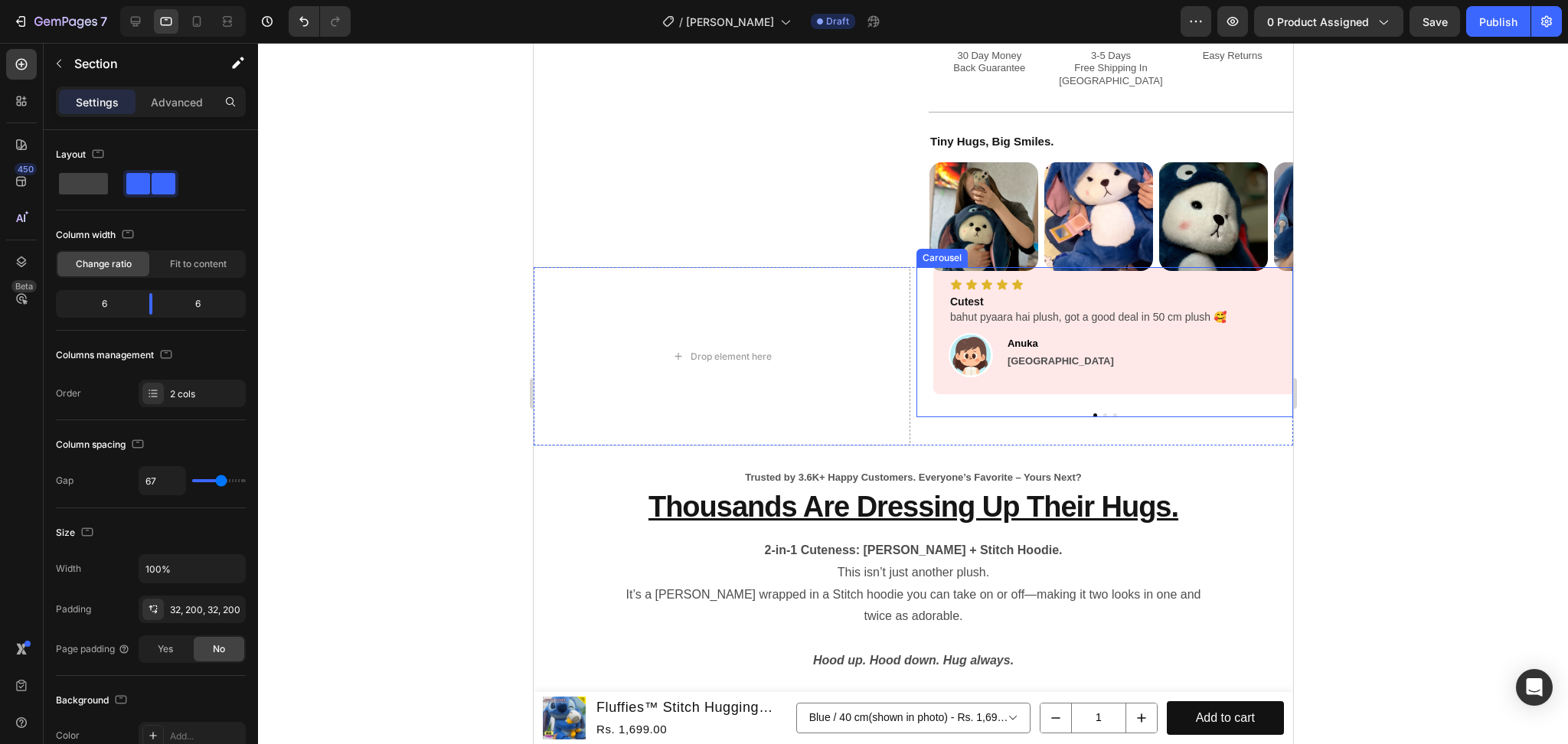
click at [1102, 417] on button "Dot" at bounding box center [1104, 415] width 3 height 3
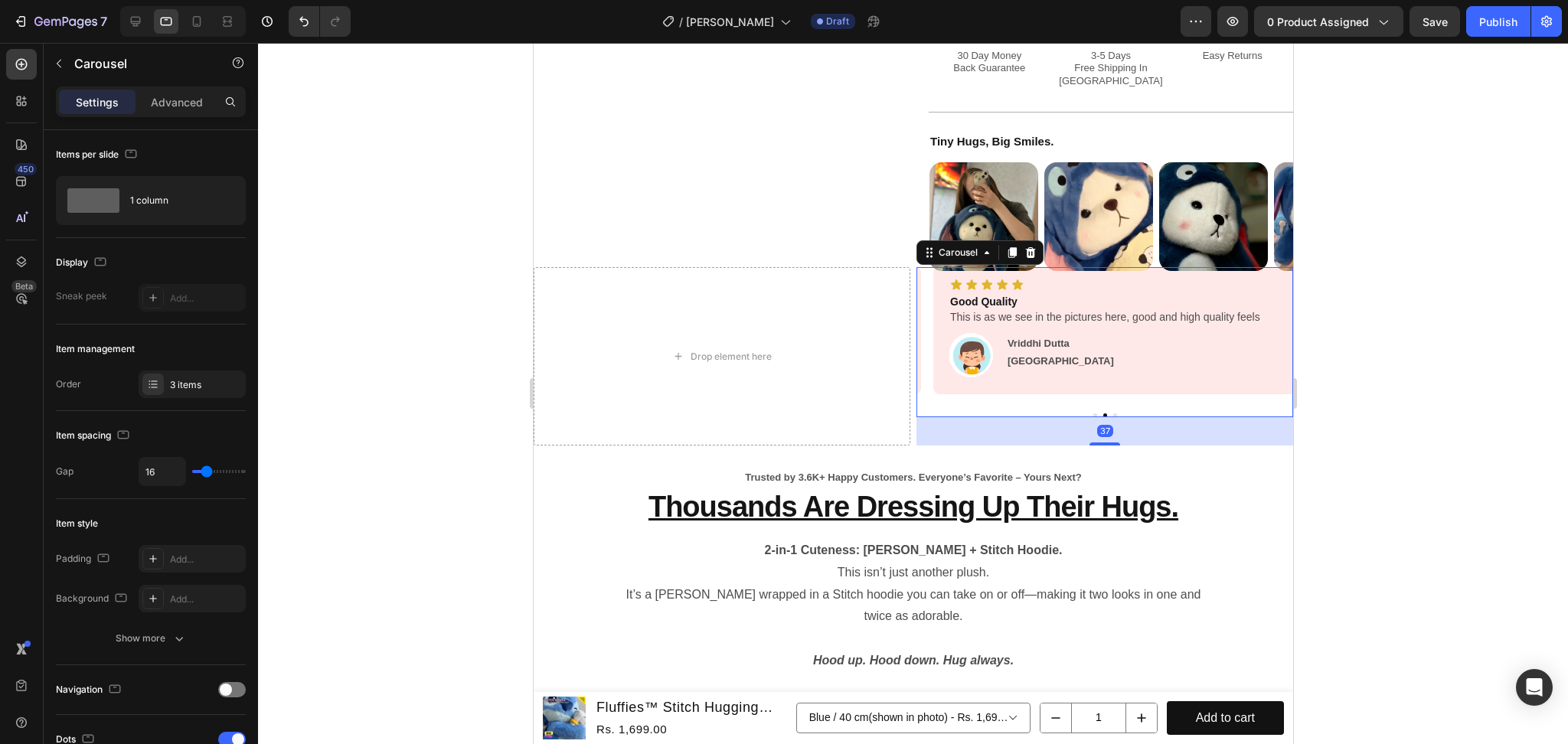
click at [1113, 417] on button "Dot" at bounding box center [1114, 415] width 3 height 3
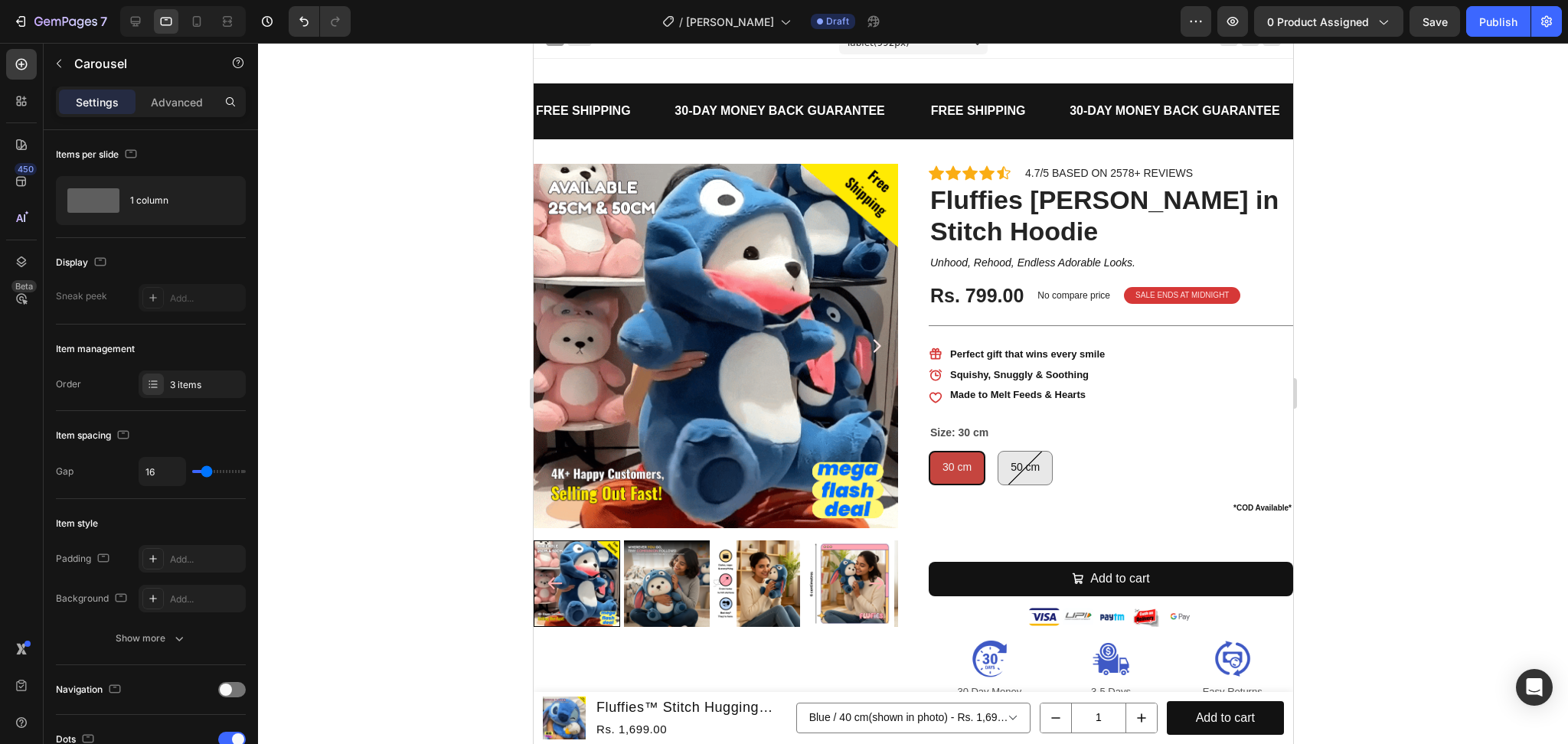
scroll to position [0, 0]
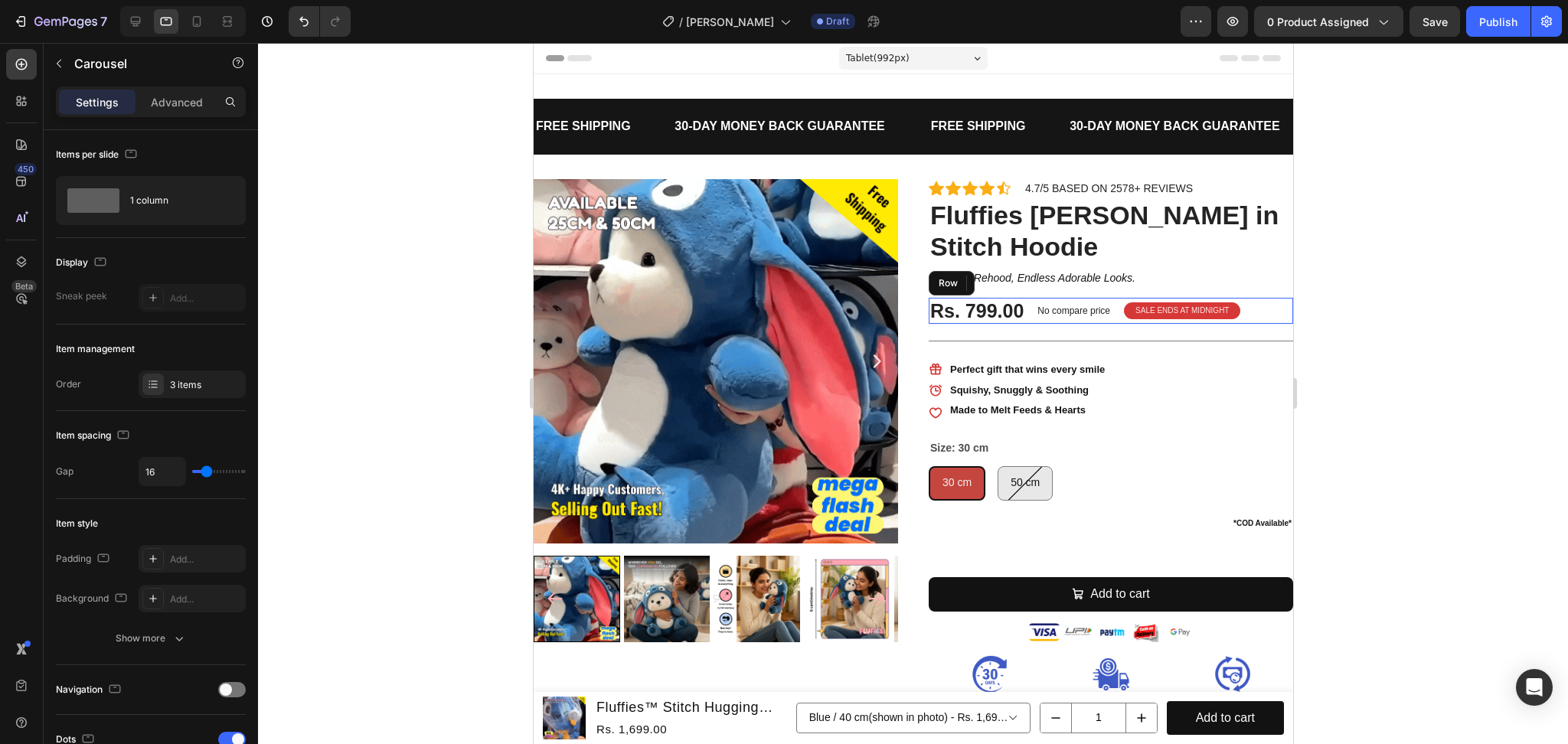
click at [1247, 314] on div "Rs. 799.00 (P) Price (P) Price No compare price (P) Price SALE ENDS AT MIDNIGHT…" at bounding box center [1110, 311] width 365 height 26
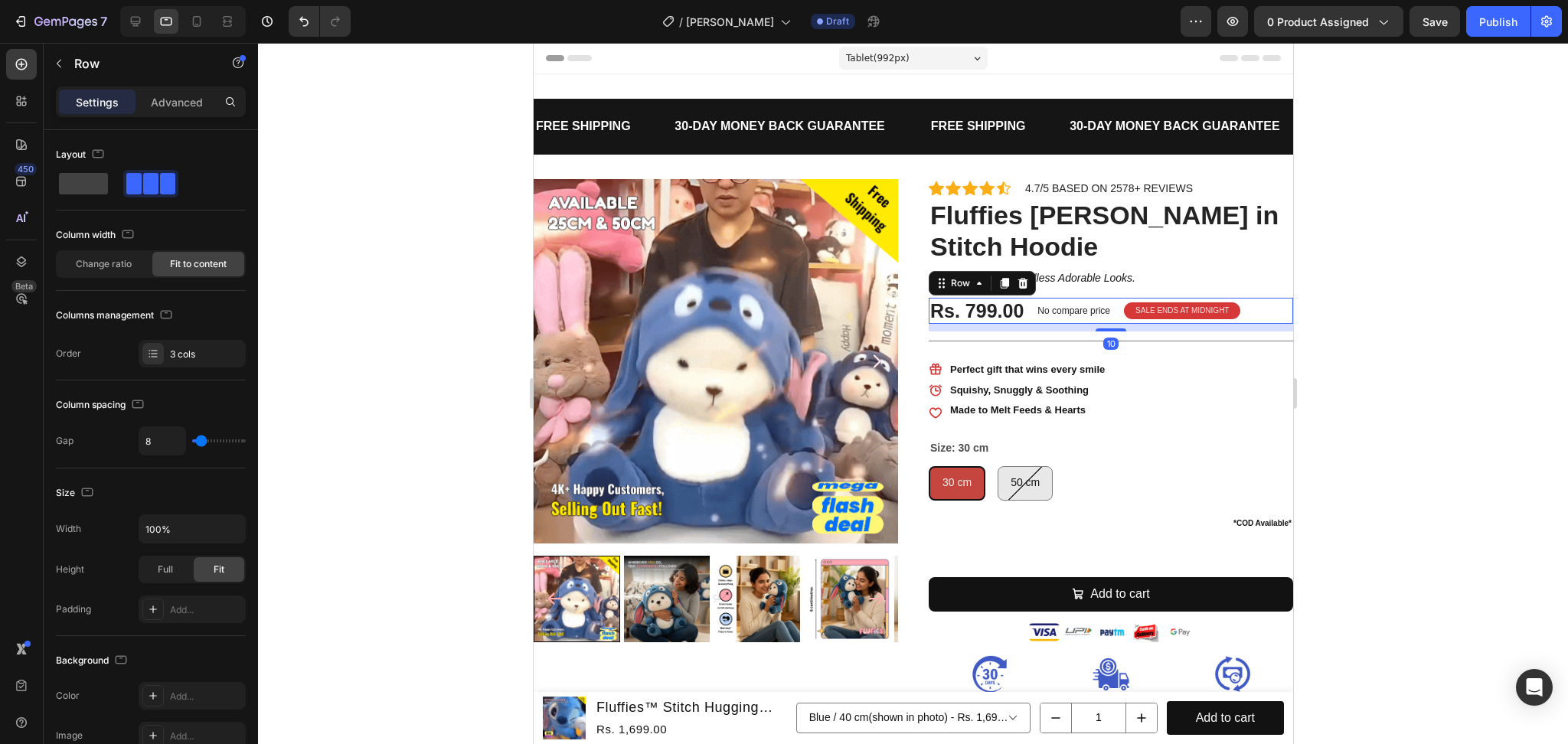
click at [1361, 385] on div at bounding box center [912, 392] width 1310 height 700
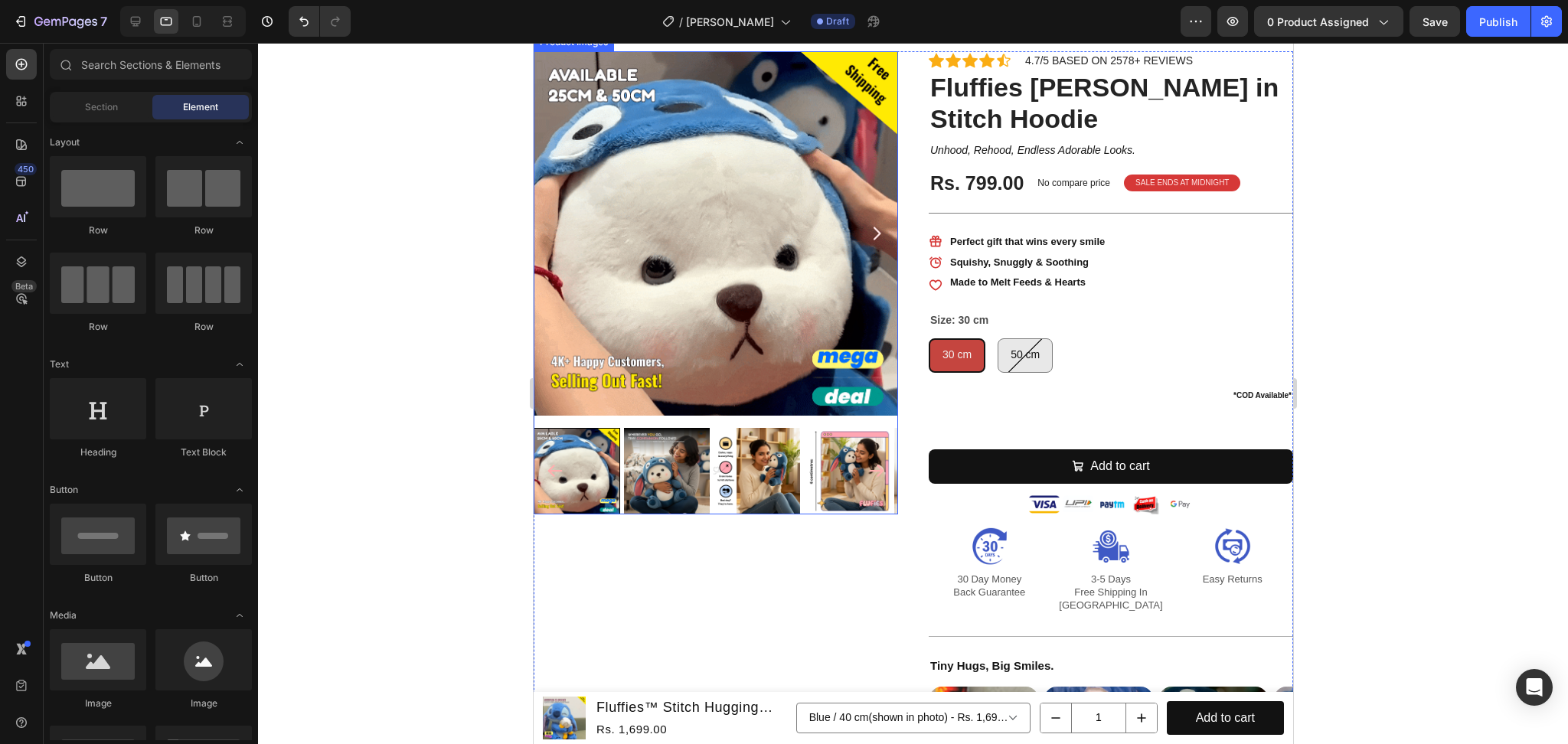
scroll to position [306, 0]
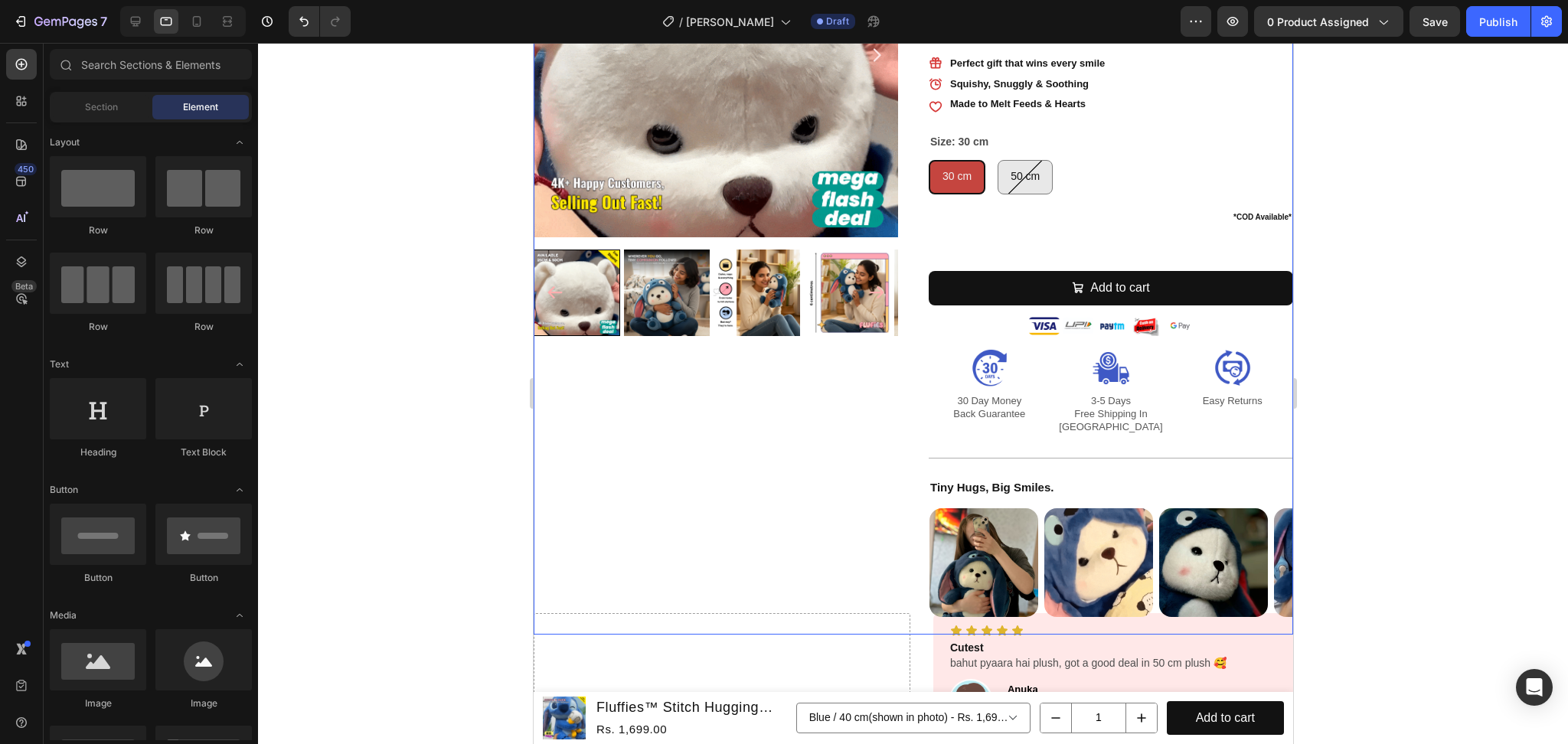
click at [781, 452] on div "Fluffies [PERSON_NAME] in Stitch Hoodie (P) Title Product Images Icon Icon Icon…" at bounding box center [715, 253] width 365 height 761
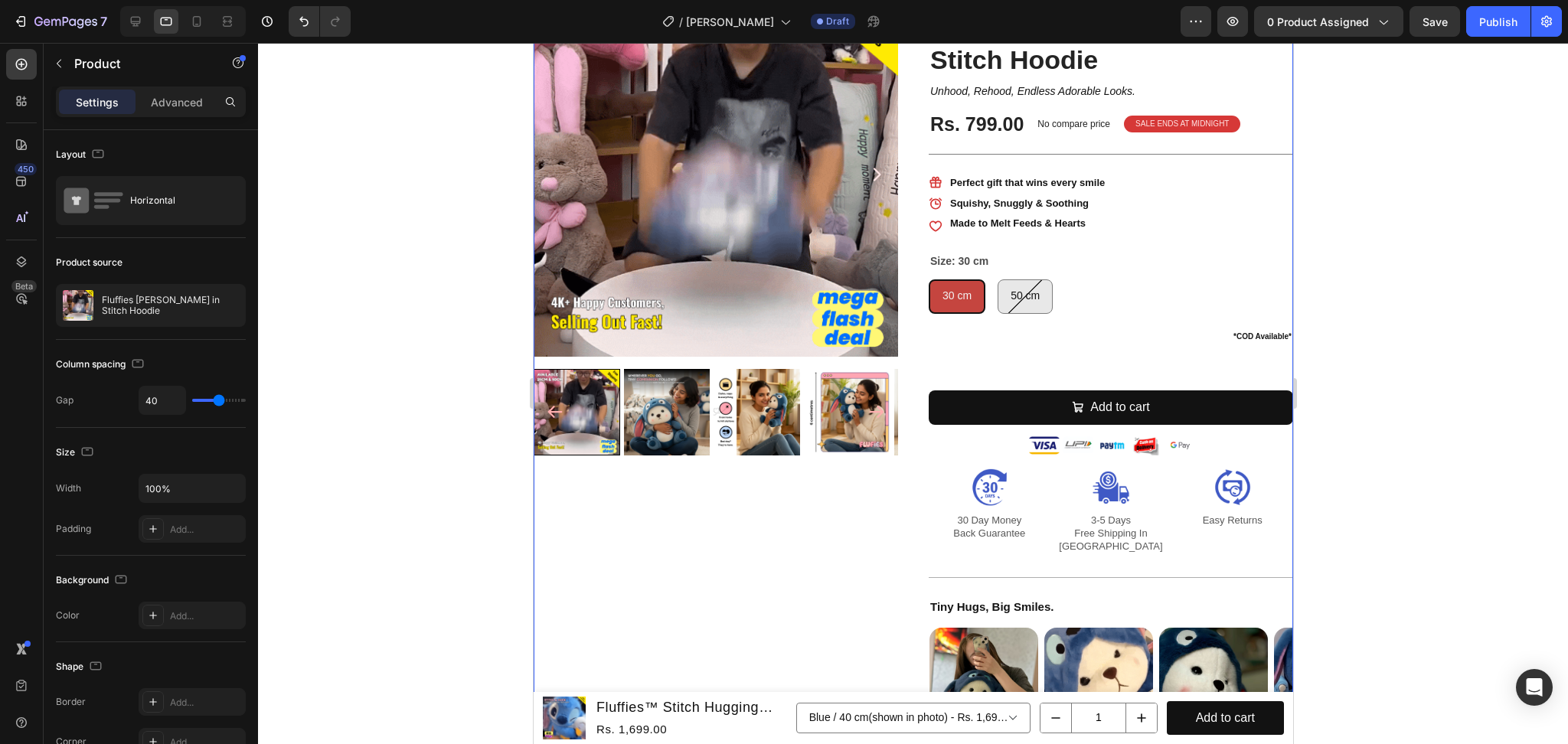
scroll to position [0, 0]
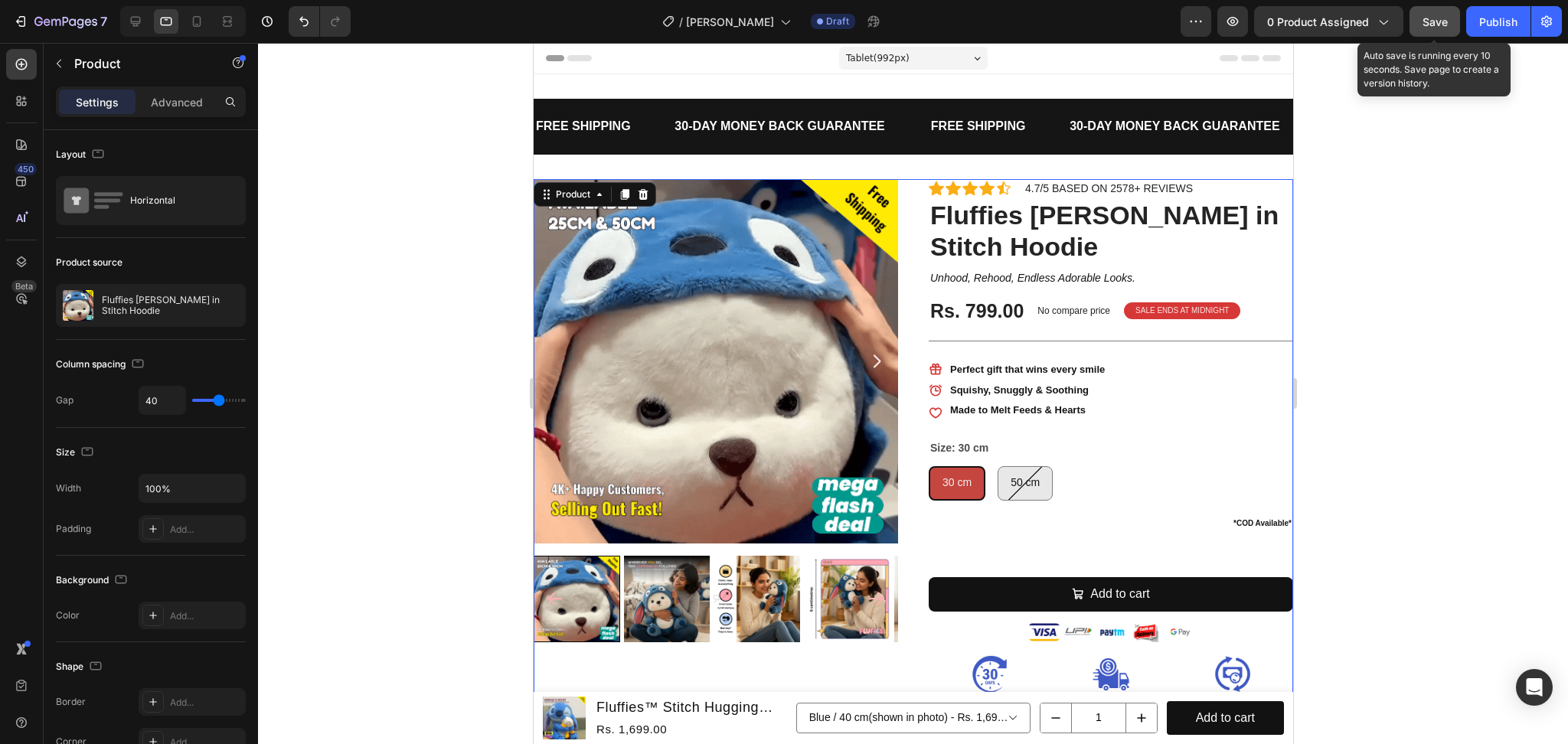
click at [1435, 18] on span "Save" at bounding box center [1435, 22] width 25 height 13
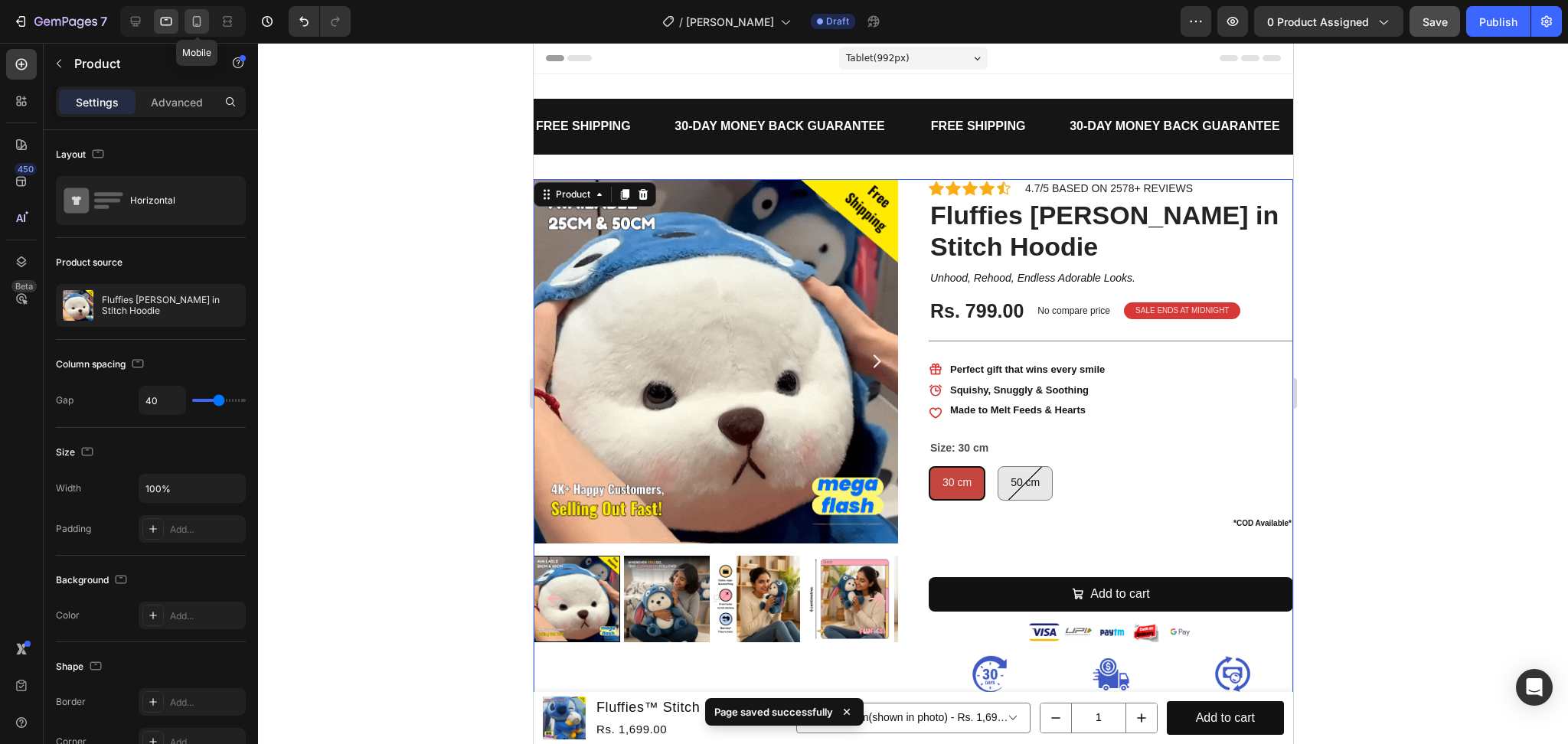
click at [196, 15] on icon at bounding box center [197, 22] width 16 height 16
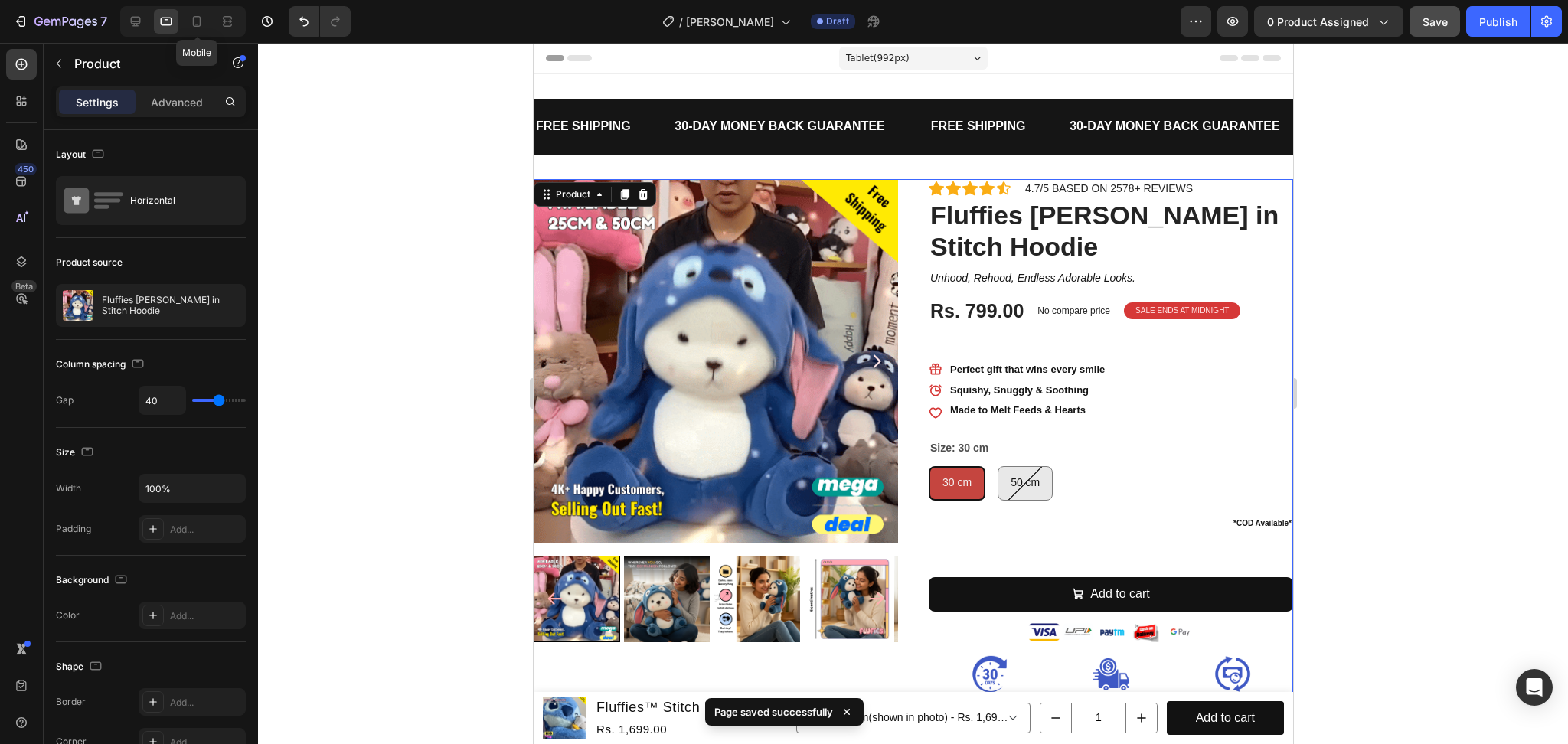
type input "0"
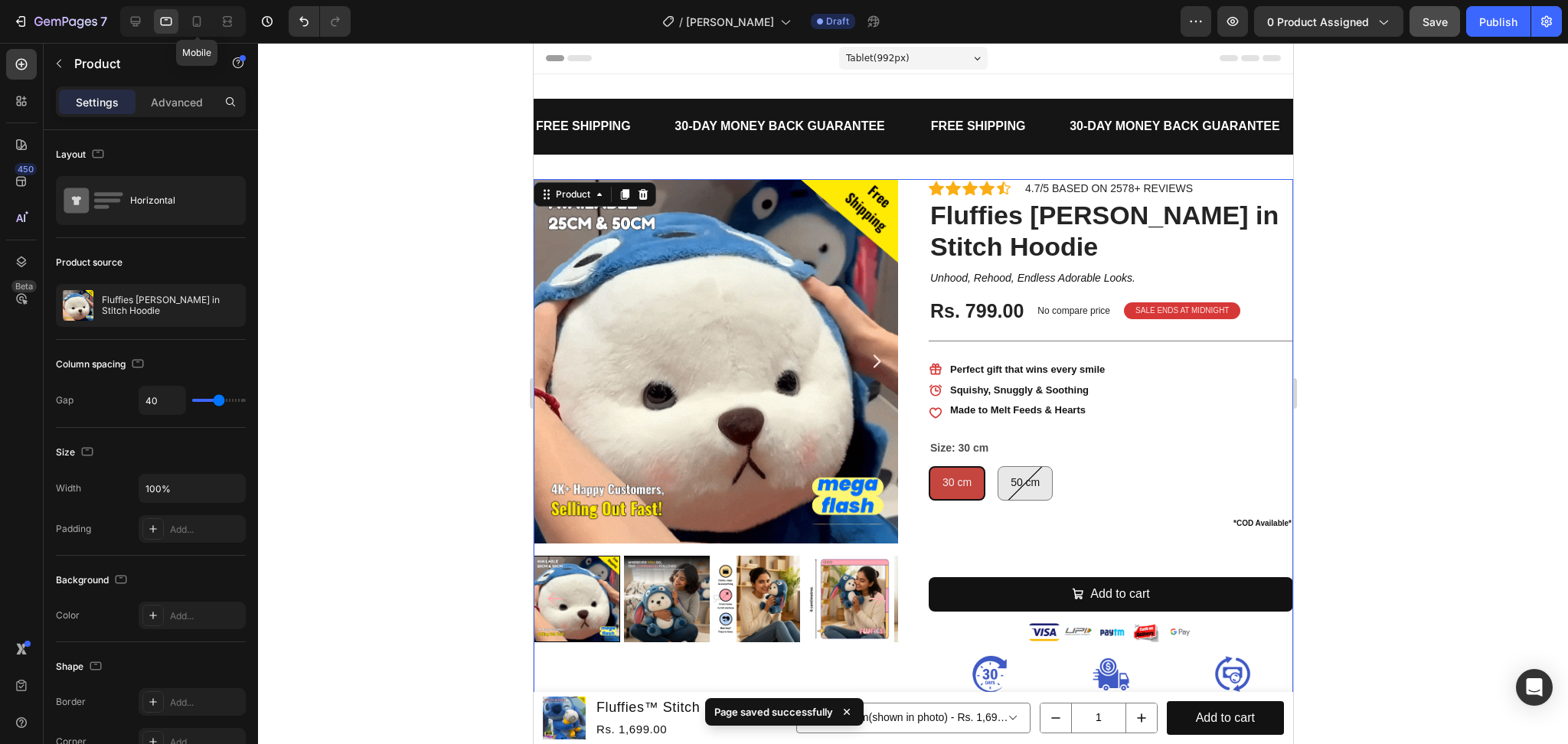
type input "0"
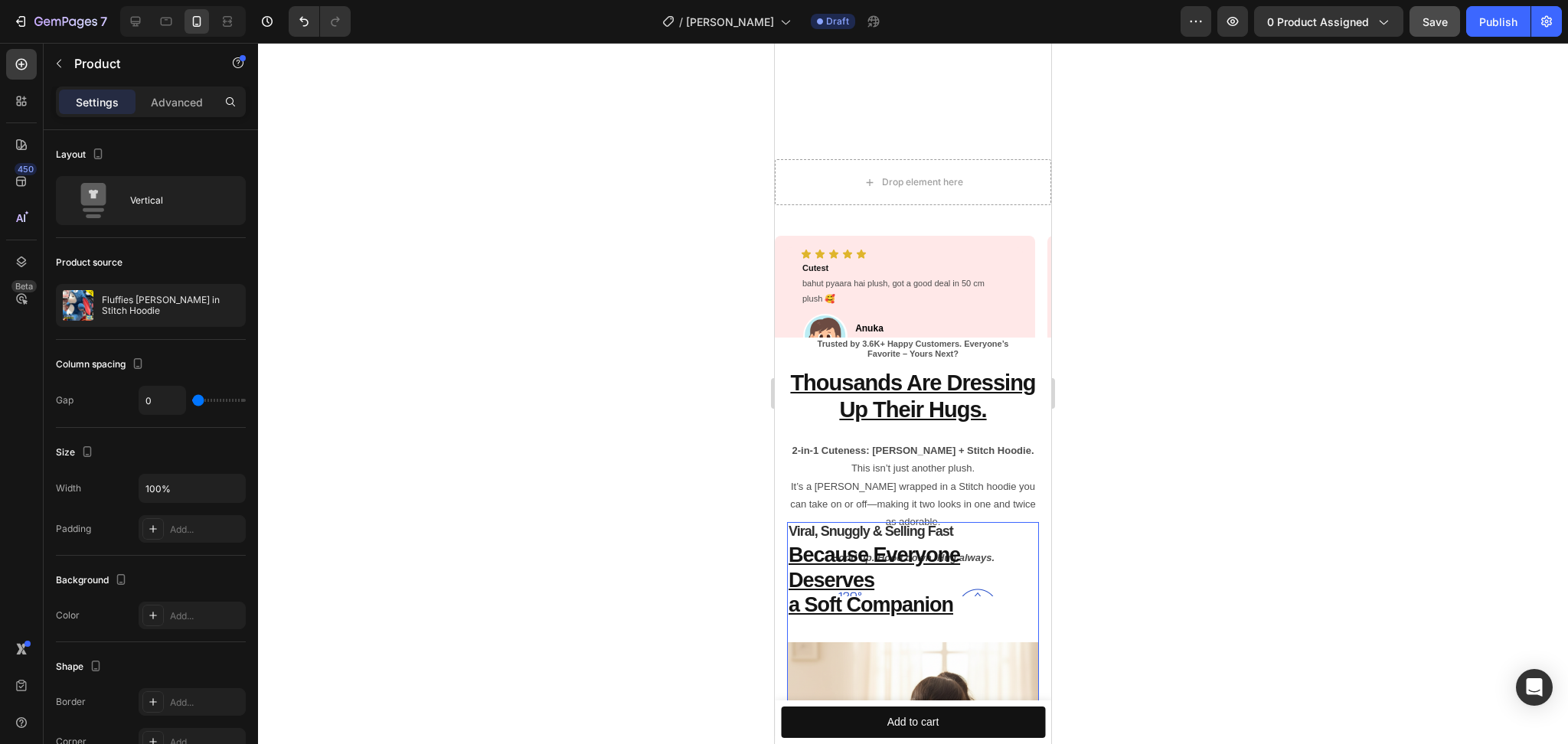
scroll to position [1292, 0]
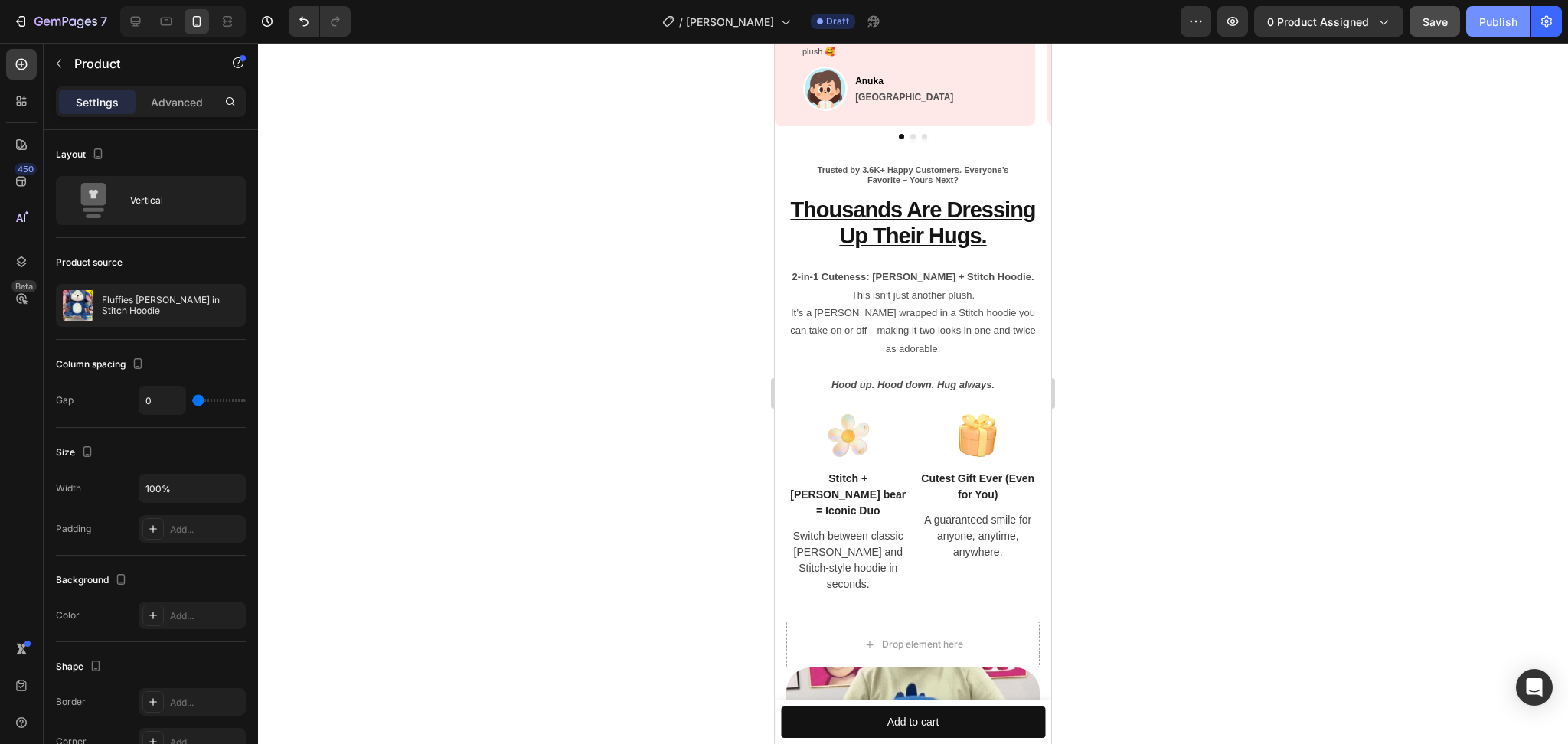
click at [1488, 20] on div "Publish" at bounding box center [1498, 22] width 38 height 16
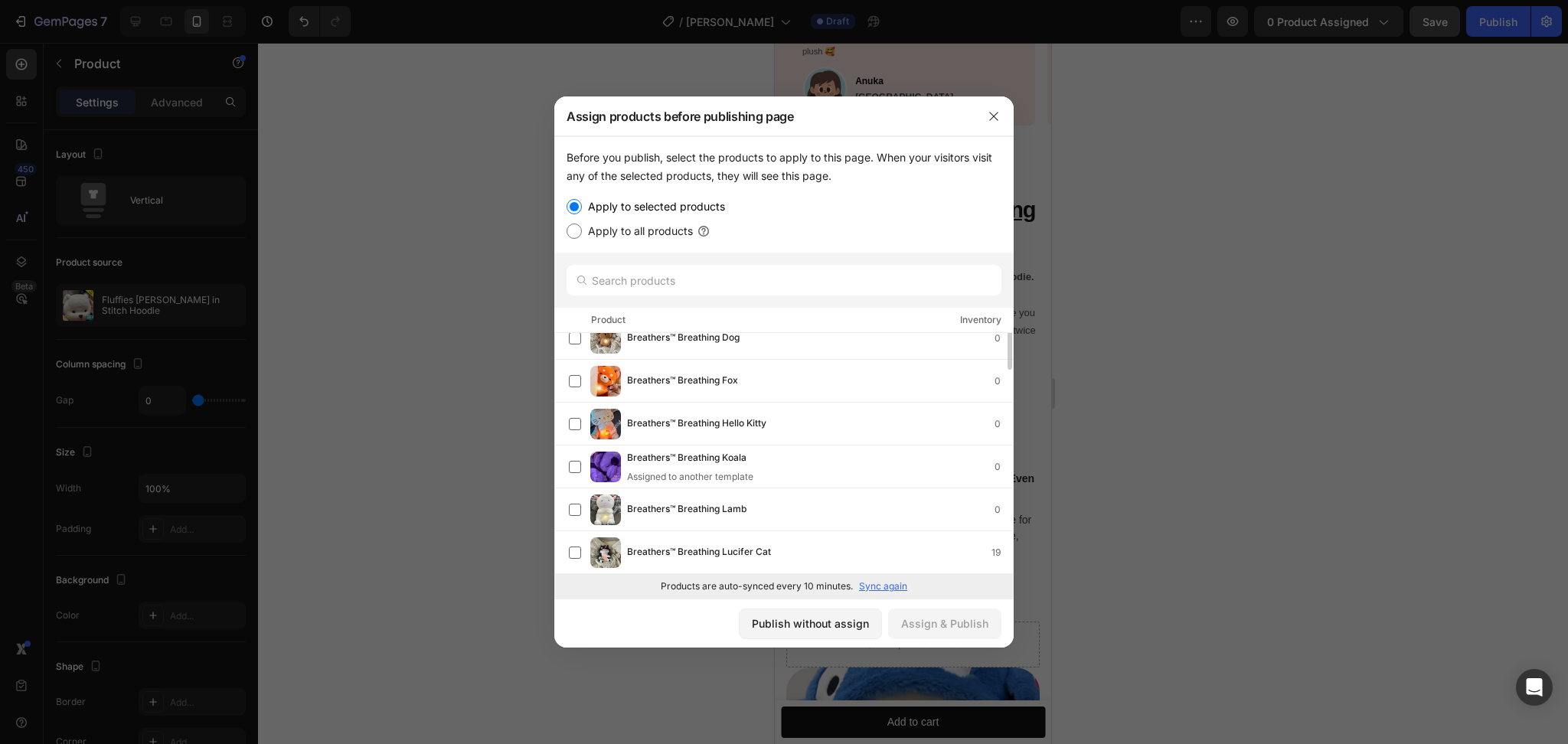
scroll to position [0, 0]
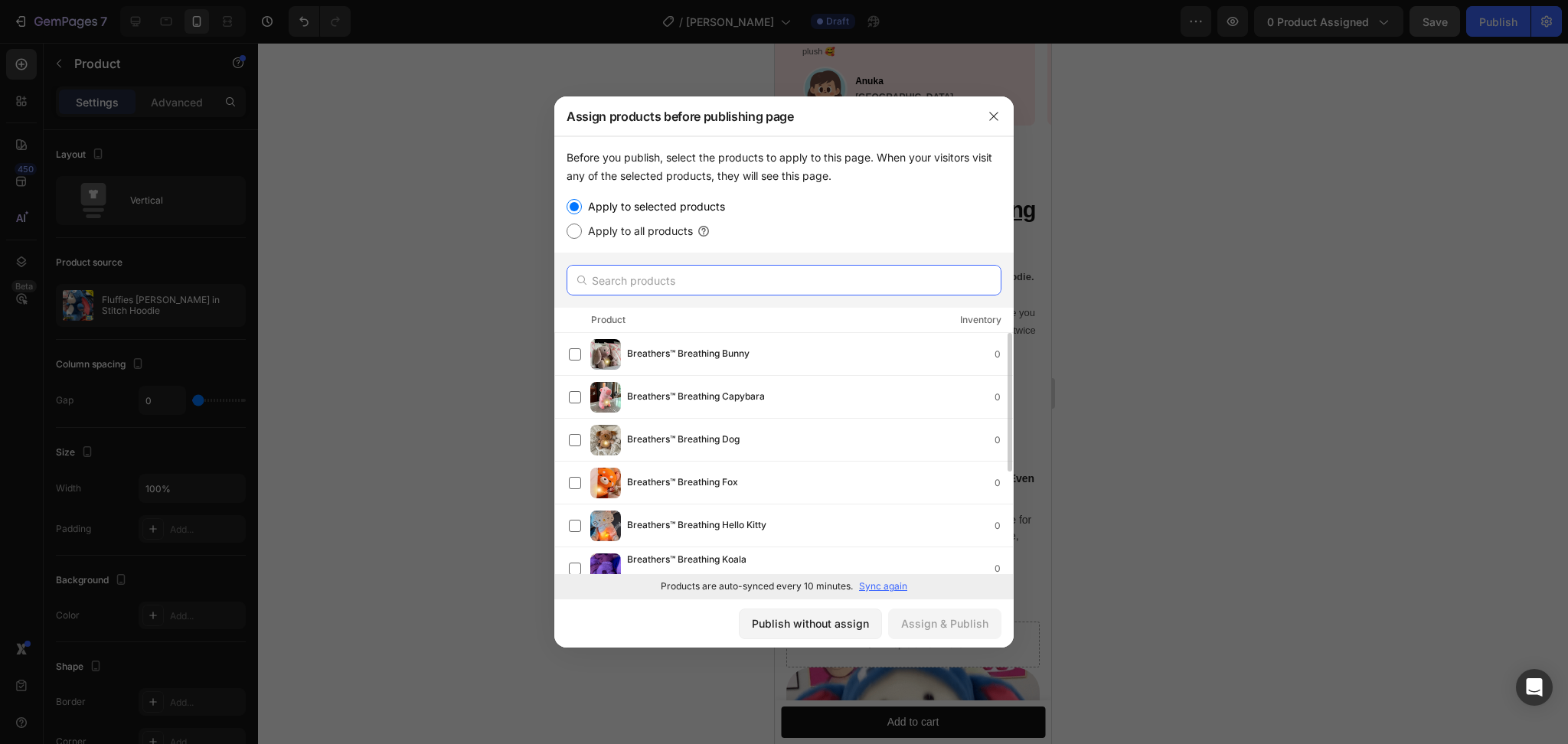
click at [652, 270] on input "text" at bounding box center [784, 279] width 434 height 30
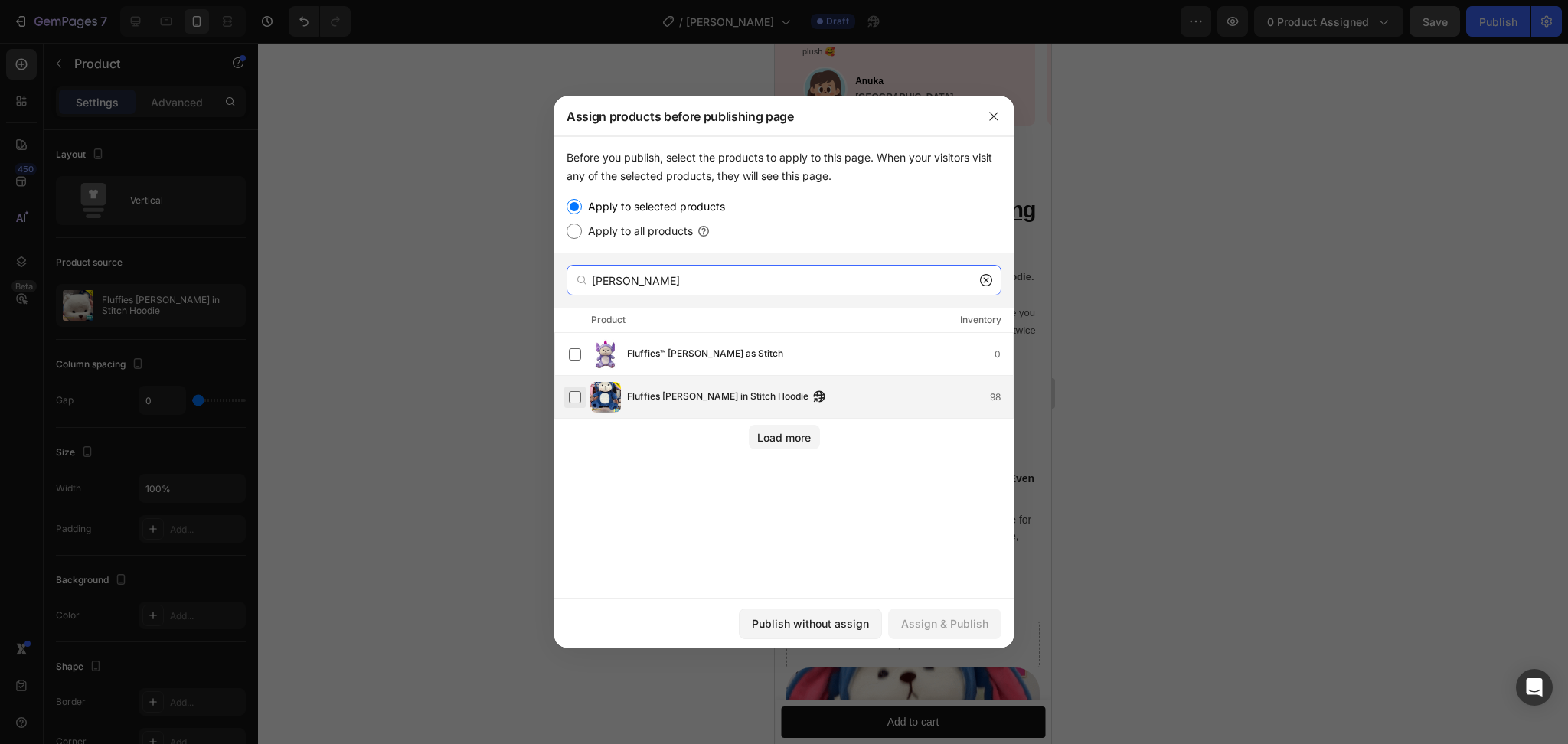
type input "[PERSON_NAME]"
click at [575, 397] on label at bounding box center [575, 397] width 12 height 12
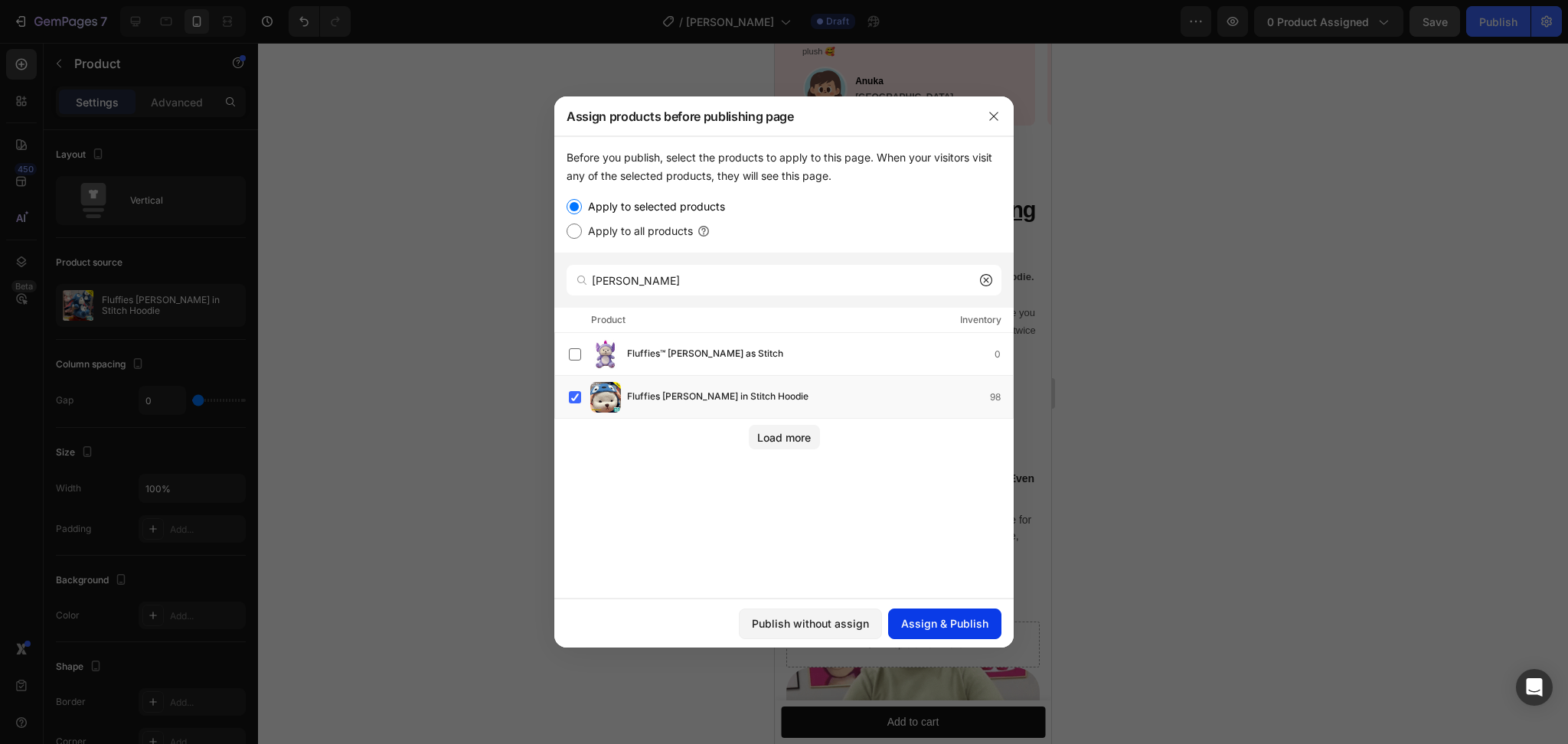
click at [937, 619] on div "Assign & Publish" at bounding box center [945, 623] width 87 height 16
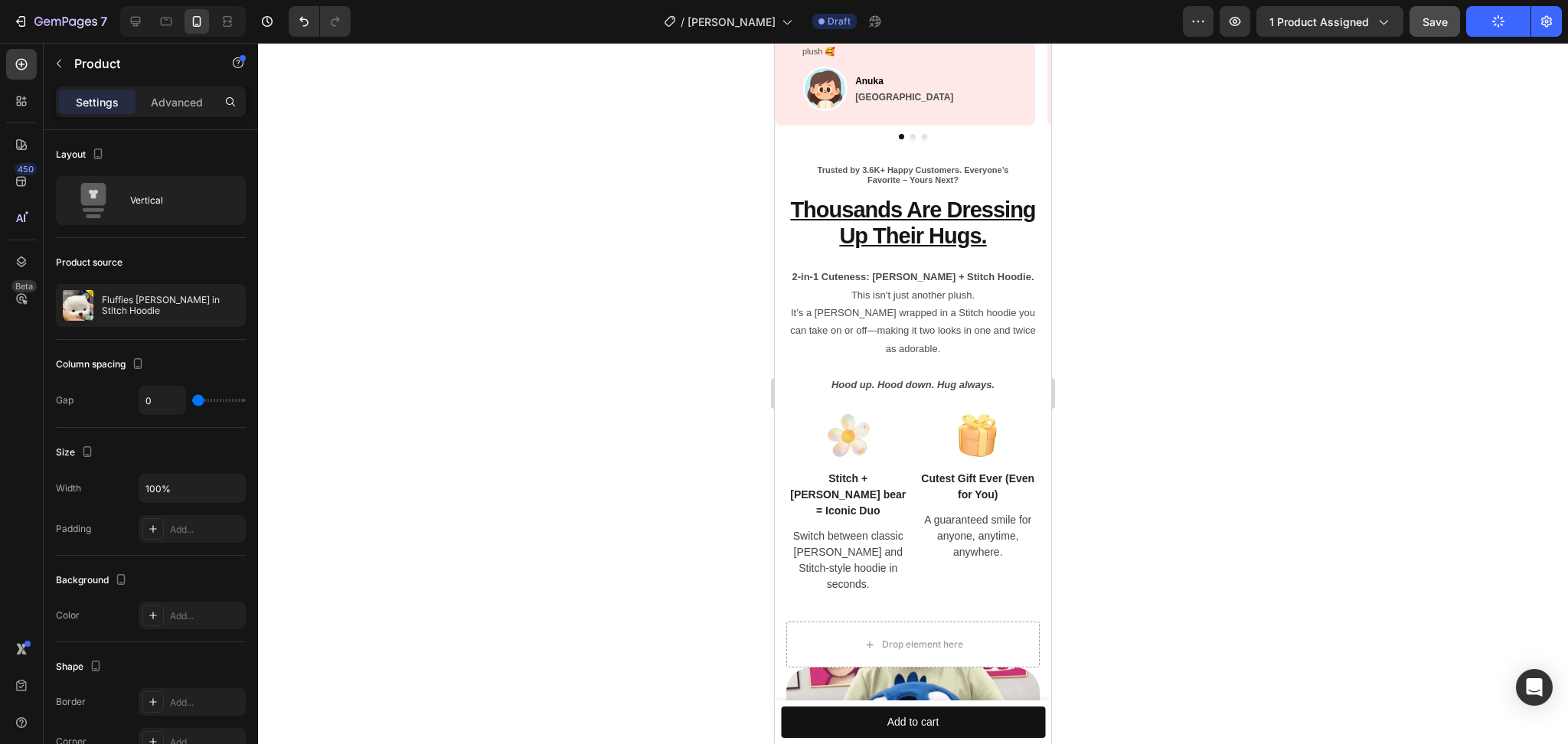
click at [663, 404] on div at bounding box center [912, 392] width 1310 height 700
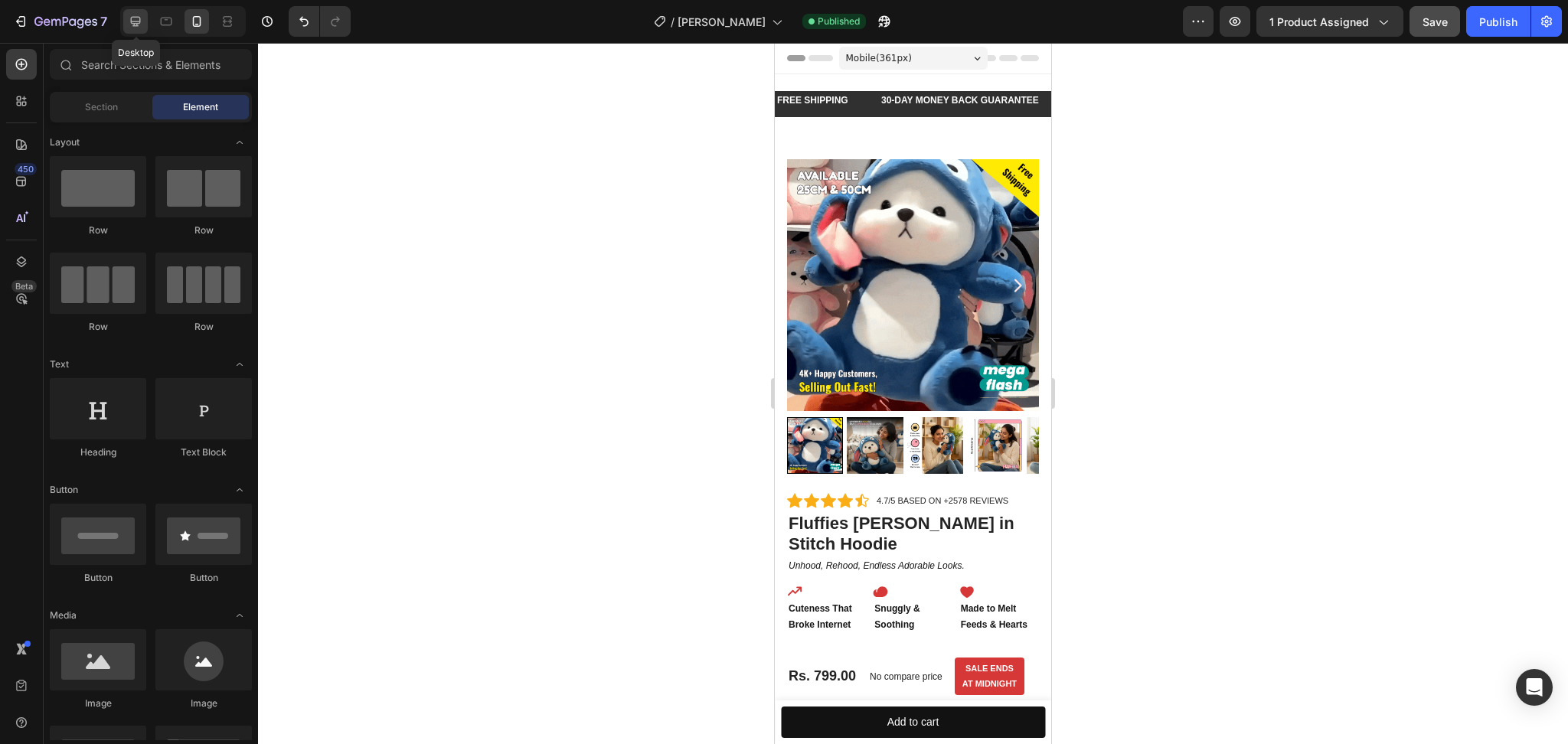
click at [138, 23] on icon at bounding box center [135, 21] width 10 height 10
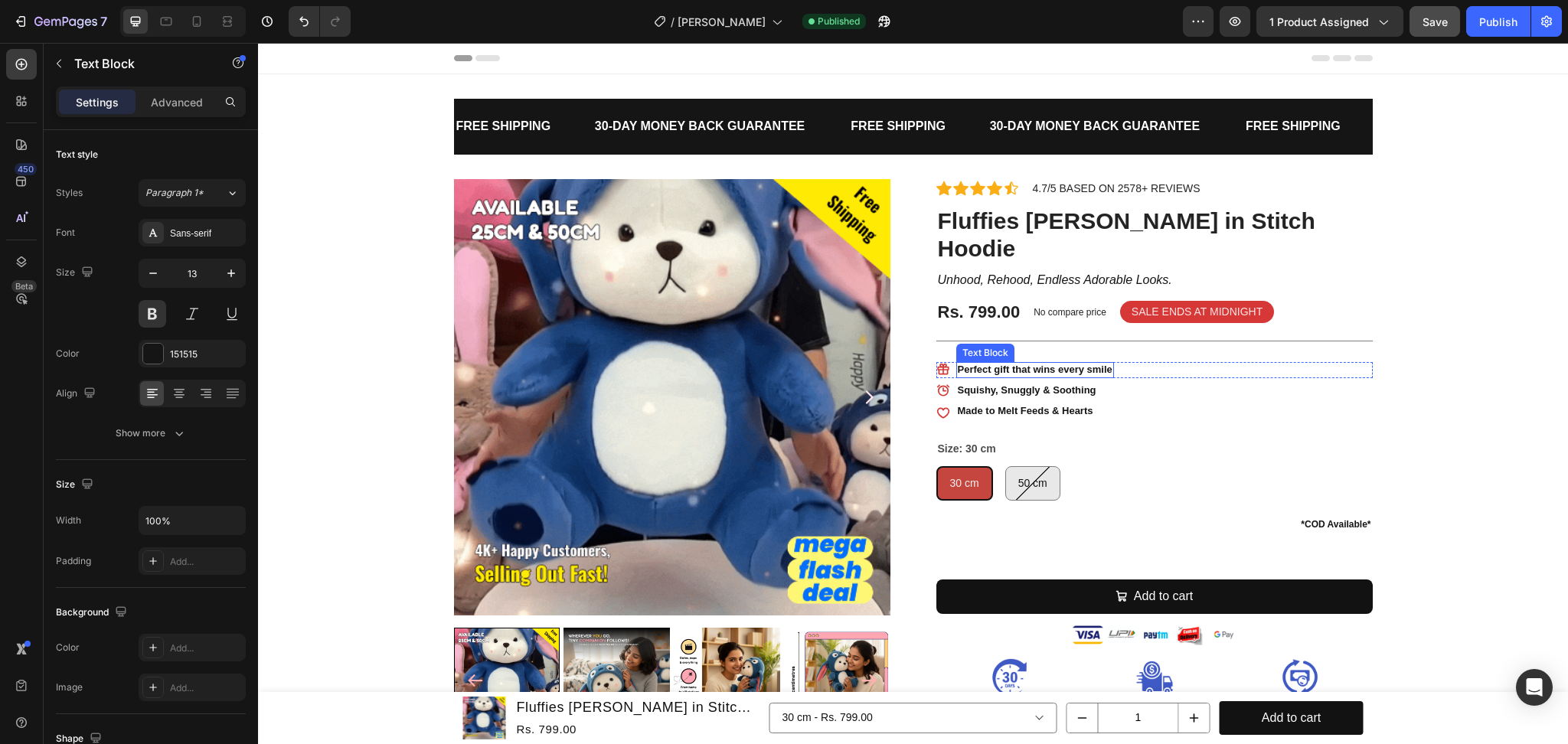
click at [1060, 364] on p "Perfect gift that wins every smile" at bounding box center [1035, 370] width 155 height 13
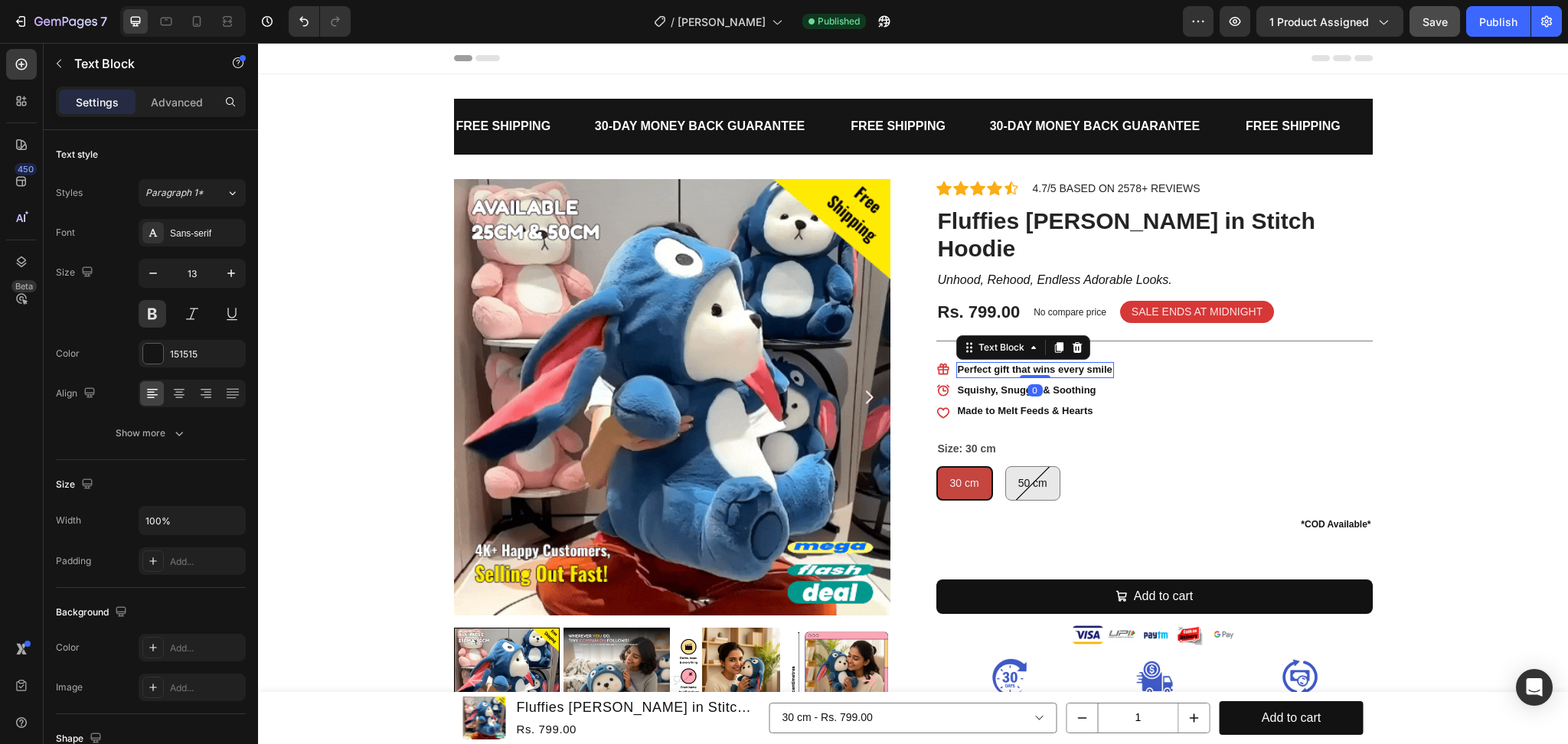
click at [1060, 364] on p "Perfect gift that wins every smile" at bounding box center [1035, 370] width 155 height 13
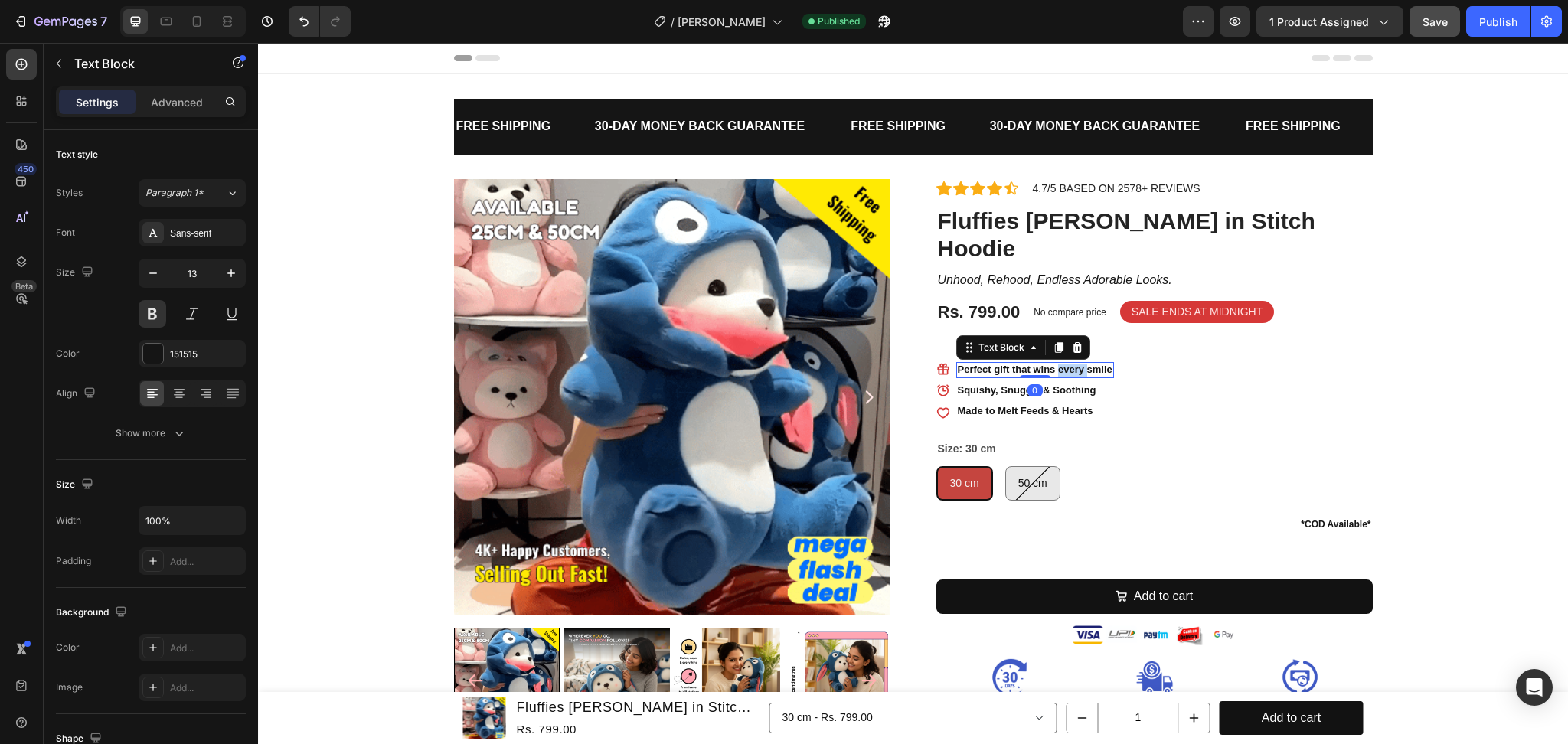
click at [1060, 364] on p "Perfect gift that wins every smile" at bounding box center [1035, 370] width 155 height 13
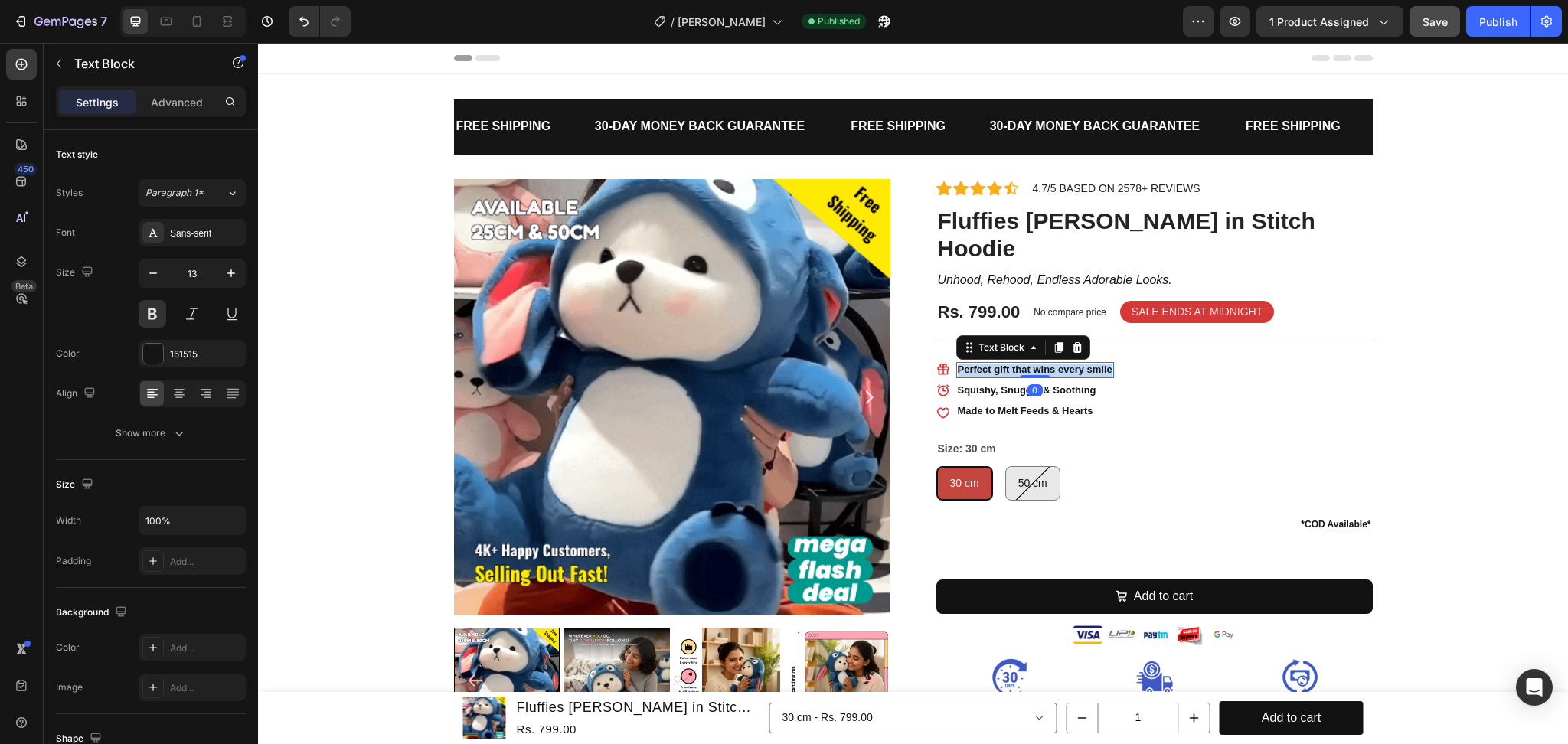
click at [1060, 364] on p "Perfect gift that wins every smile" at bounding box center [1035, 370] width 155 height 13
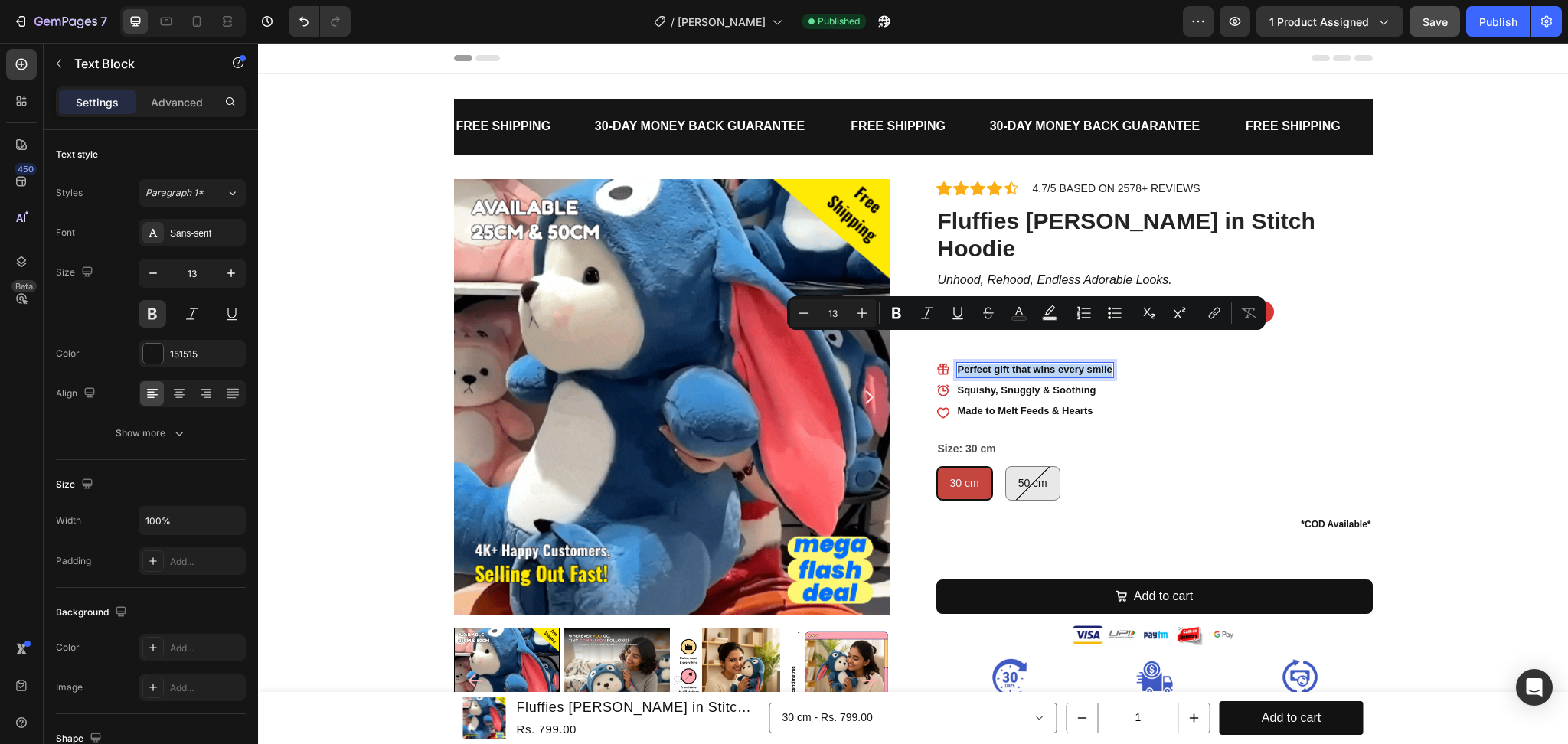
copy p "Perfect gift that wins every smile"
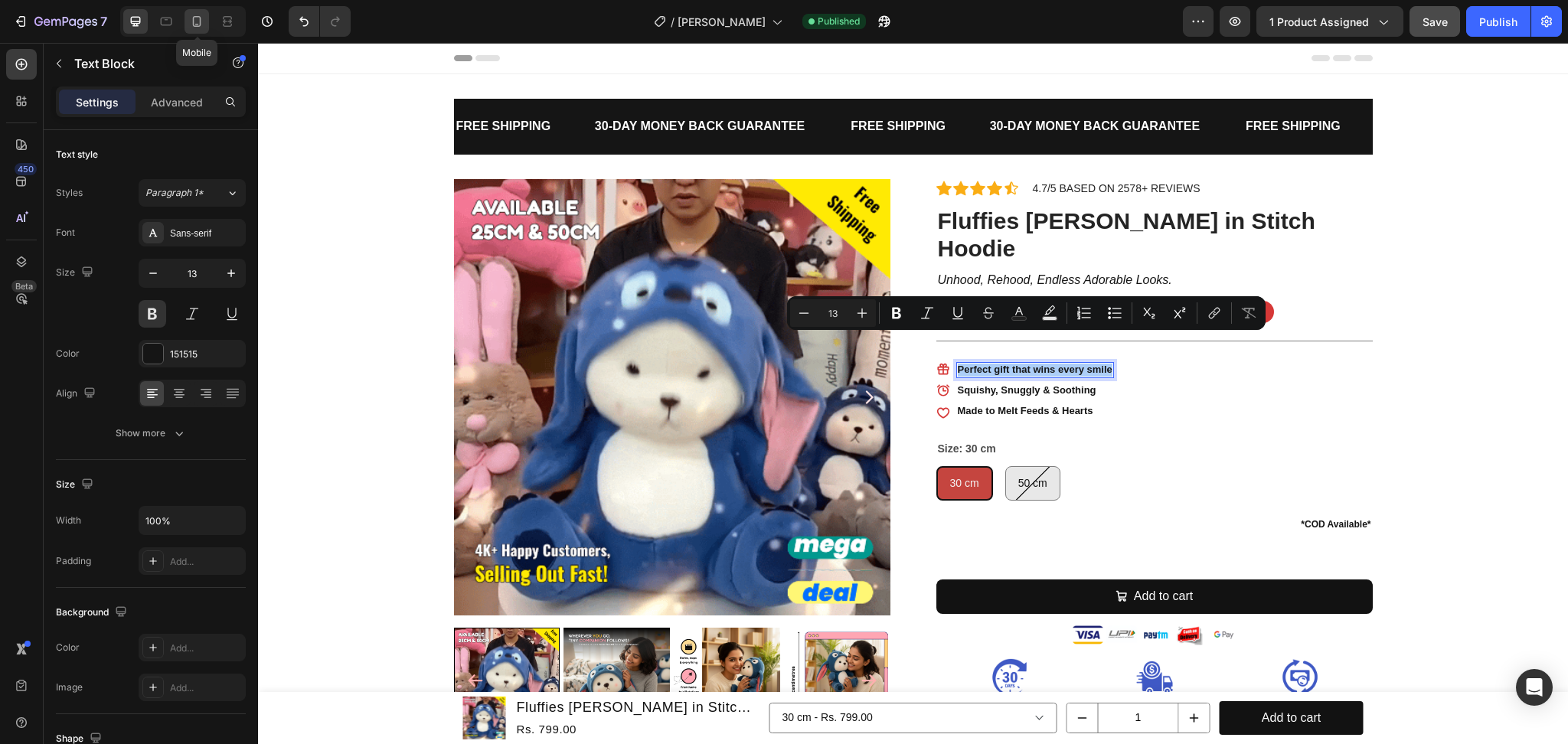
click at [199, 19] on icon at bounding box center [197, 22] width 16 height 16
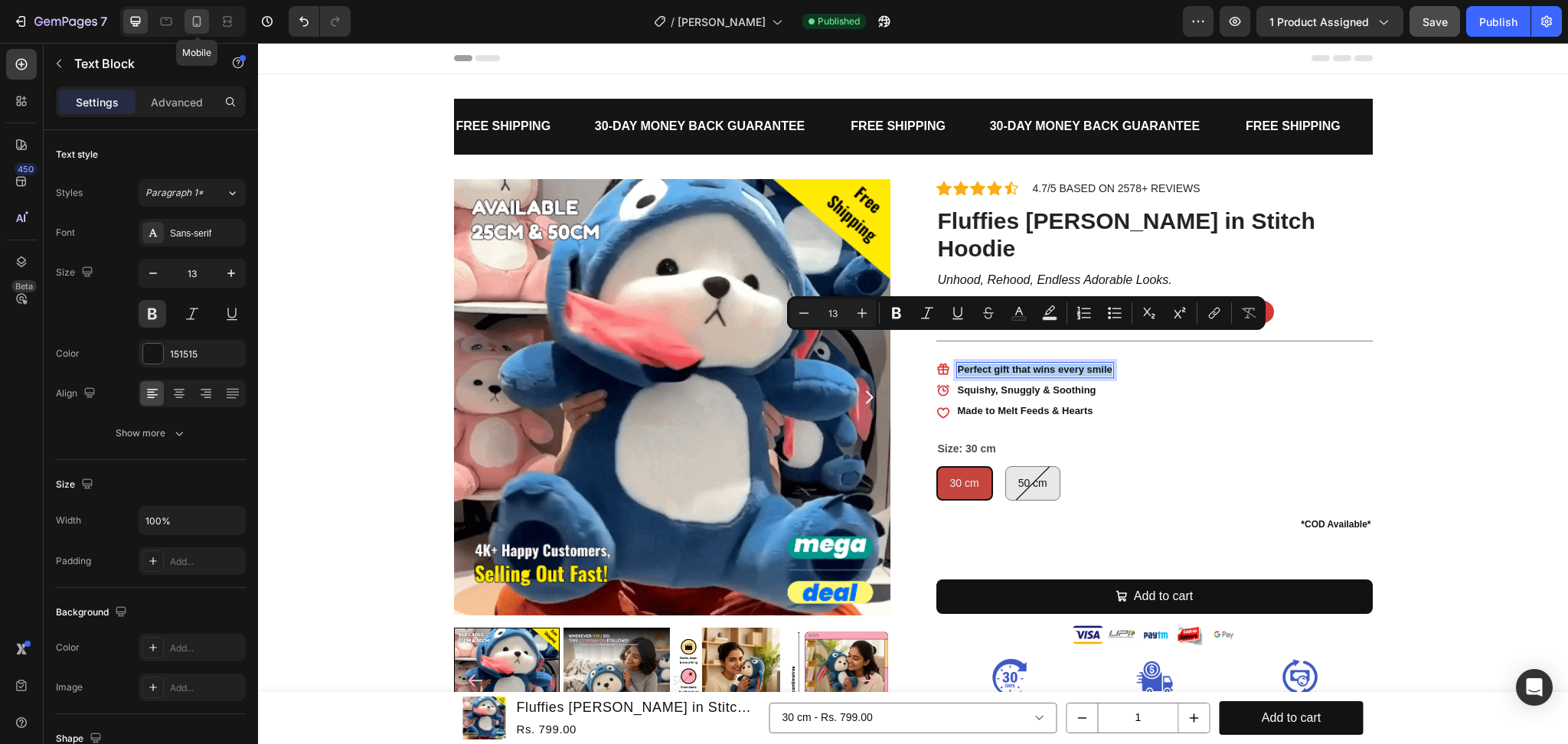
type input "12"
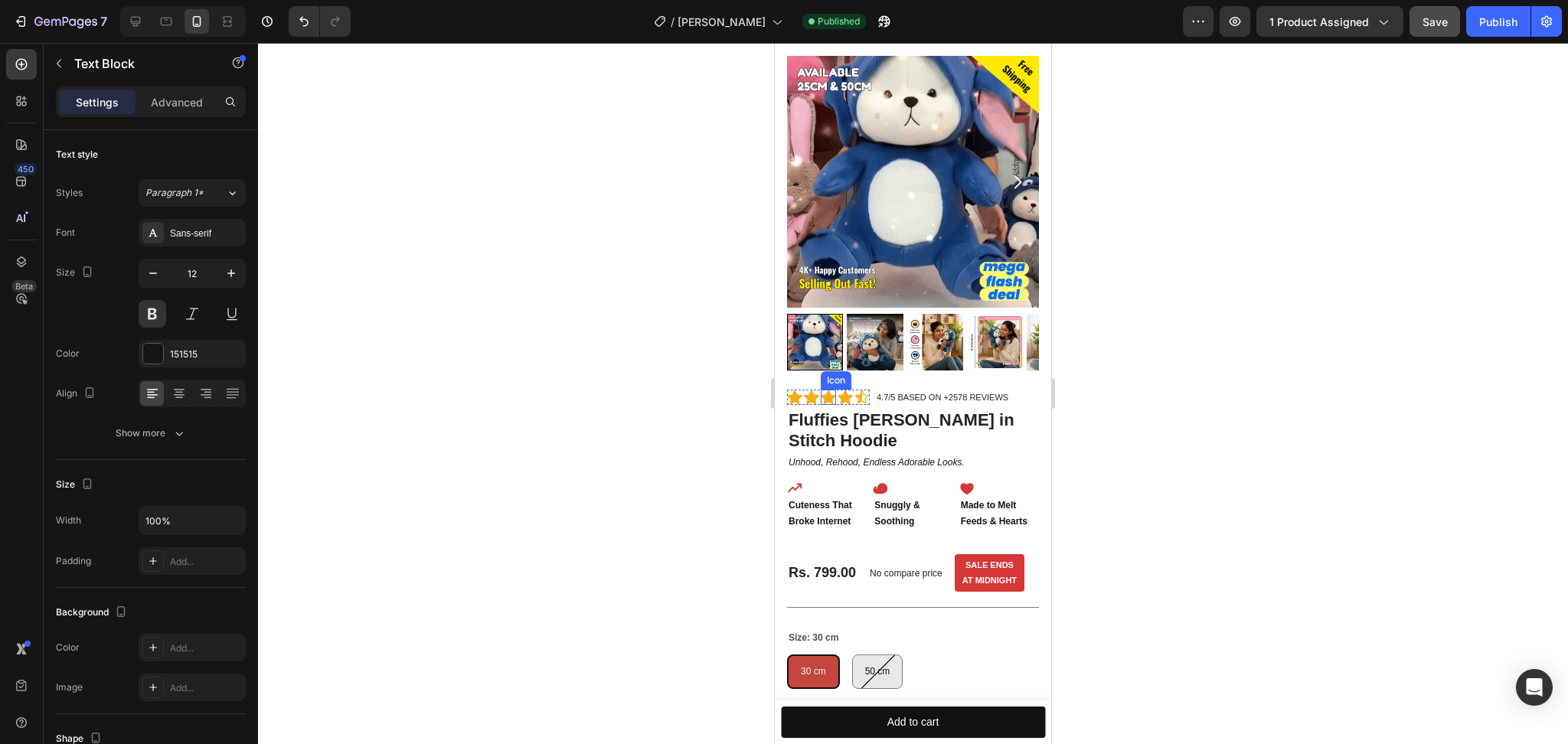
scroll to position [204, 0]
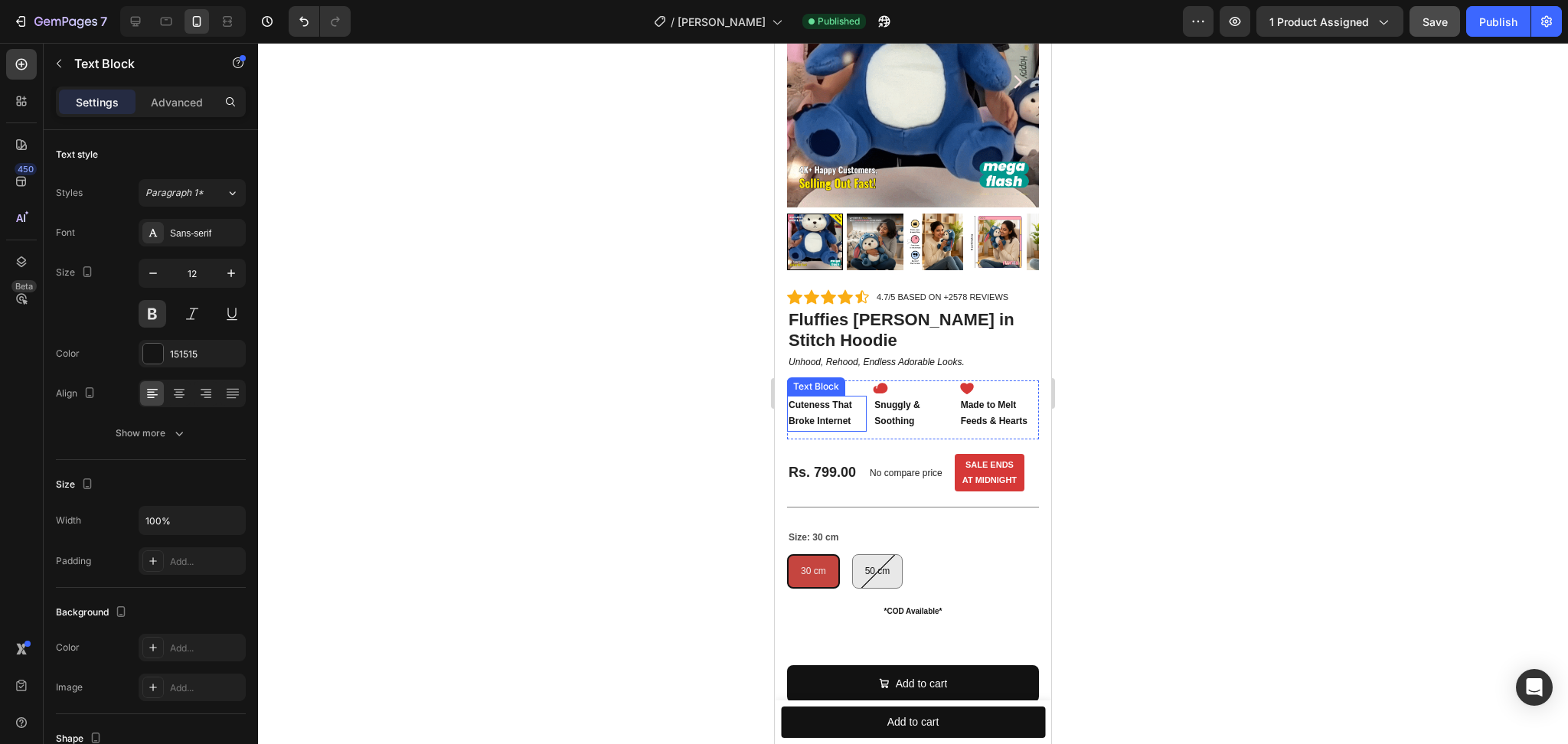
click at [819, 397] on p "Cuteness That Broke Internet" at bounding box center [827, 413] width 77 height 33
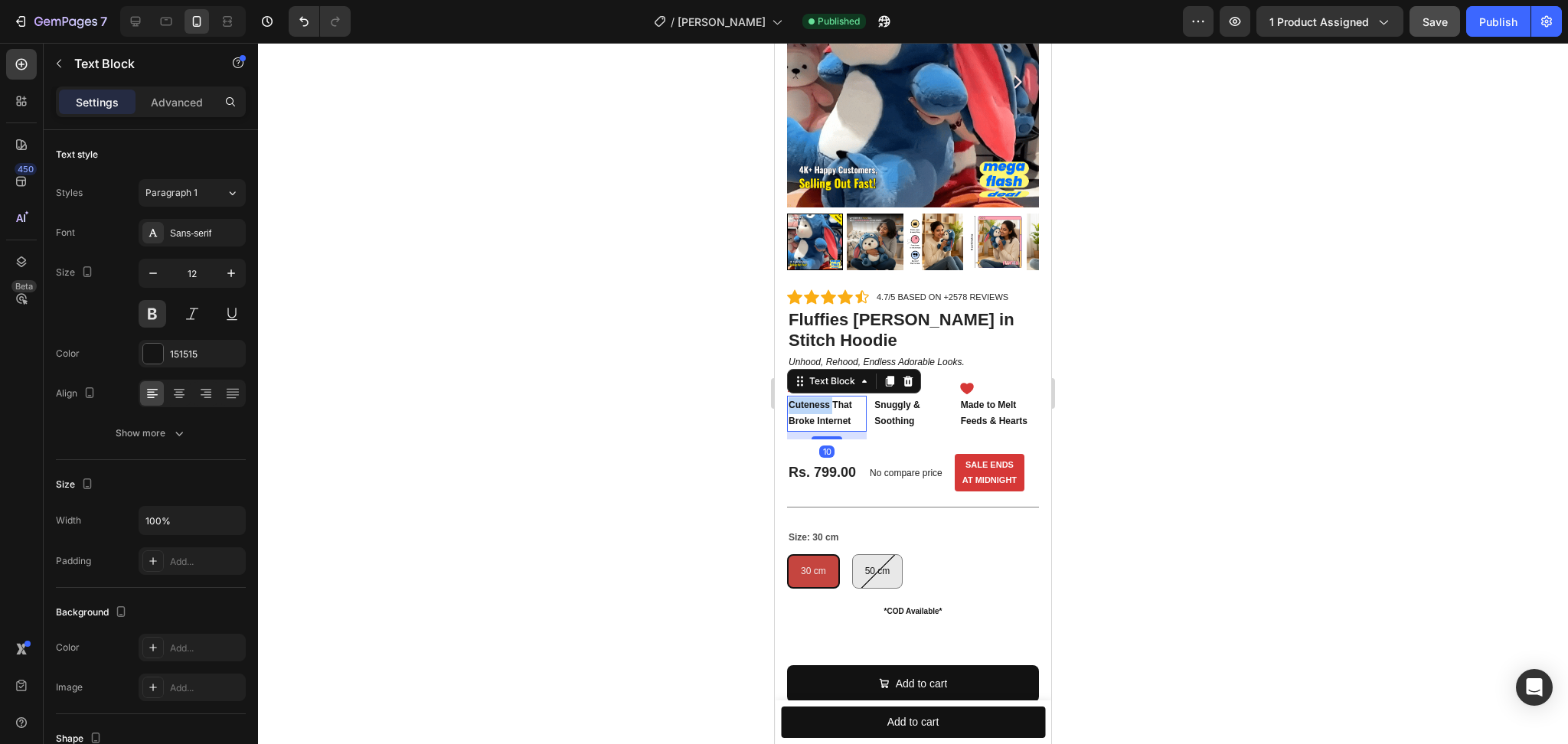
click at [819, 397] on p "Cuteness That Broke Internet" at bounding box center [827, 413] width 77 height 33
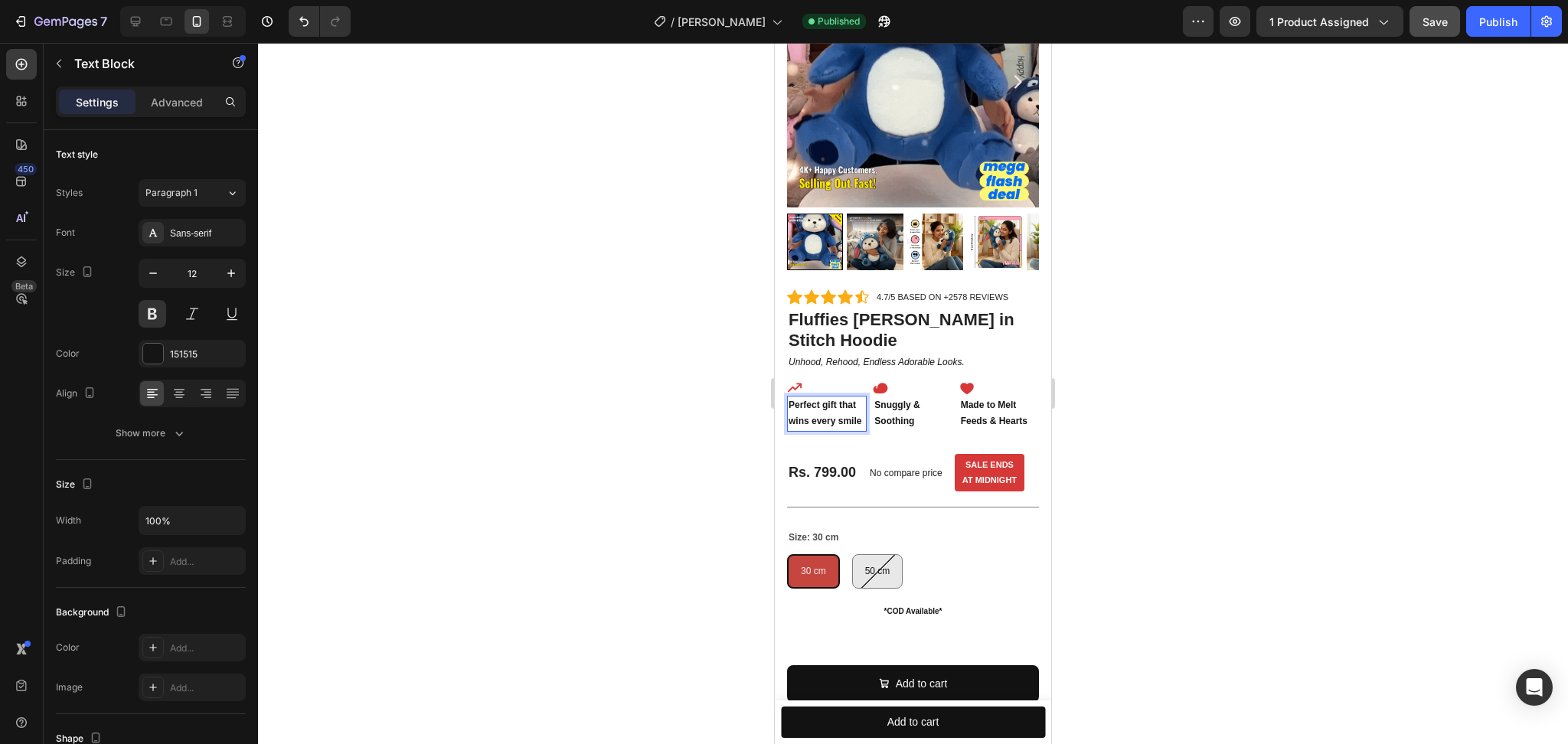
click at [824, 403] on p "Perfect gift that wins every smile" at bounding box center [827, 413] width 77 height 33
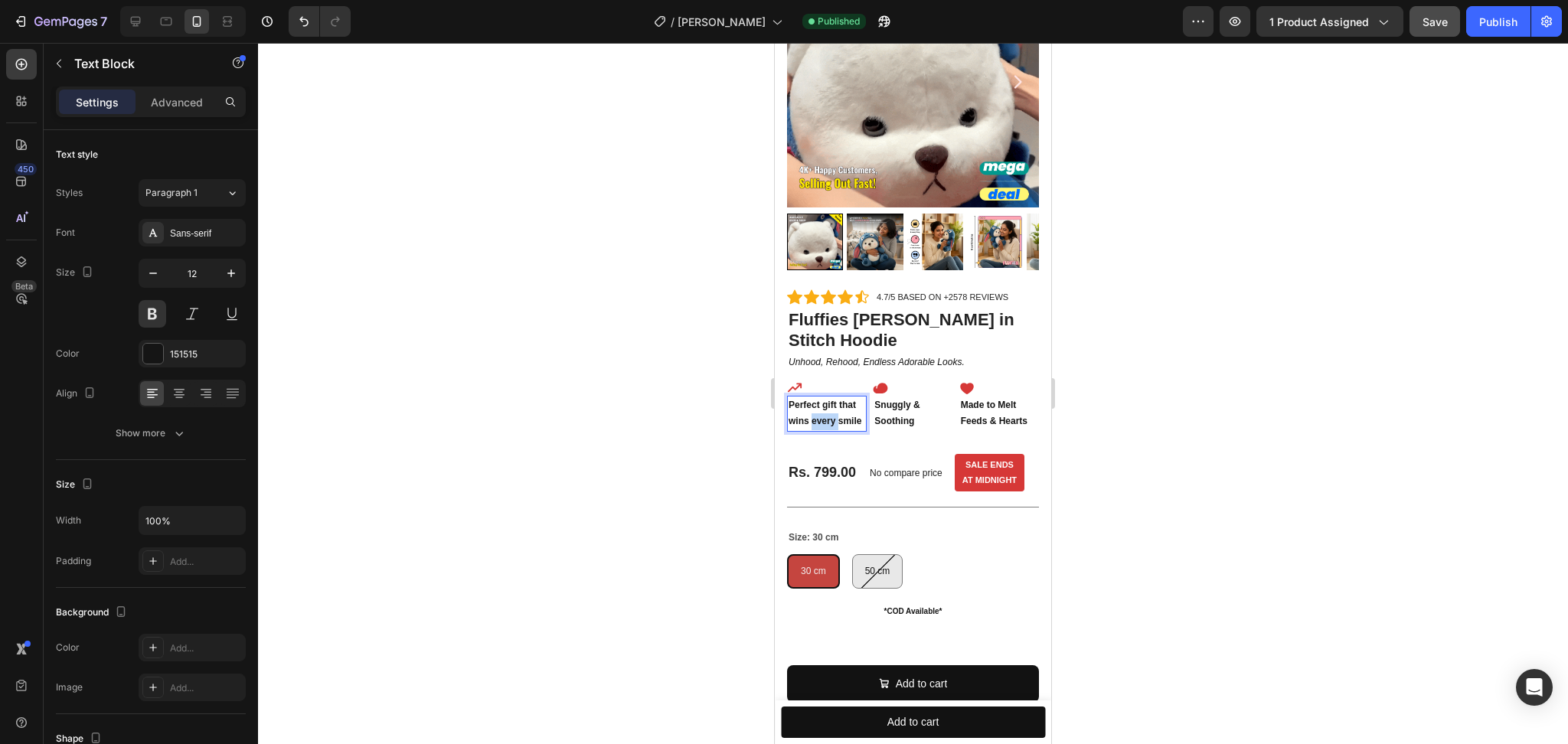
click at [824, 403] on p "Perfect gift that wins every smile" at bounding box center [827, 413] width 77 height 33
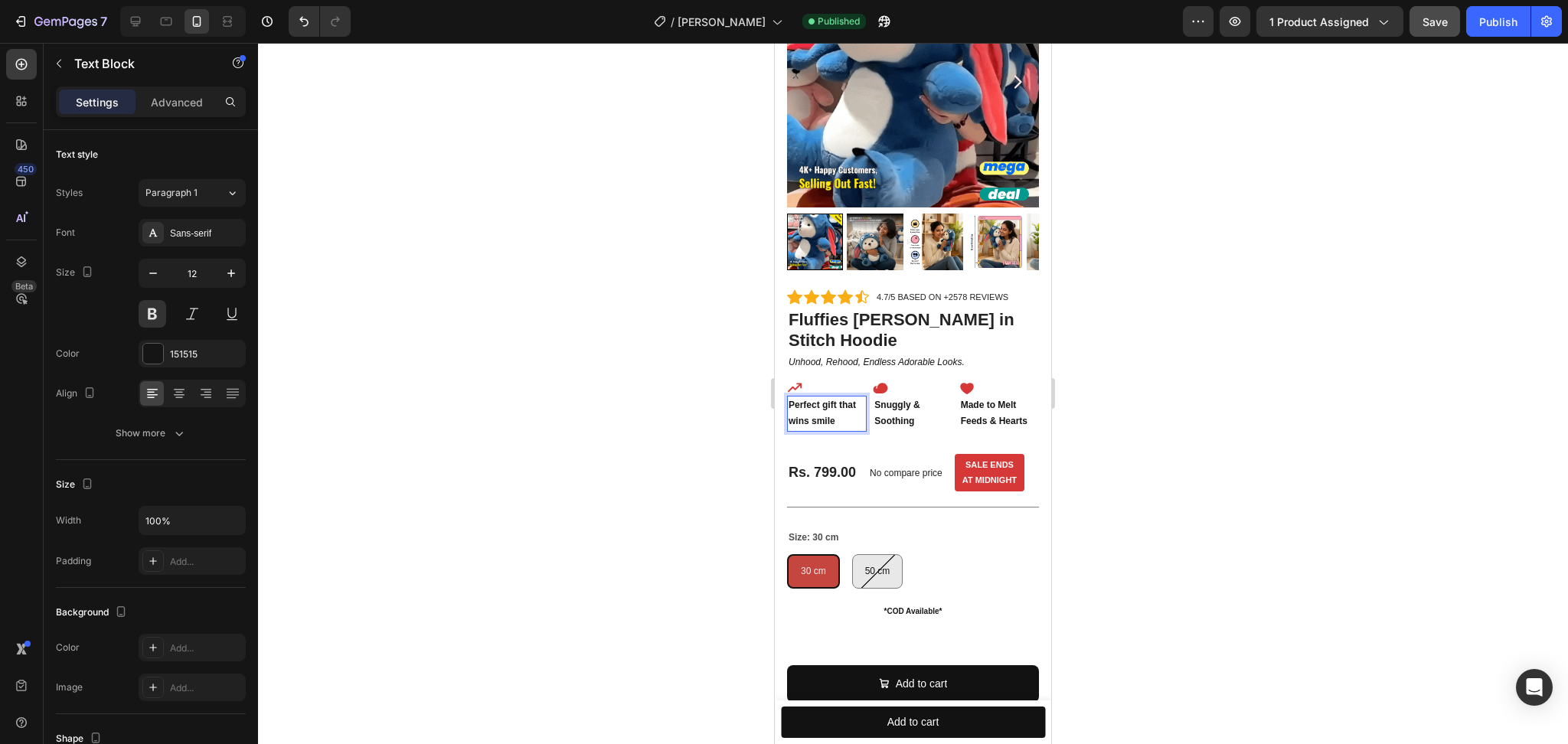
click at [585, 421] on div at bounding box center [912, 392] width 1310 height 700
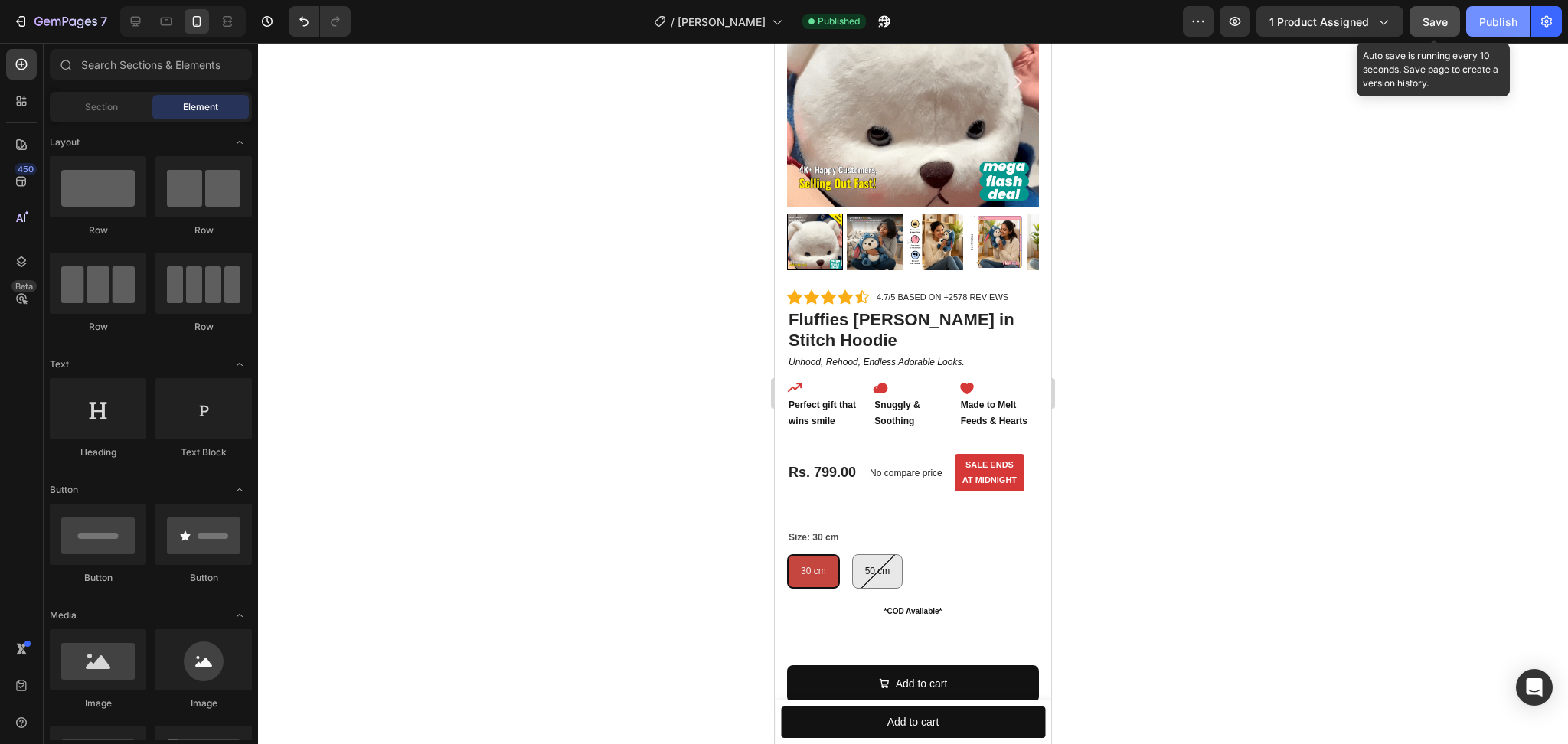
click at [1439, 20] on span "Save" at bounding box center [1435, 22] width 25 height 13
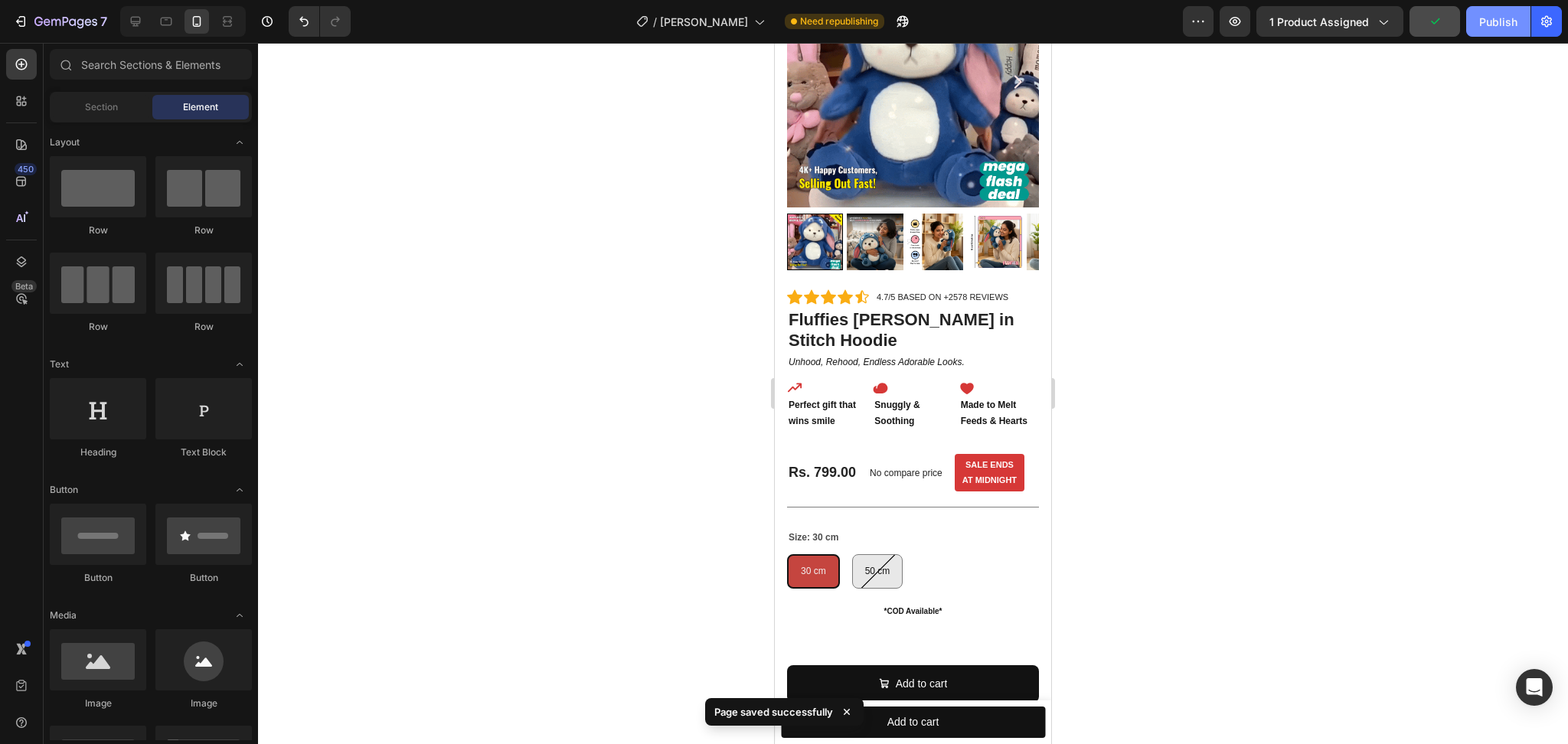
click at [1523, 20] on button "Publish" at bounding box center [1498, 21] width 64 height 30
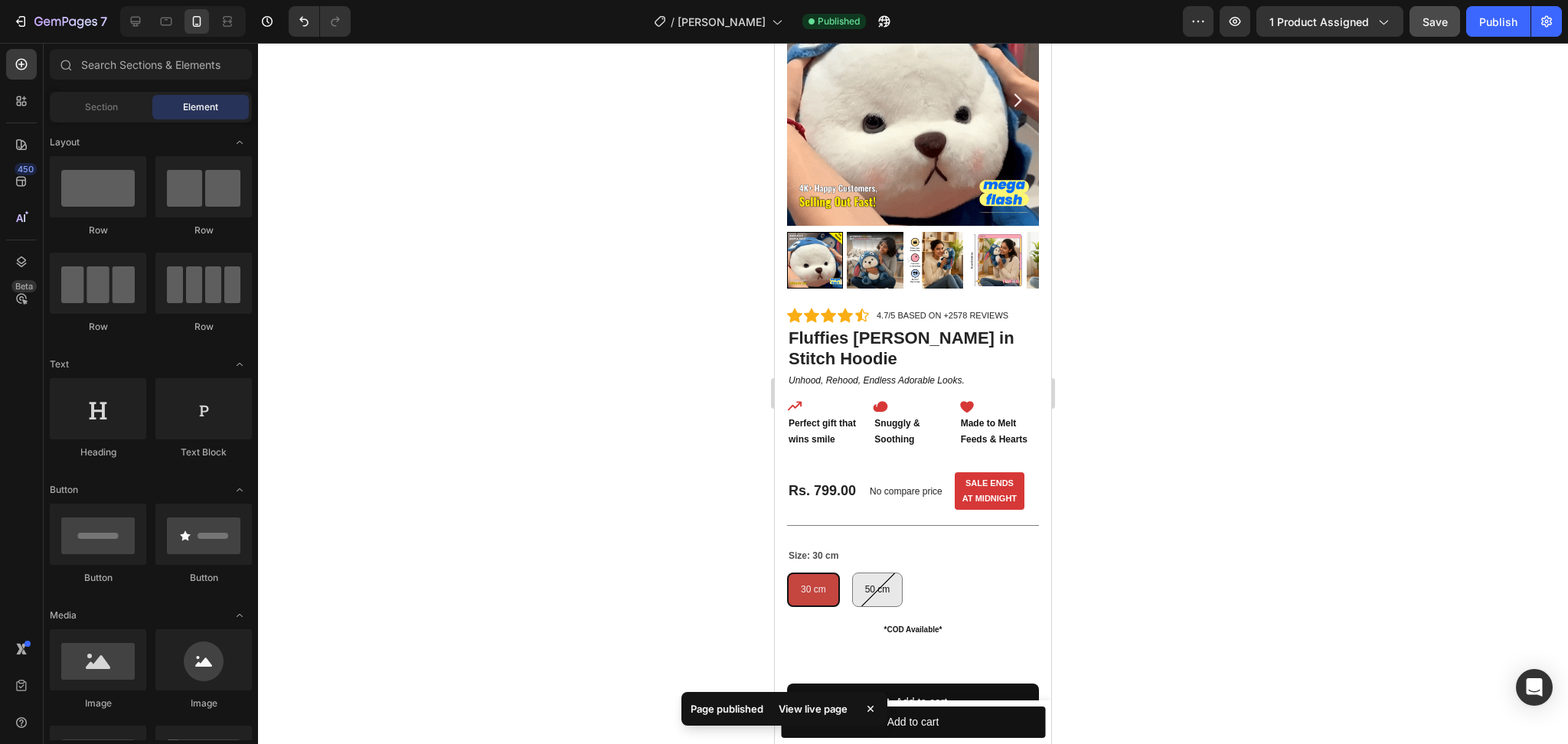
scroll to position [0, 0]
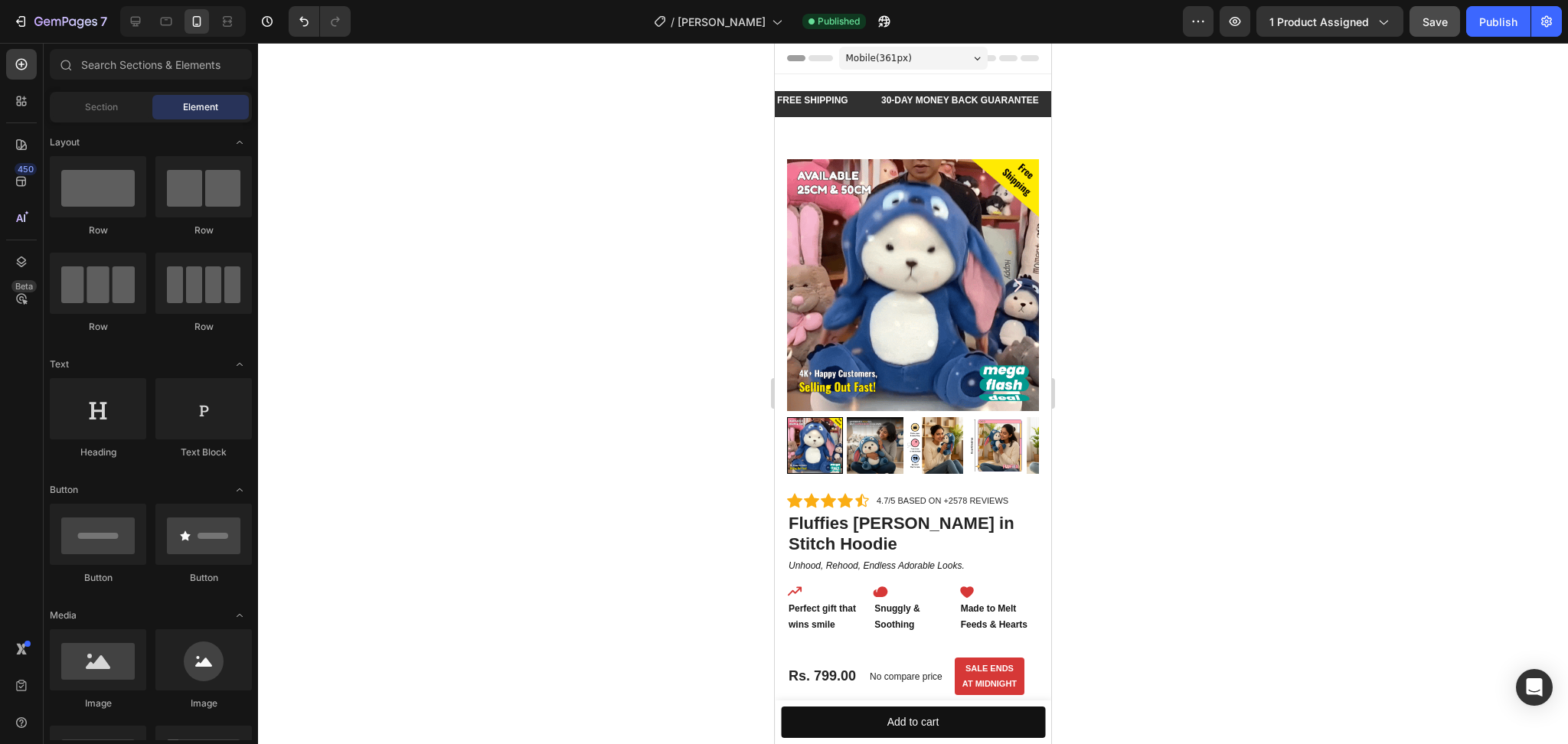
click at [611, 333] on div at bounding box center [912, 392] width 1310 height 700
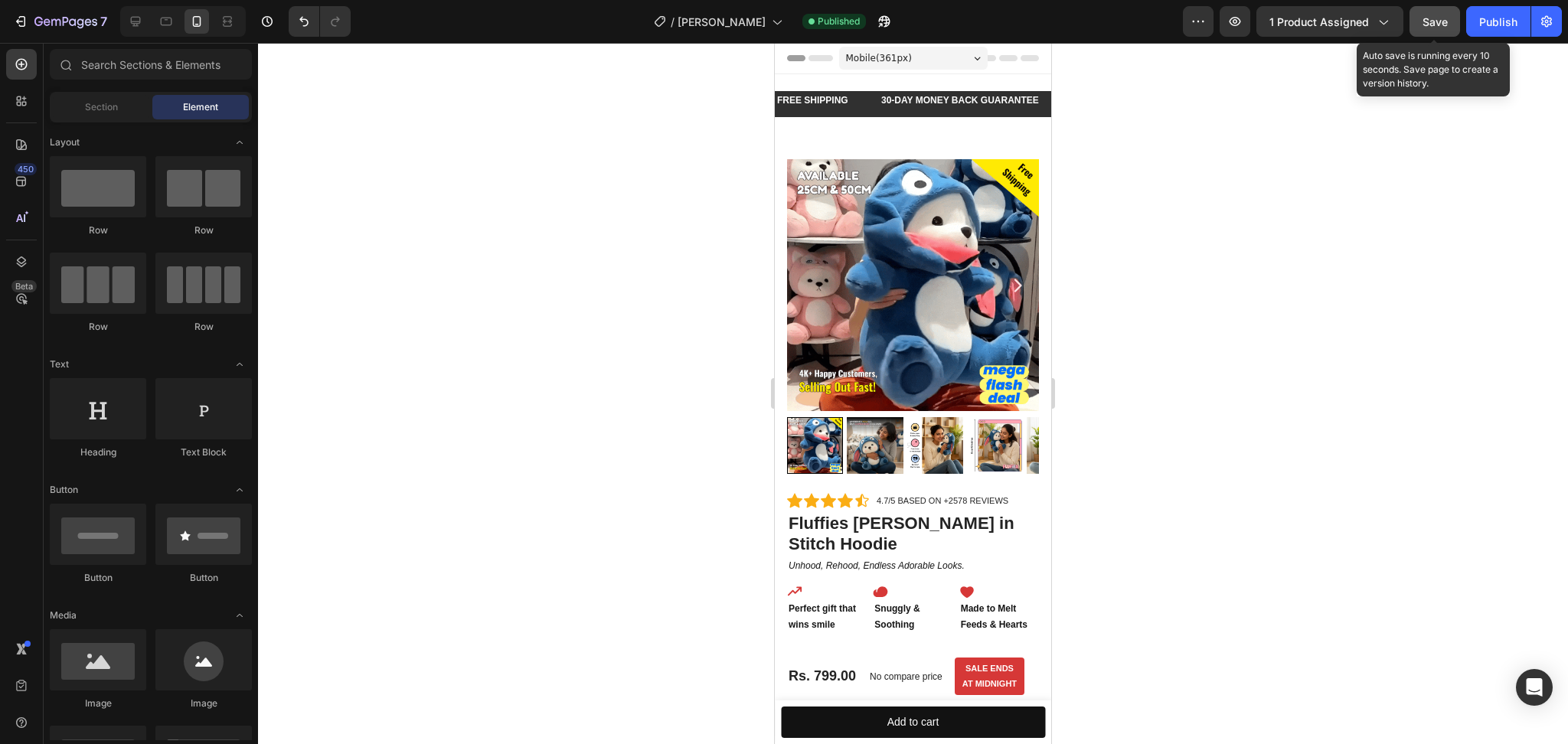
click at [1441, 17] on span "Save" at bounding box center [1435, 22] width 25 height 13
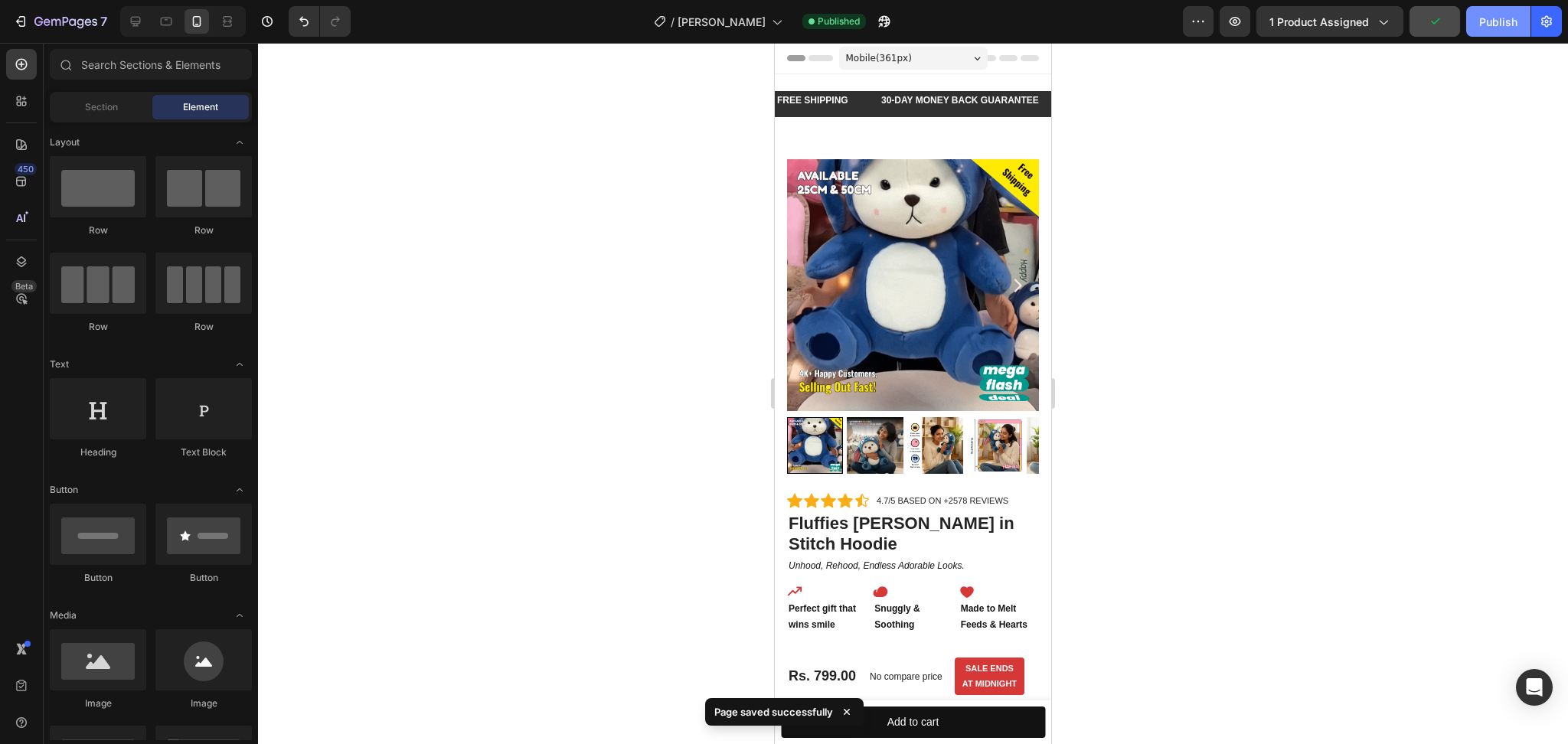
click at [1507, 14] on div "Publish" at bounding box center [1498, 22] width 38 height 16
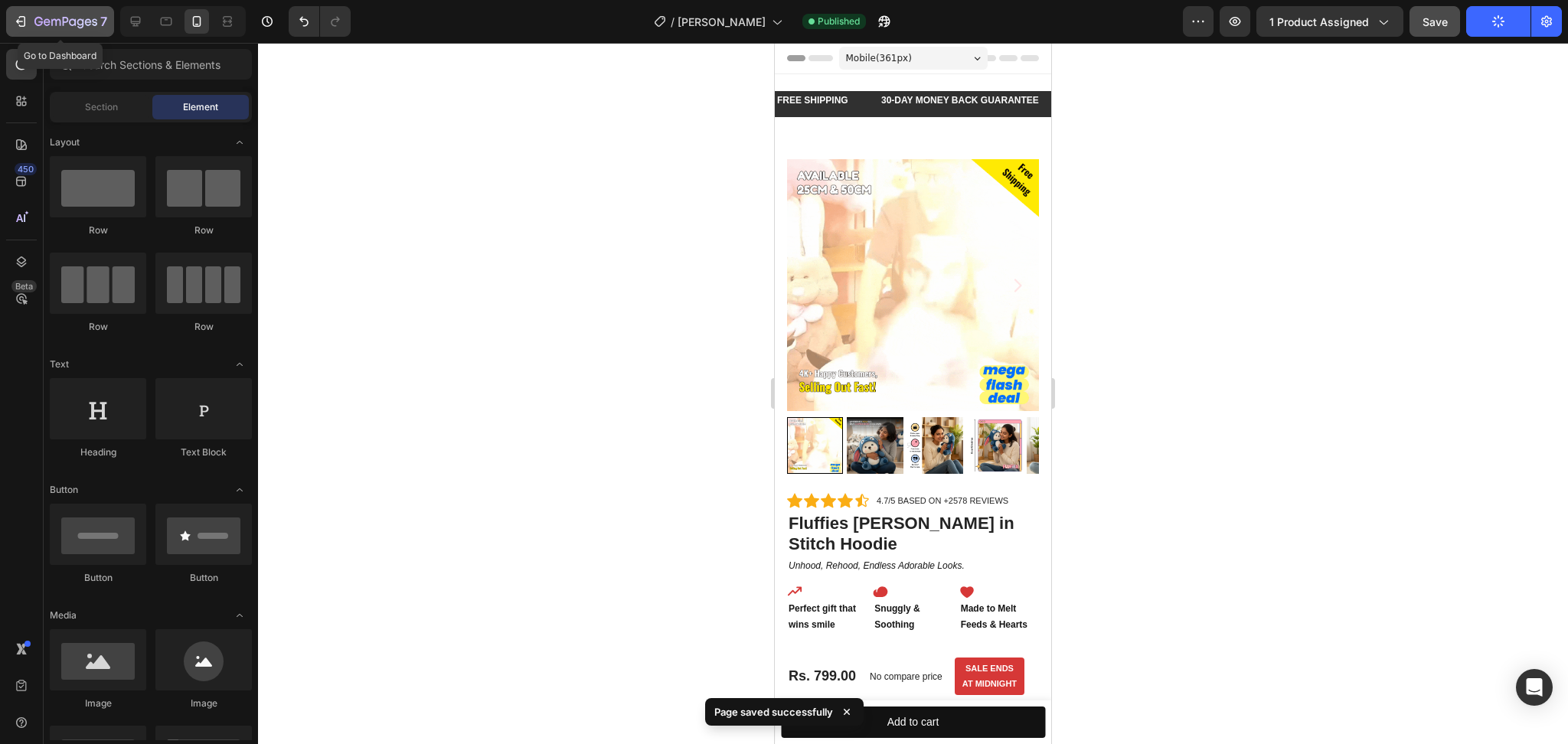
click at [13, 30] on button "7" at bounding box center [60, 21] width 108 height 30
